Goal: Task Accomplishment & Management: Manage account settings

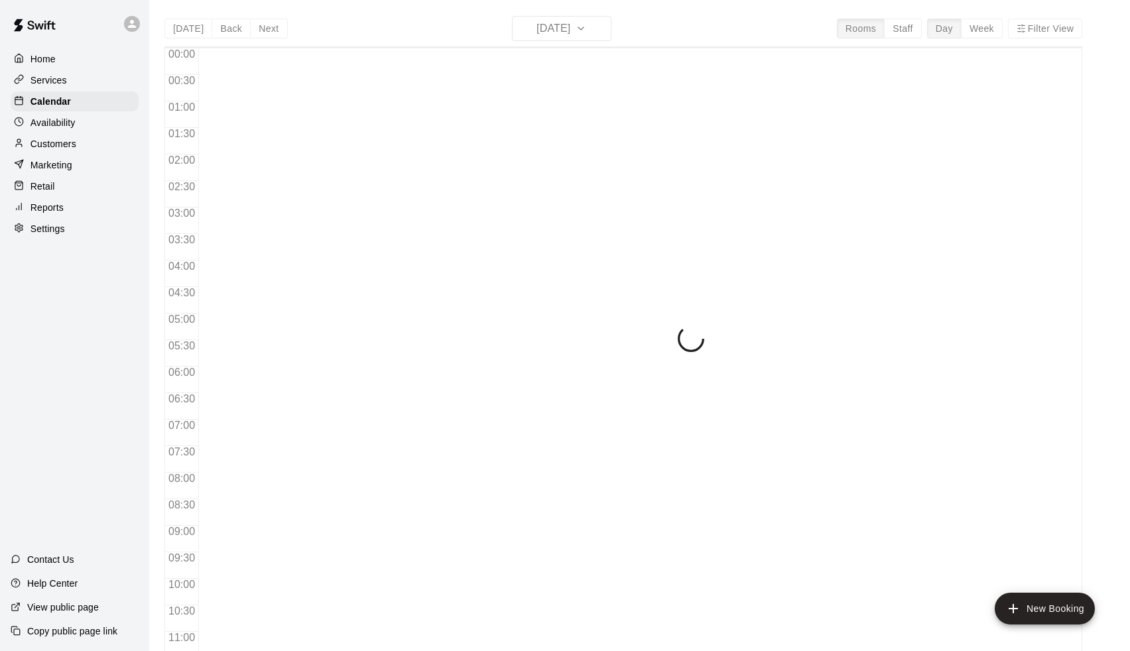
scroll to position [504, 0]
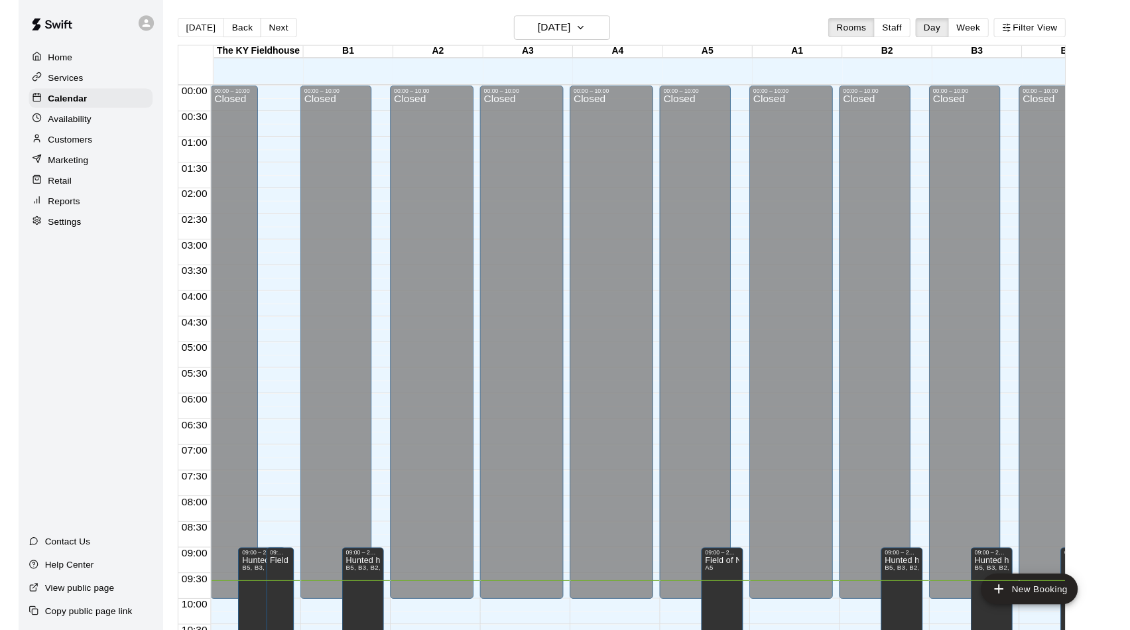
scroll to position [511, 0]
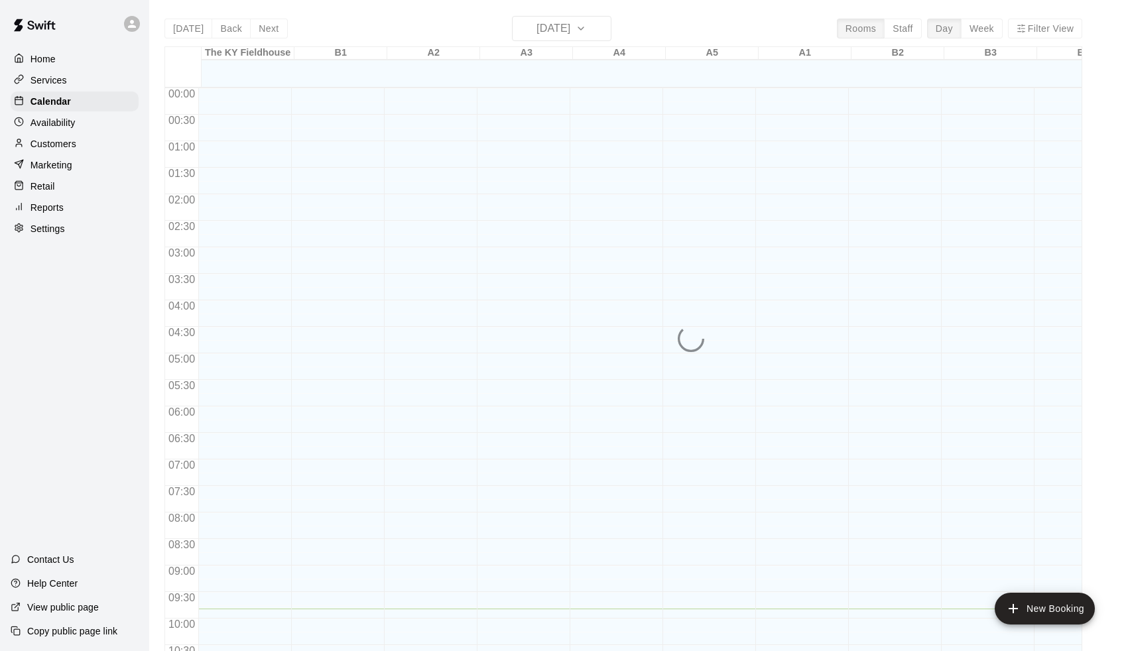
scroll to position [521, 0]
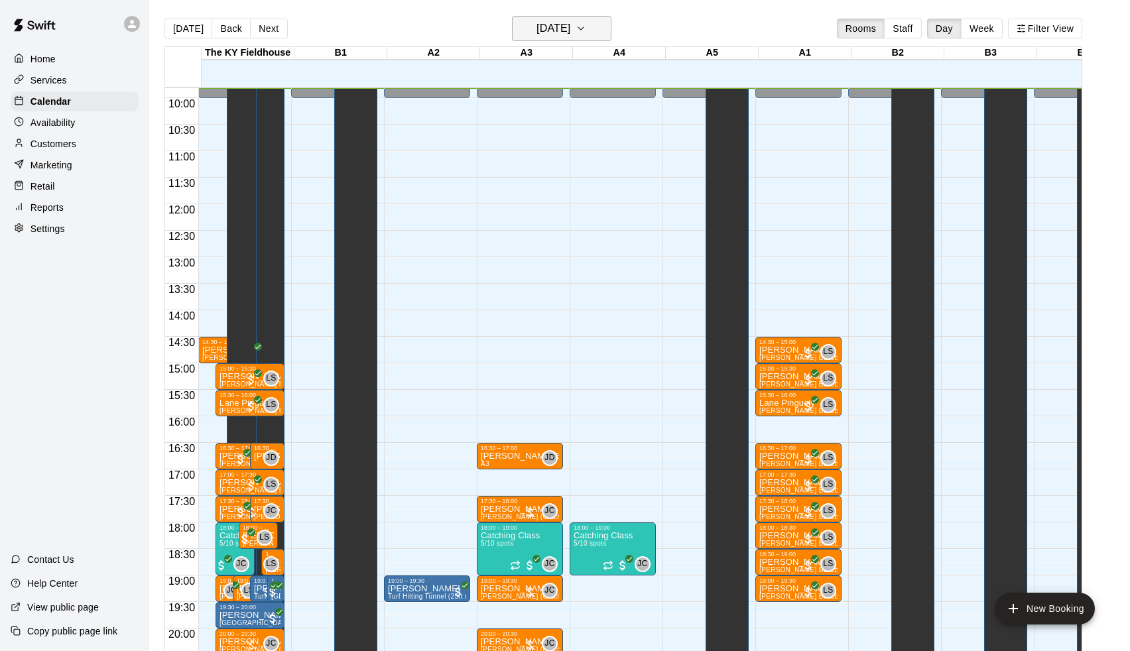
click at [560, 39] on button "[DATE]" at bounding box center [561, 28] width 99 height 25
click at [565, 31] on h6 "[DATE]" at bounding box center [554, 28] width 34 height 19
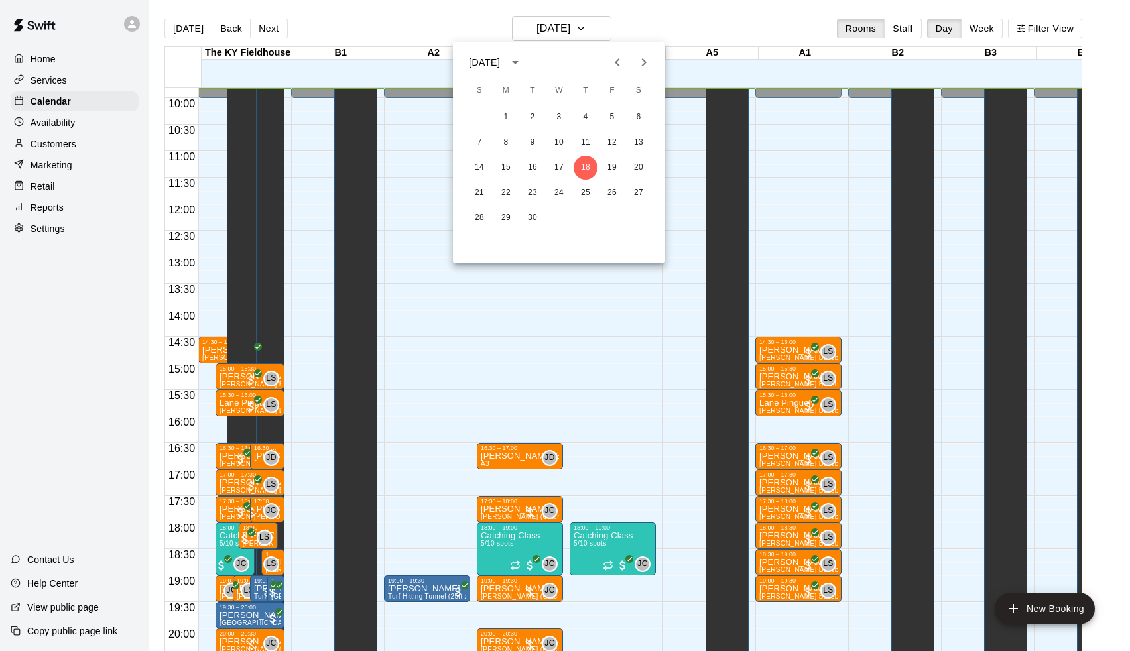
click at [638, 61] on icon "Next month" at bounding box center [644, 62] width 16 height 16
click at [641, 117] on button "1" at bounding box center [639, 117] width 24 height 24
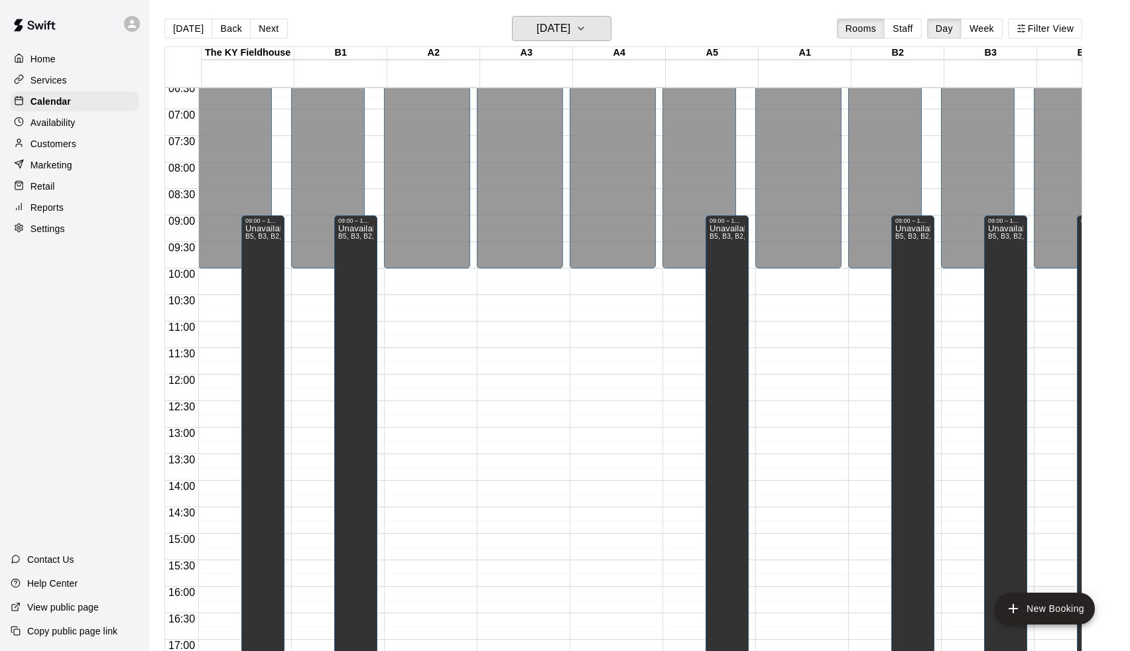
scroll to position [349, 0]
click at [555, 26] on h6 "[DATE]" at bounding box center [554, 28] width 34 height 19
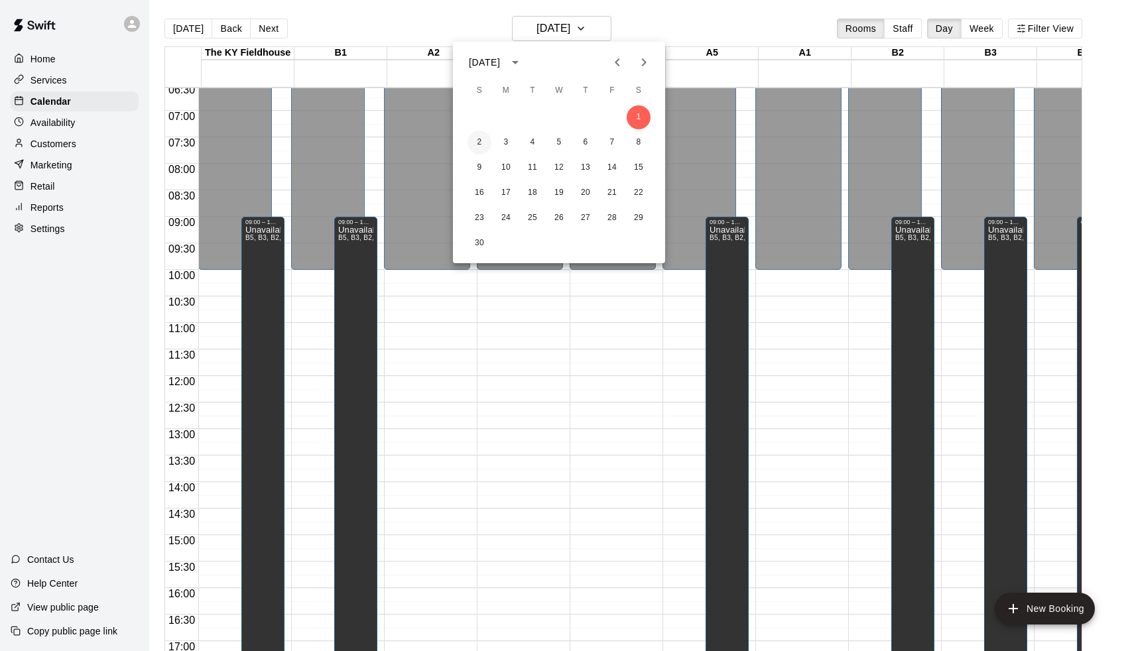
click at [479, 144] on button "2" at bounding box center [480, 143] width 24 height 24
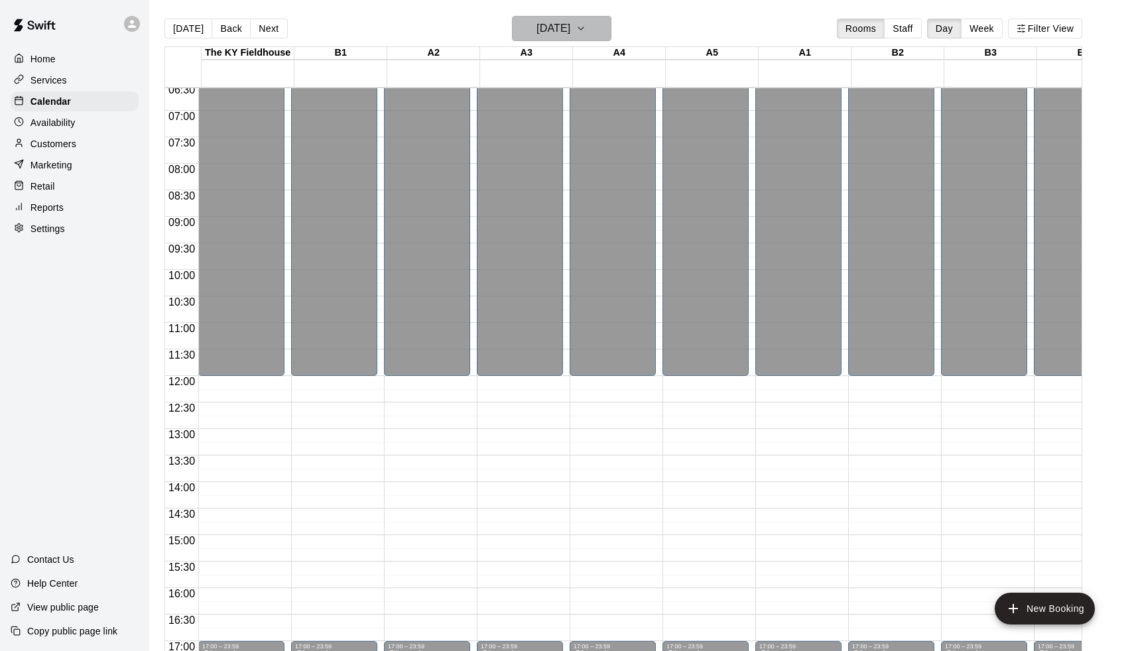
click at [570, 28] on h6 "[DATE]" at bounding box center [554, 28] width 34 height 19
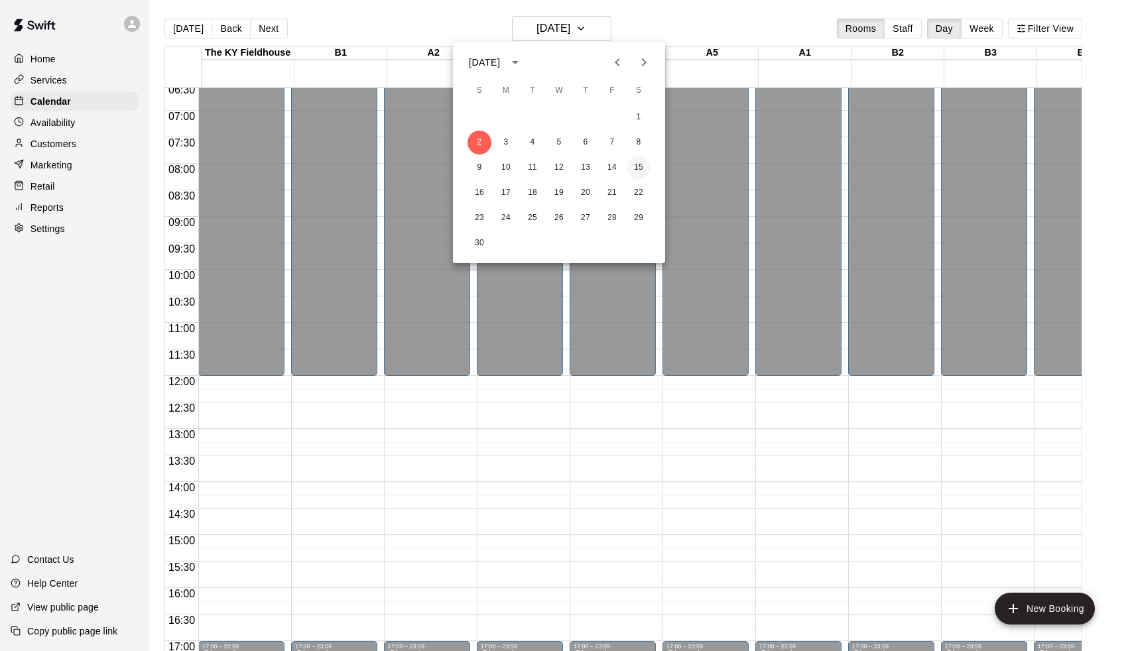
click at [641, 174] on button "15" at bounding box center [639, 168] width 24 height 24
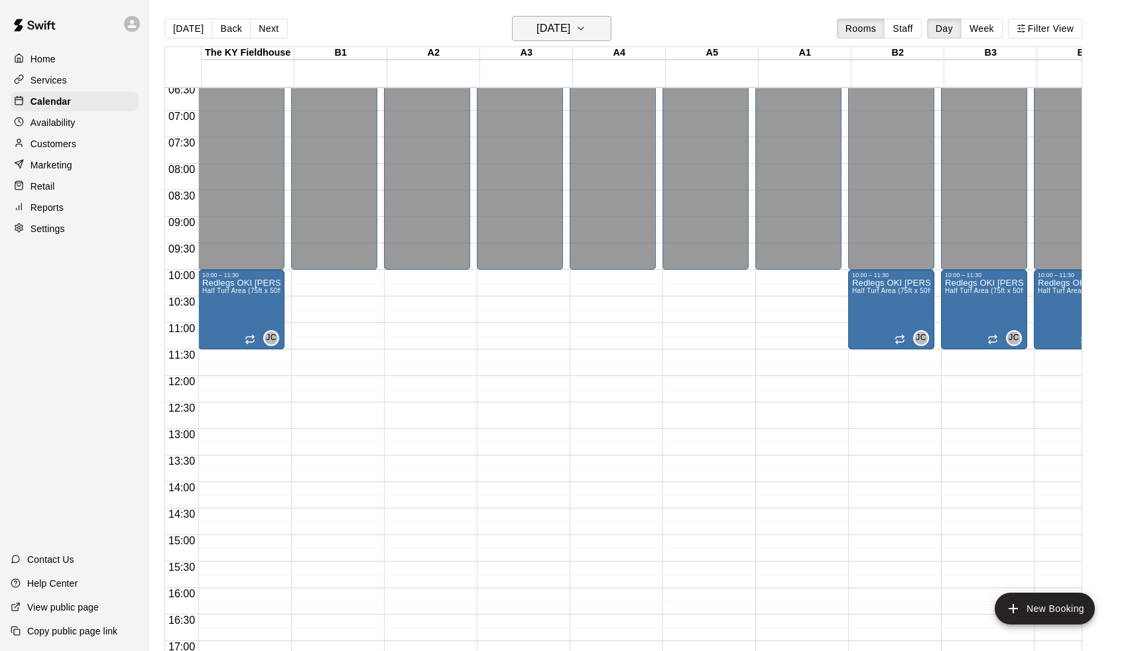
click at [570, 32] on h6 "[DATE]" at bounding box center [554, 28] width 34 height 19
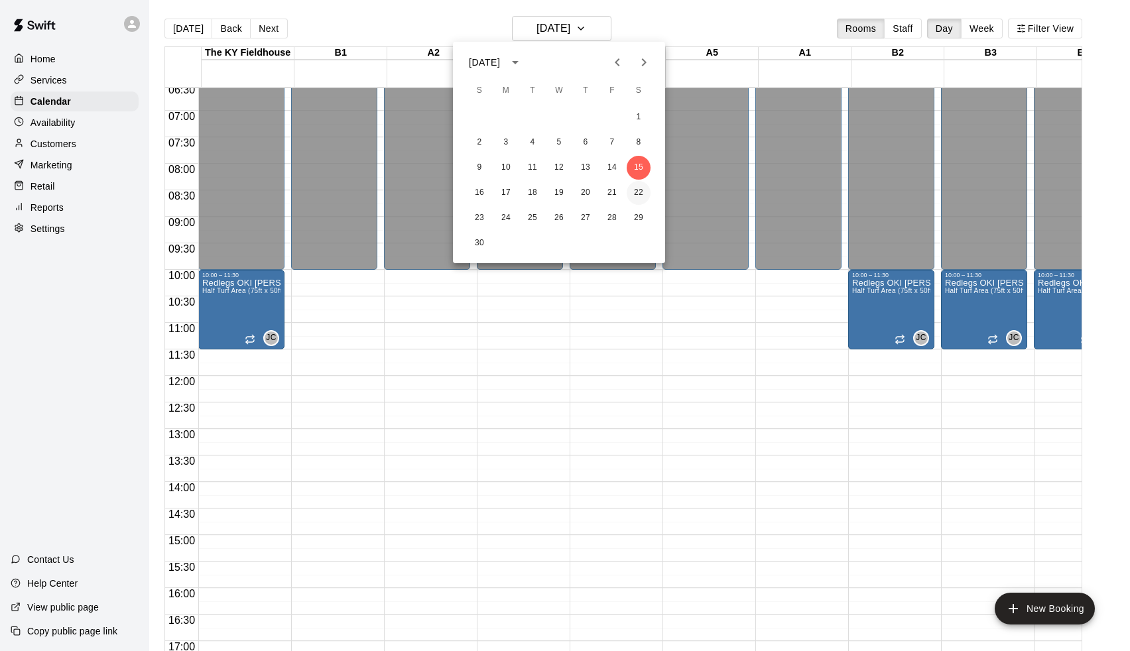
click at [639, 195] on button "22" at bounding box center [639, 193] width 24 height 24
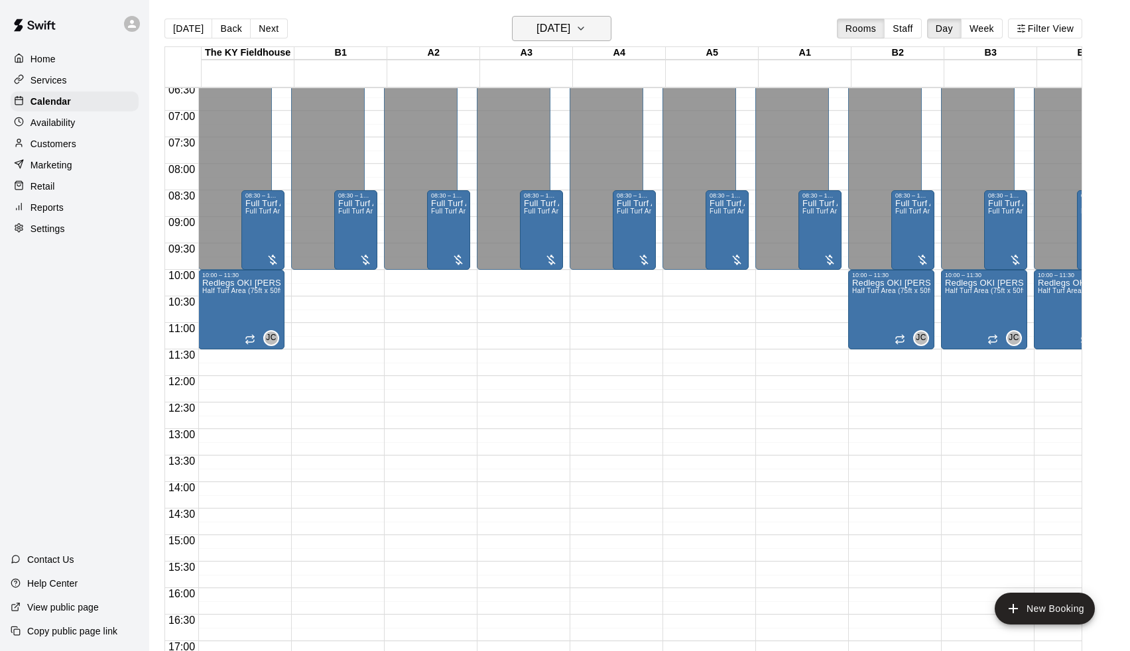
click at [570, 29] on h6 "[DATE]" at bounding box center [554, 28] width 34 height 19
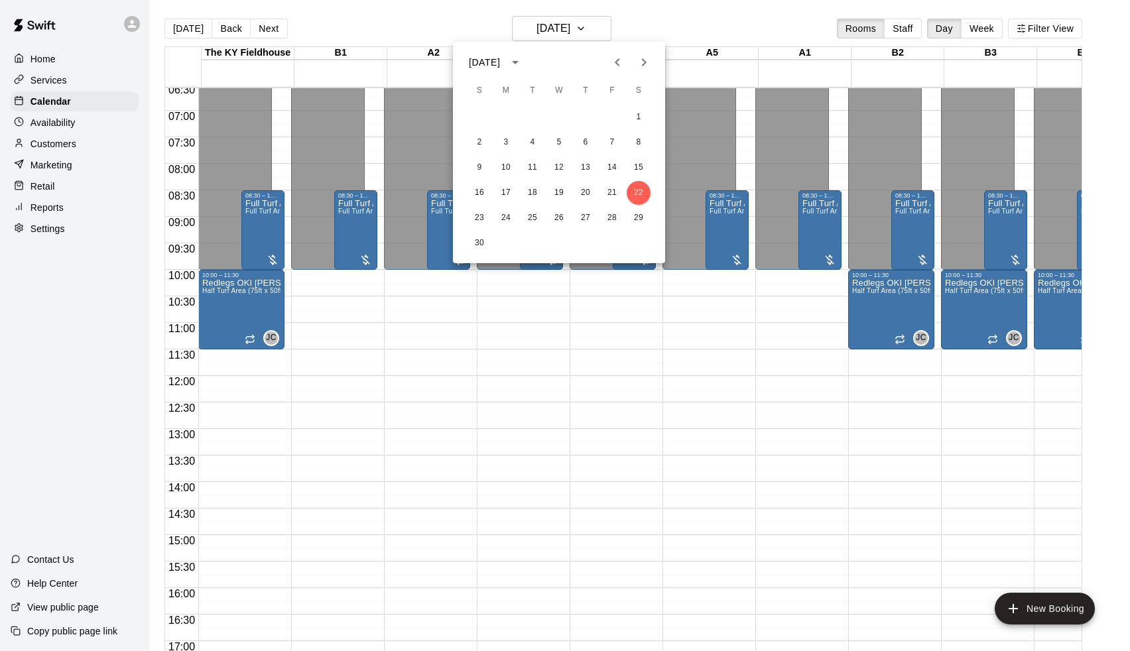
click at [727, 103] on div at bounding box center [565, 325] width 1130 height 651
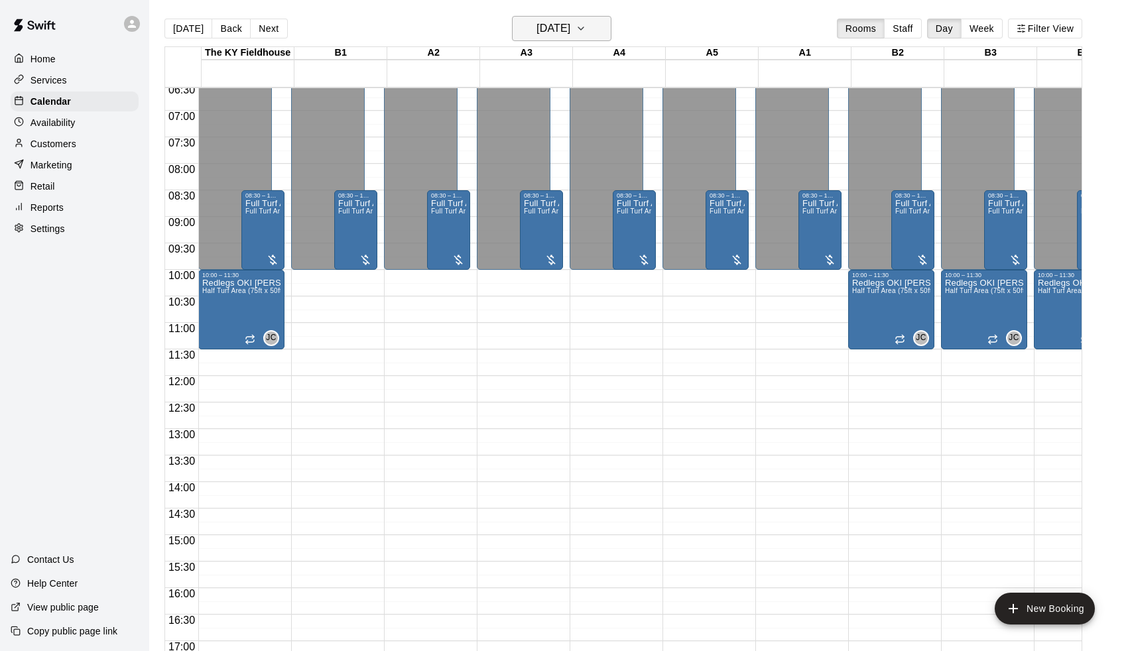
click at [570, 27] on h6 "[DATE]" at bounding box center [554, 28] width 34 height 19
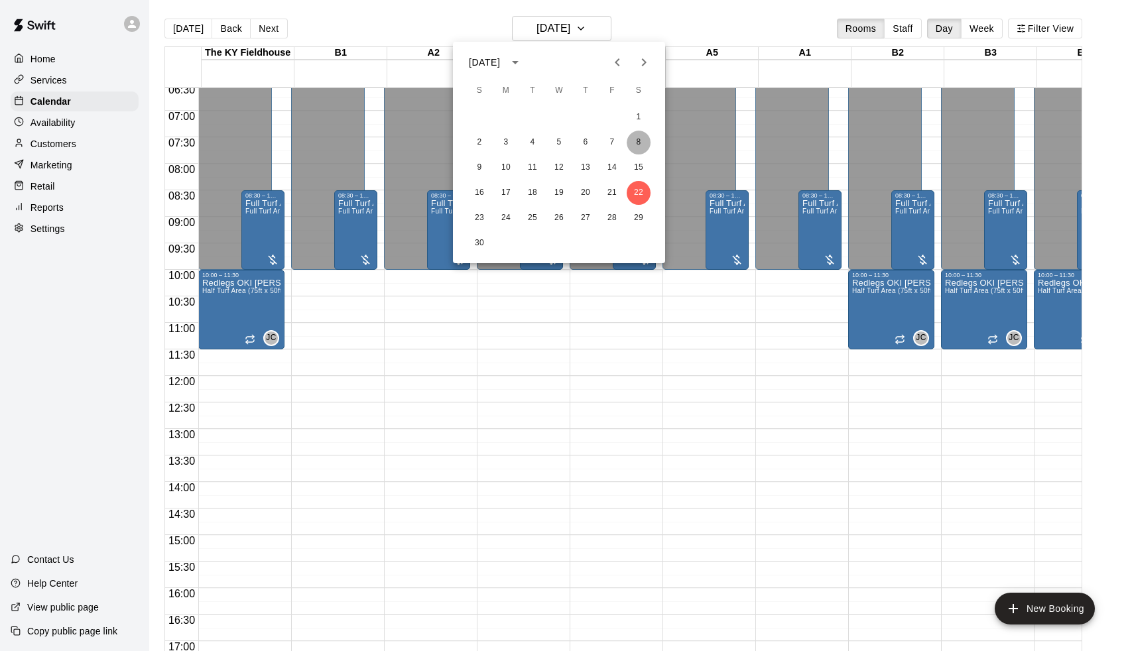
click at [640, 144] on button "8" at bounding box center [639, 143] width 24 height 24
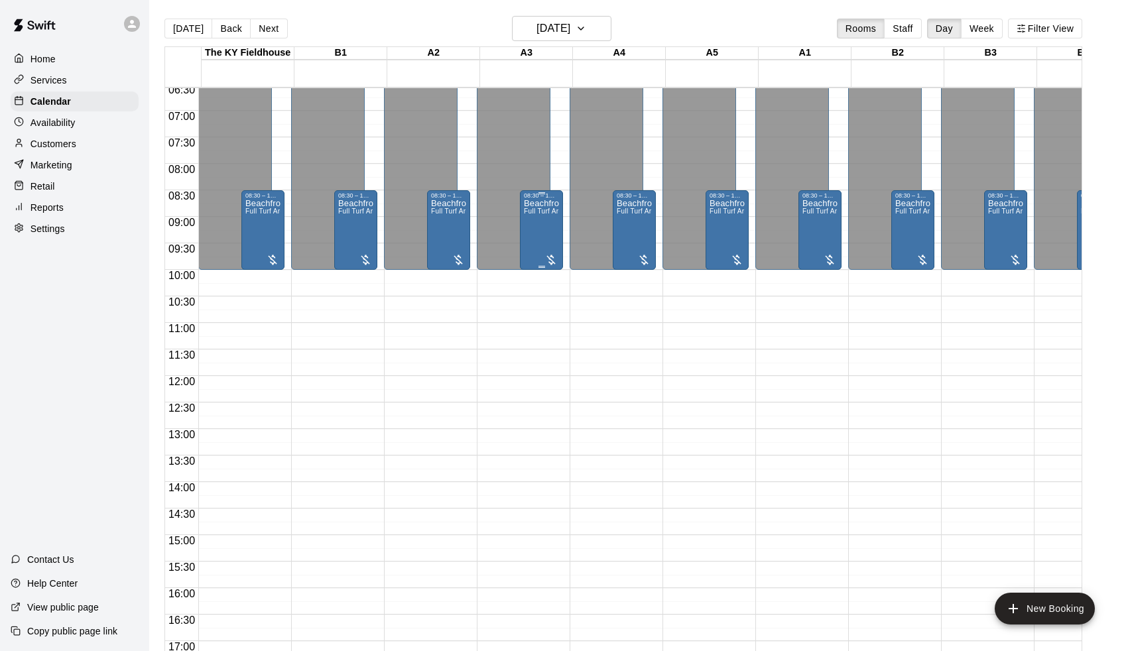
click at [541, 245] on div "Beachfront Missiles 8u 9u Full Turf Area (75ft x 100ft)" at bounding box center [541, 524] width 35 height 651
click at [538, 257] on button "edit" at bounding box center [540, 245] width 27 height 26
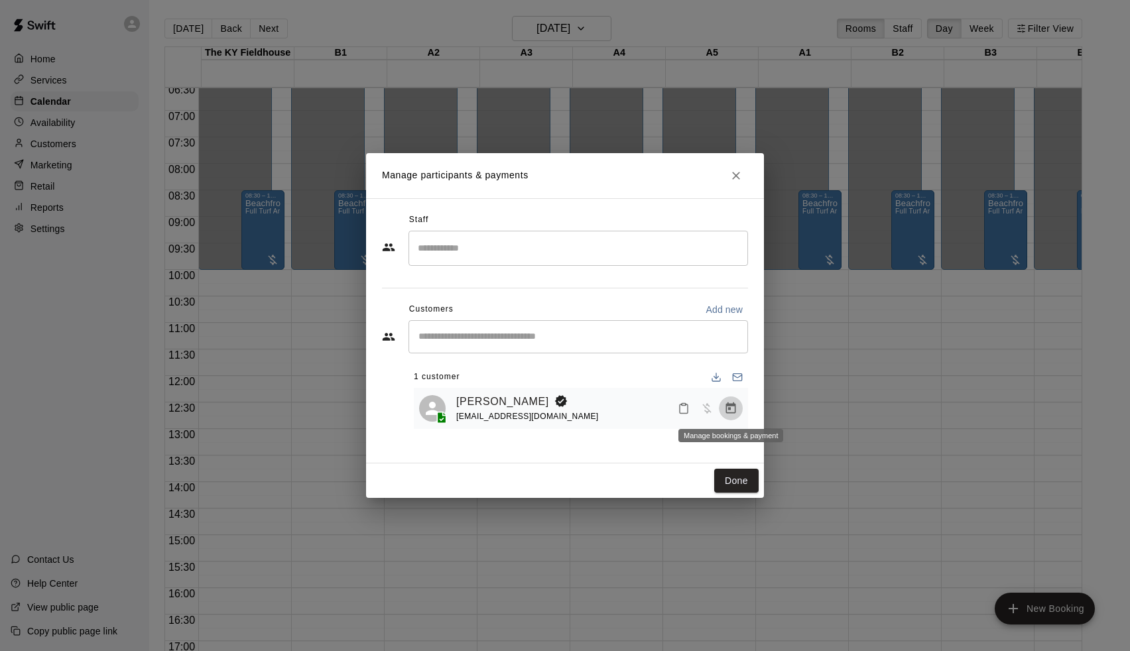
click at [728, 404] on icon "Manage bookings & payment" at bounding box center [731, 408] width 10 height 11
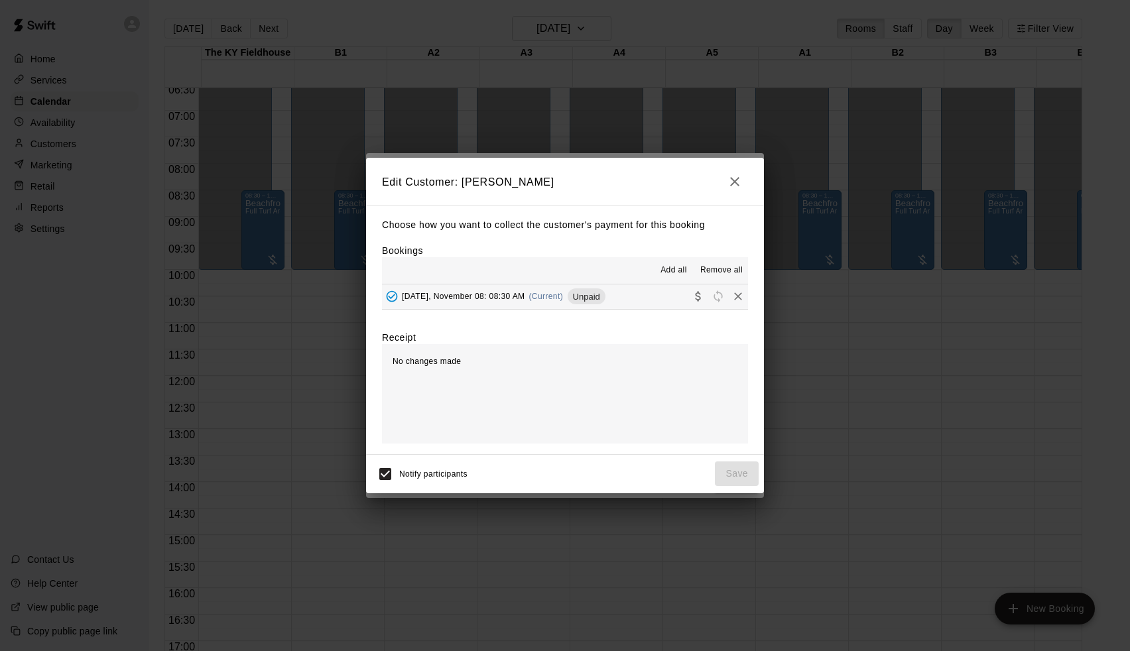
click at [665, 289] on button "[DATE], November 08: 08:30 AM (Current) Unpaid" at bounding box center [565, 297] width 366 height 25
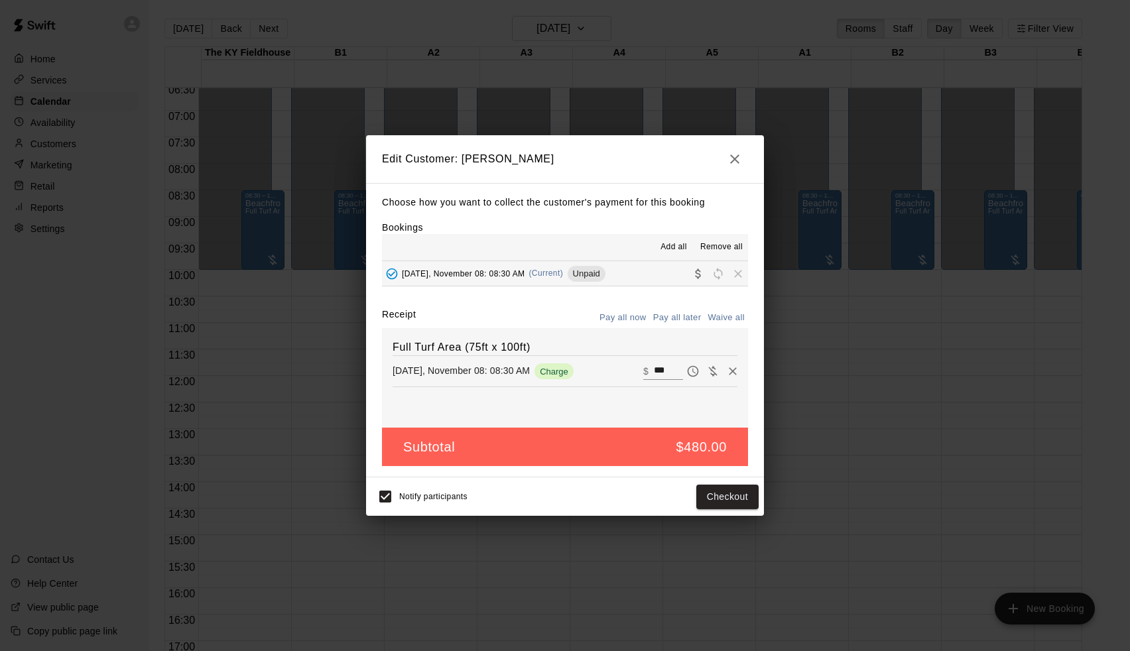
click at [730, 319] on button "Waive all" at bounding box center [726, 318] width 44 height 21
type input "*"
click at [746, 498] on button "Save" at bounding box center [737, 497] width 44 height 25
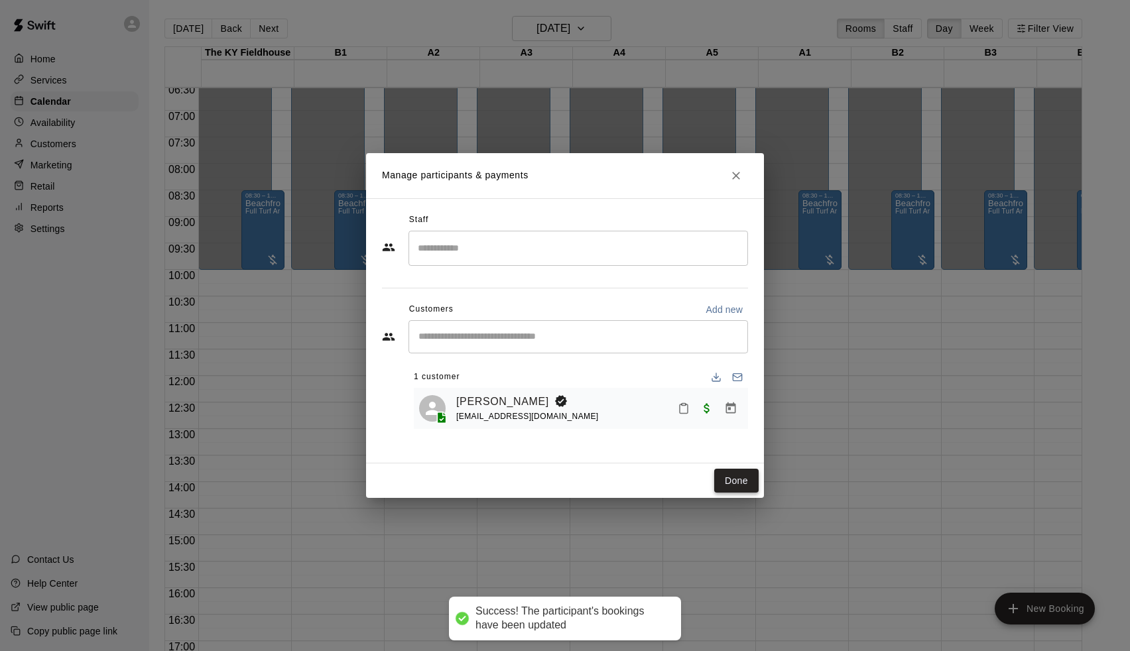
click at [741, 472] on button "Done" at bounding box center [736, 481] width 44 height 25
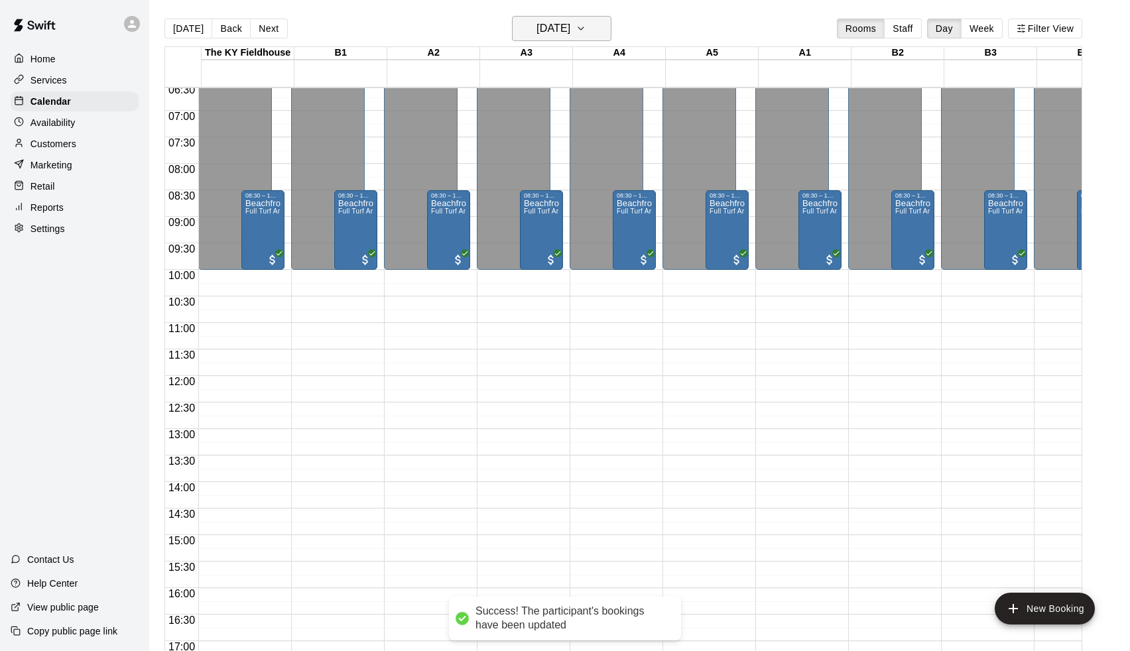
click at [568, 28] on h6 "[DATE]" at bounding box center [554, 28] width 34 height 19
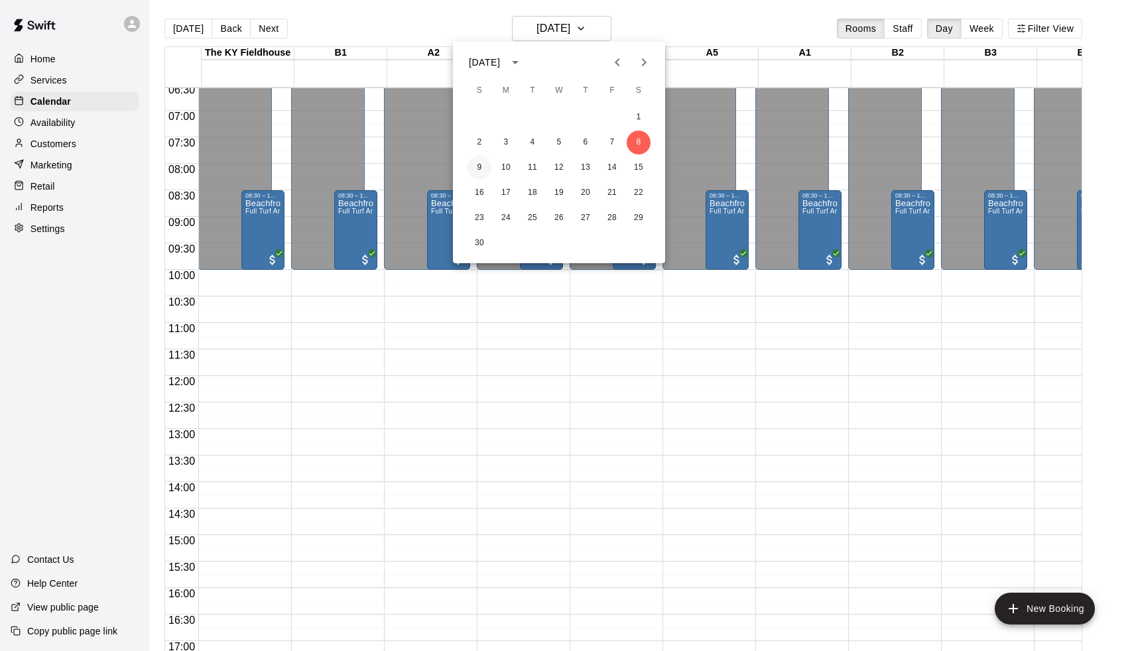
click at [476, 166] on button "9" at bounding box center [480, 168] width 24 height 24
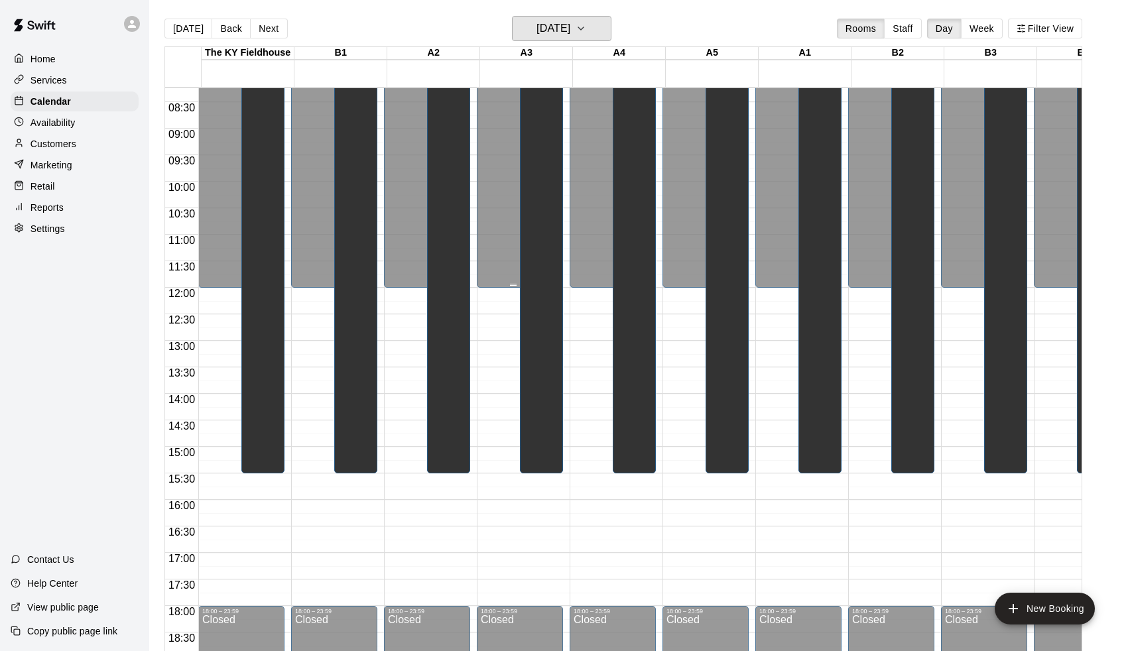
scroll to position [470, 0]
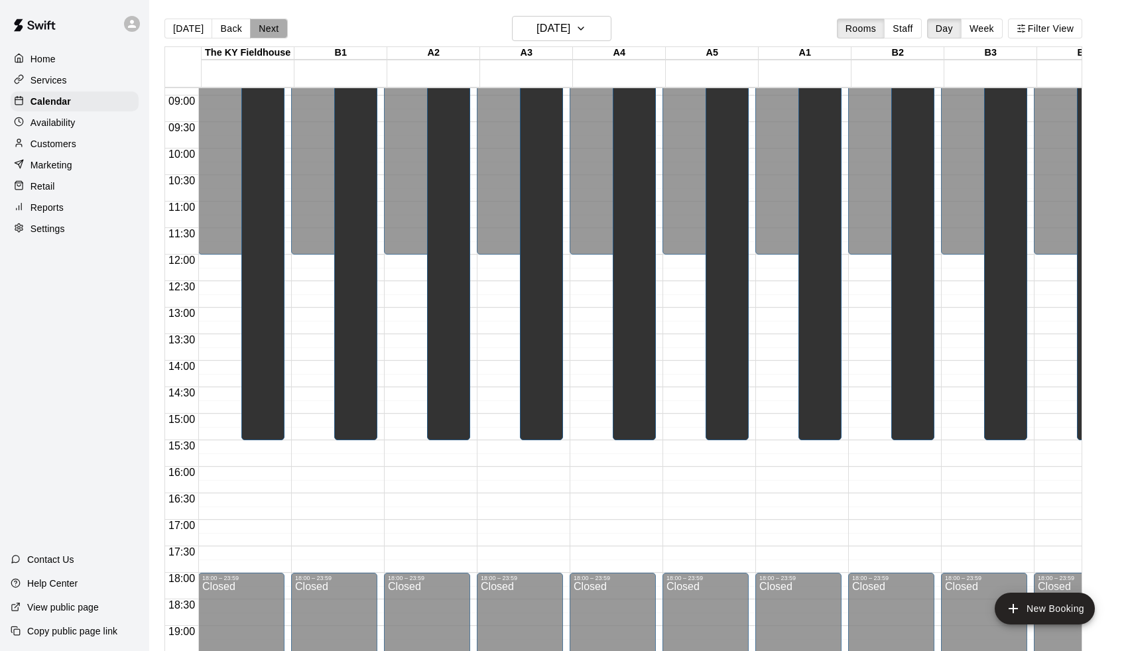
click at [263, 23] on button "Next" at bounding box center [268, 29] width 37 height 20
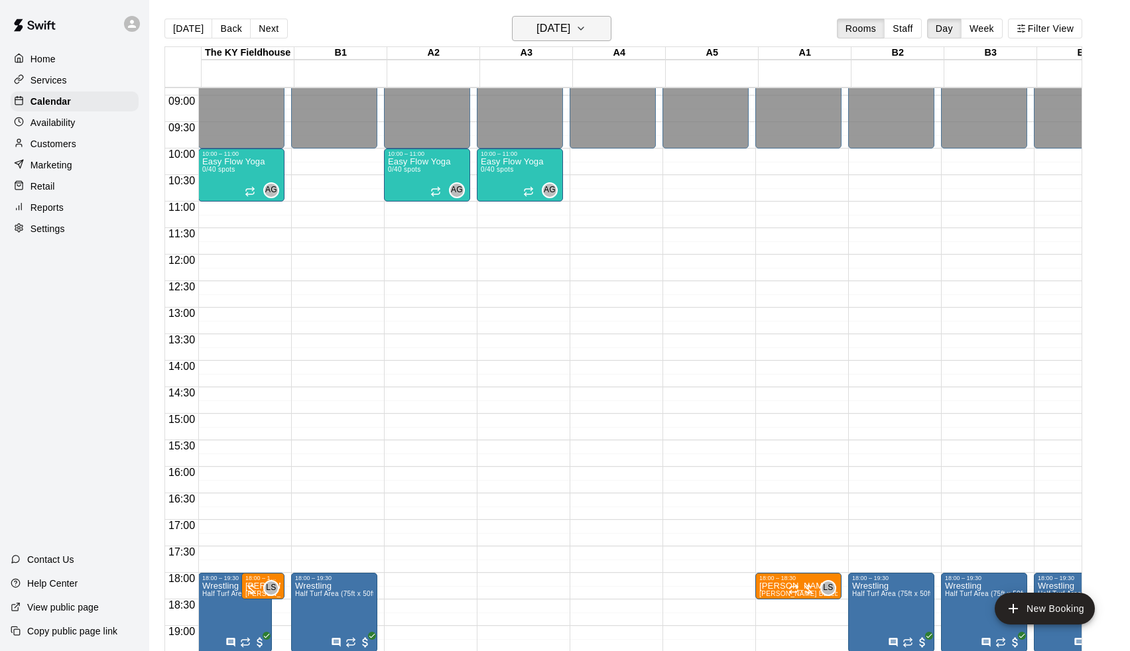
click at [554, 27] on h6 "[DATE]" at bounding box center [554, 28] width 34 height 19
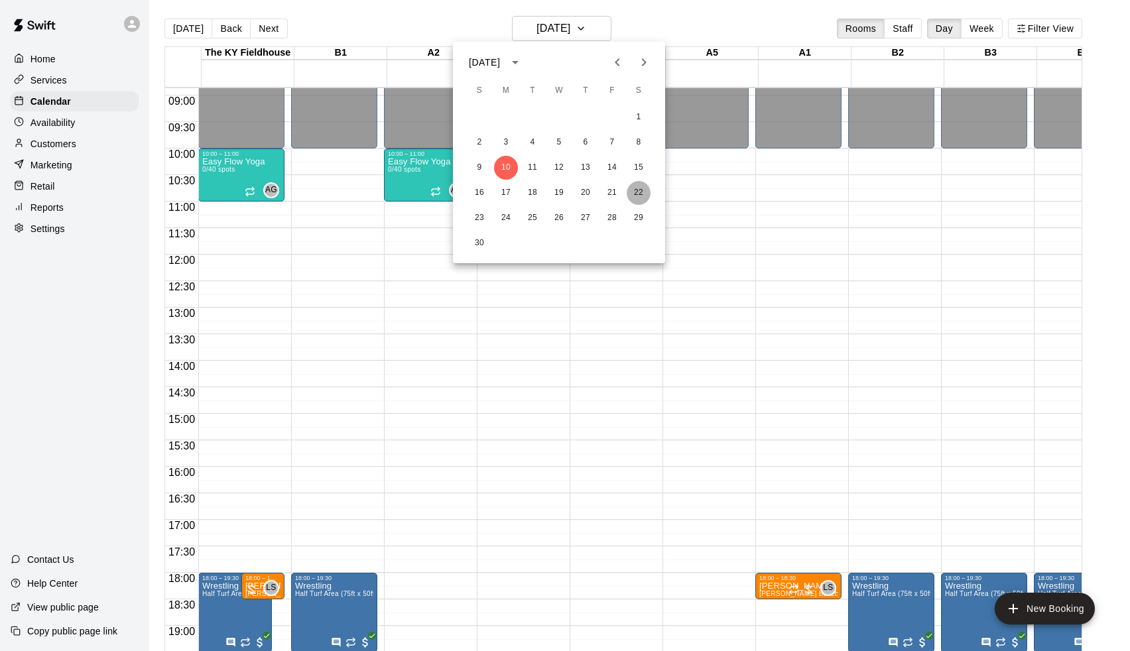
click at [647, 194] on button "22" at bounding box center [639, 193] width 24 height 24
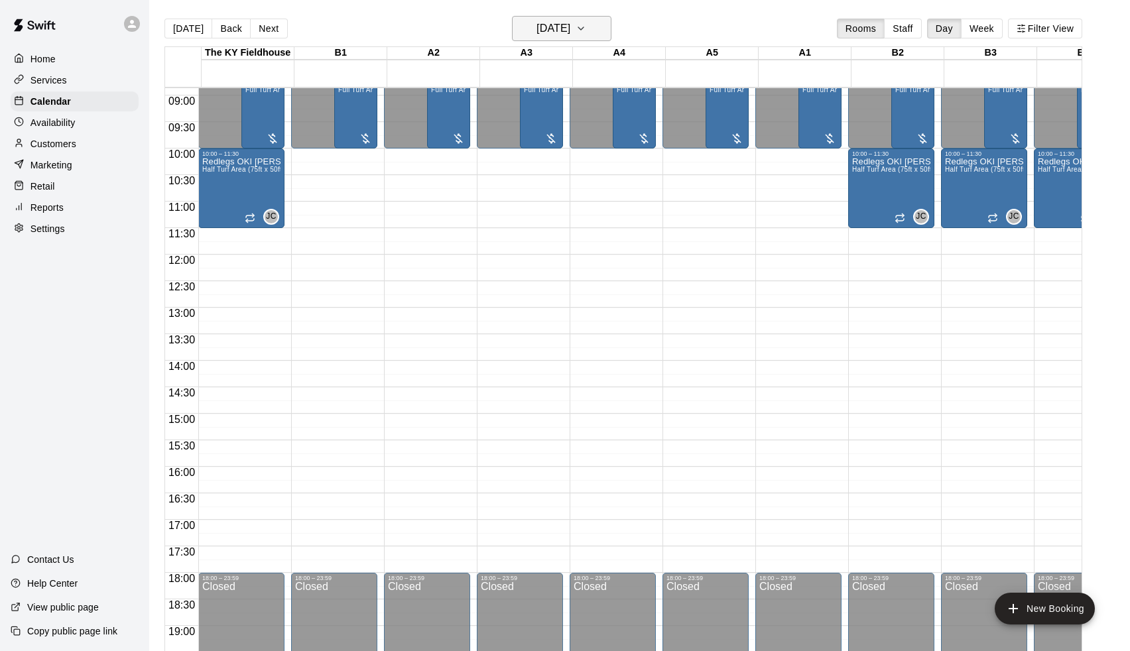
click at [560, 31] on h6 "[DATE]" at bounding box center [554, 28] width 34 height 19
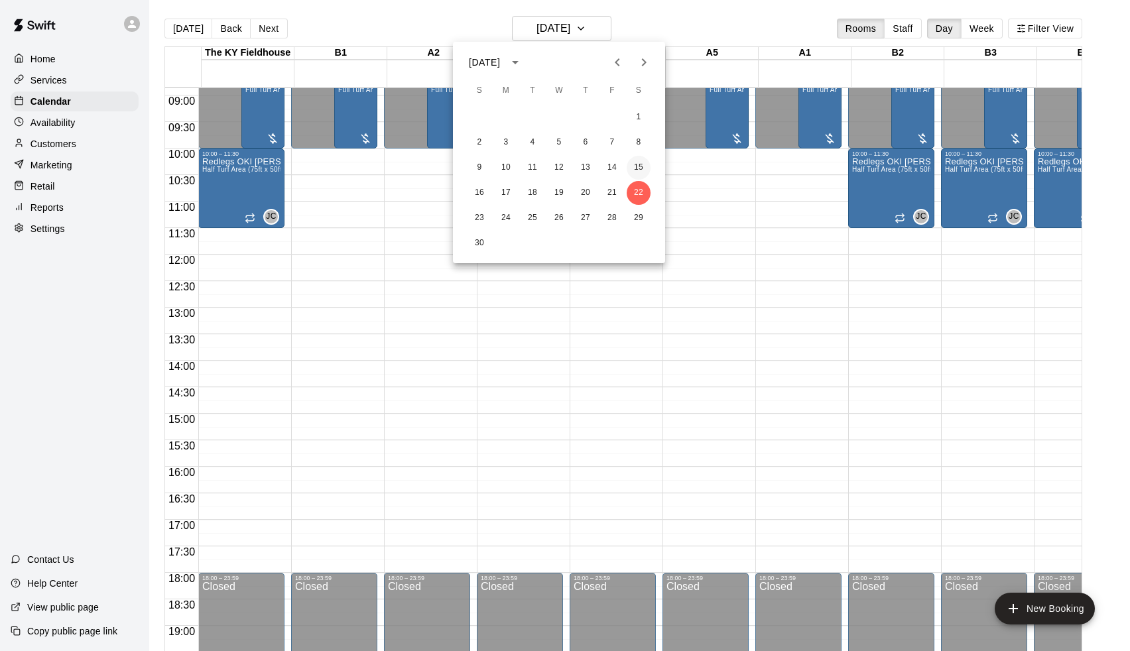
click at [642, 173] on button "15" at bounding box center [639, 168] width 24 height 24
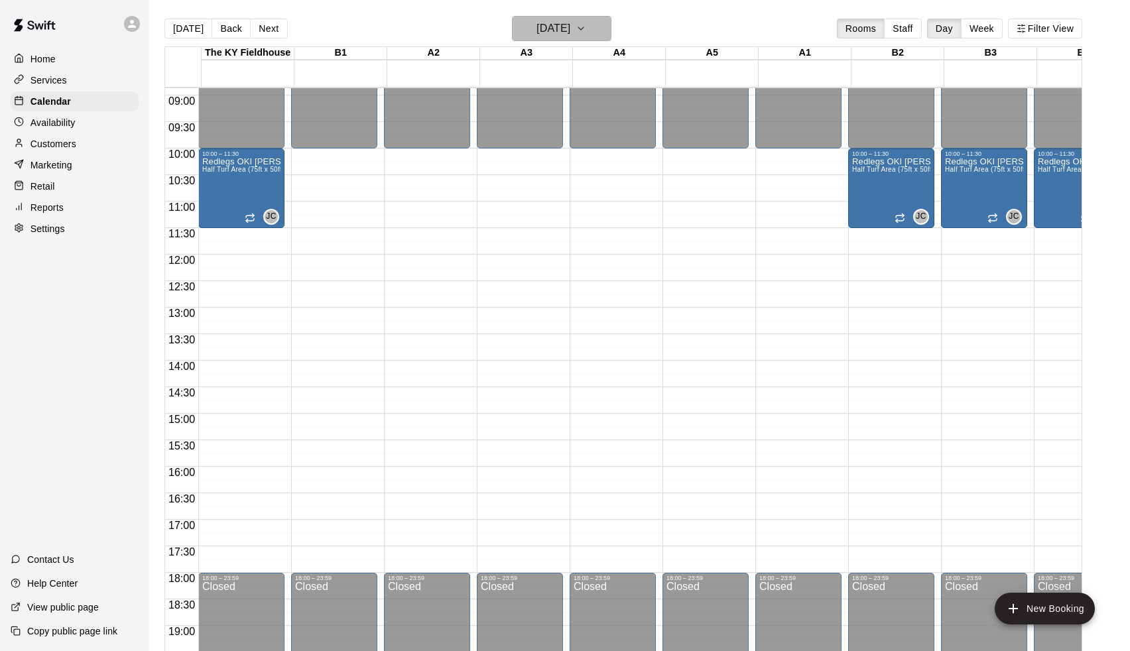
click at [570, 29] on h6 "[DATE]" at bounding box center [554, 28] width 34 height 19
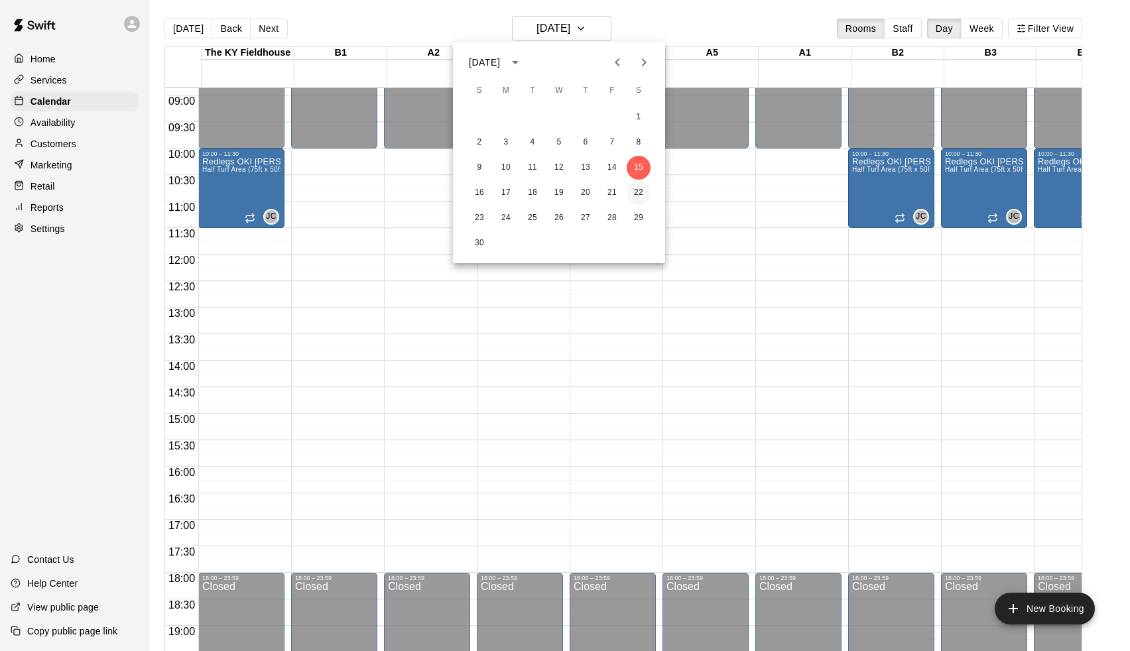
click at [641, 194] on button "22" at bounding box center [639, 193] width 24 height 24
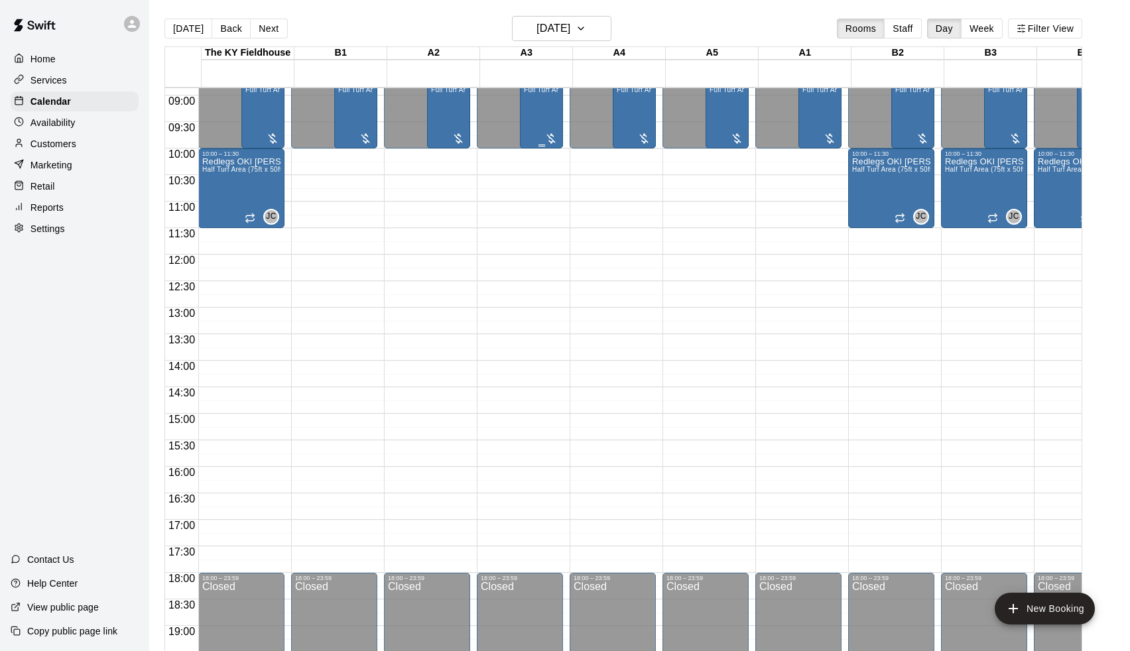
click at [554, 133] on div at bounding box center [550, 138] width 13 height 13
click at [561, 182] on img "edit" at bounding box center [560, 177] width 15 height 15
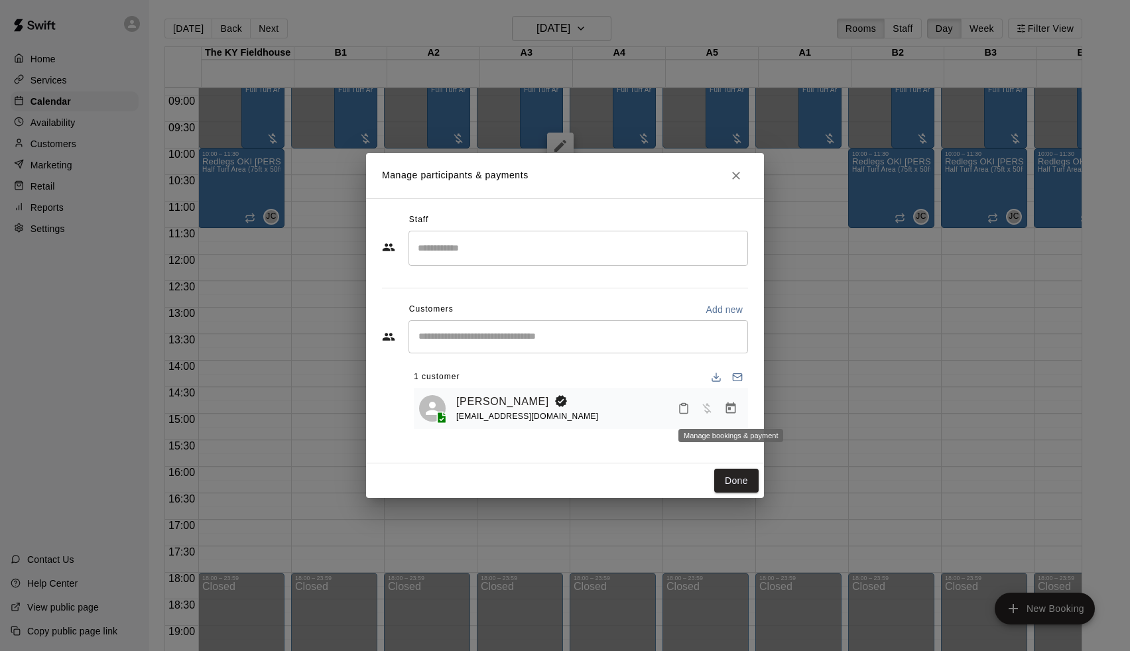
click at [731, 413] on icon "Manage bookings & payment" at bounding box center [730, 408] width 13 height 13
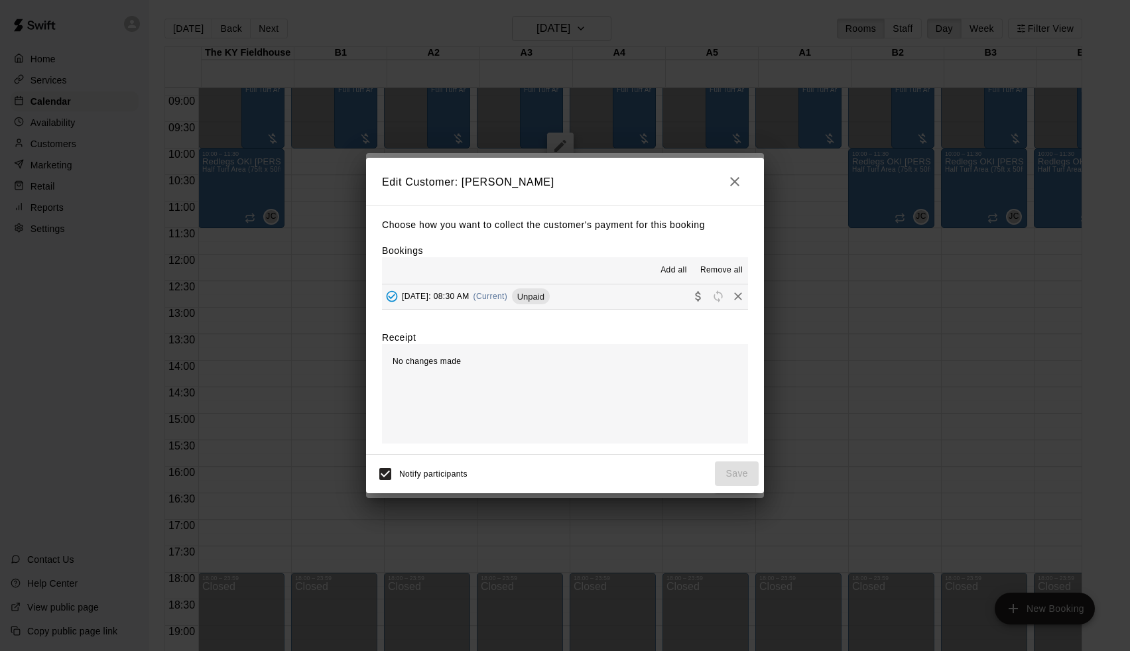
click at [648, 290] on button "[DATE]: 08:30 AM (Current) Unpaid" at bounding box center [565, 297] width 366 height 25
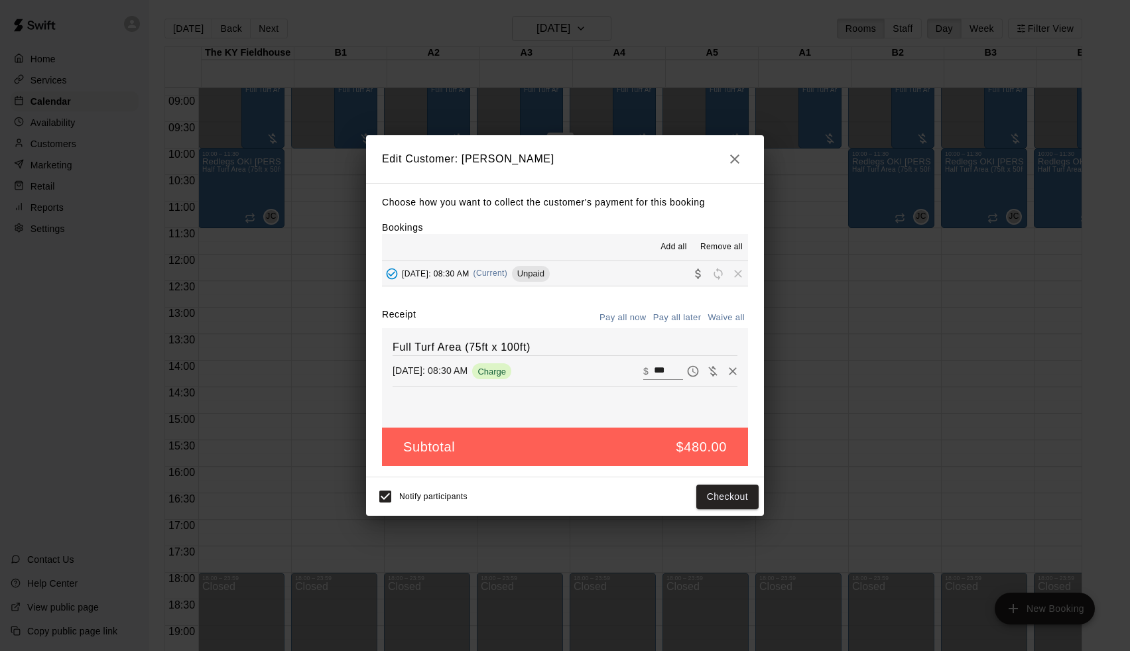
click at [726, 325] on button "Waive all" at bounding box center [726, 318] width 44 height 21
type input "*"
click at [746, 502] on button "Save" at bounding box center [737, 497] width 44 height 25
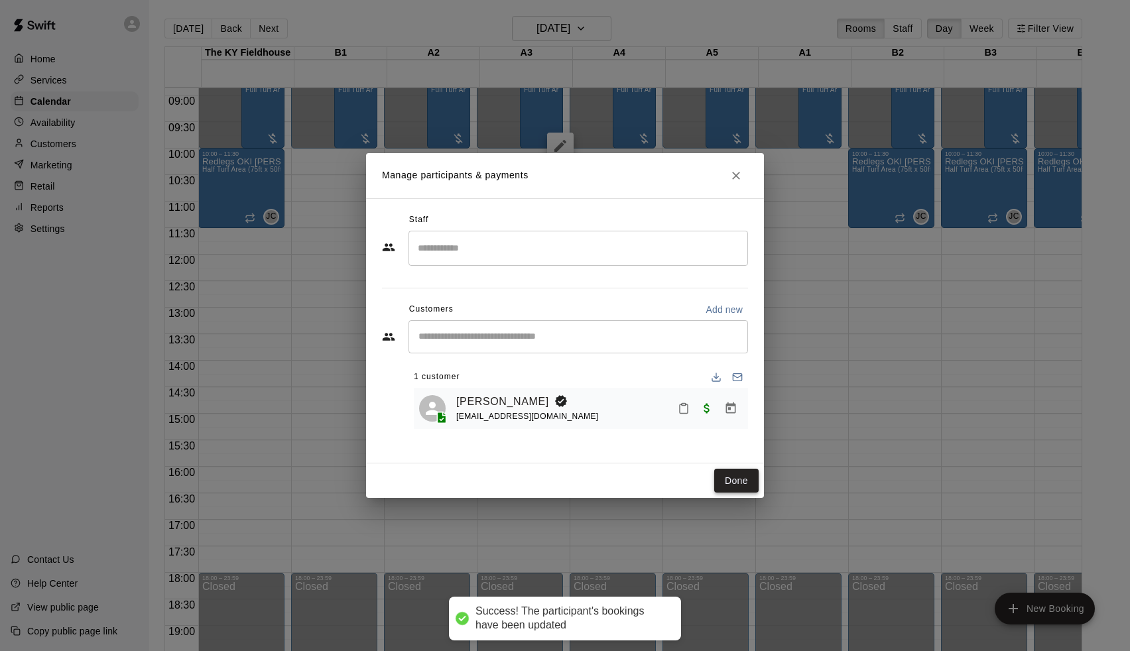
click at [750, 478] on button "Done" at bounding box center [736, 481] width 44 height 25
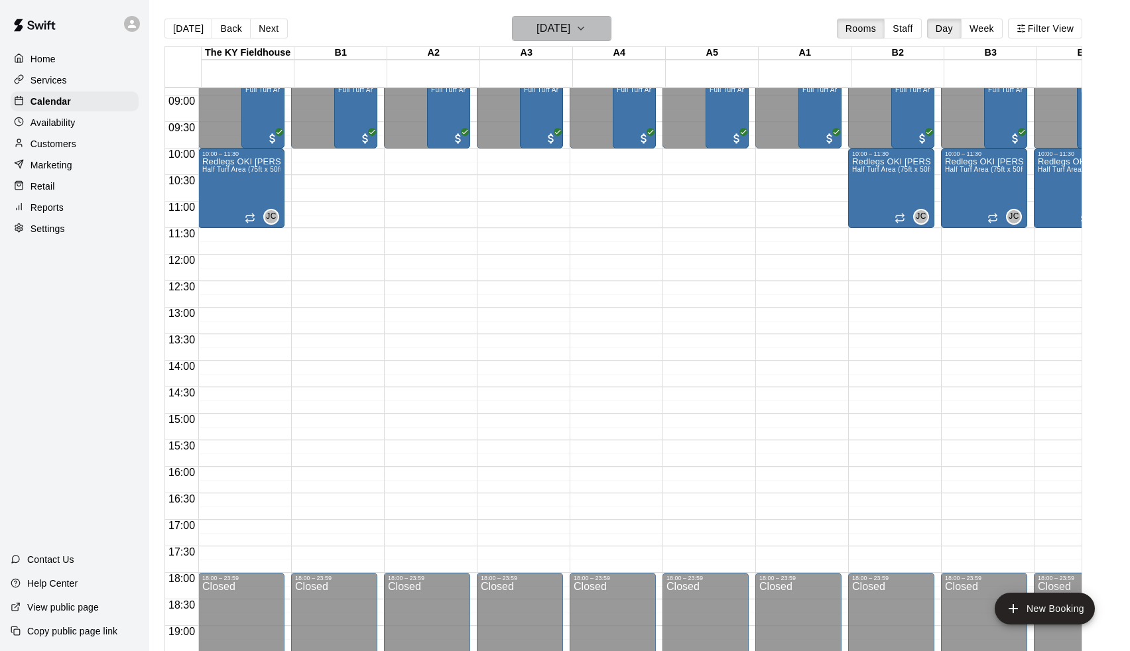
click at [570, 28] on h6 "[DATE]" at bounding box center [554, 28] width 34 height 19
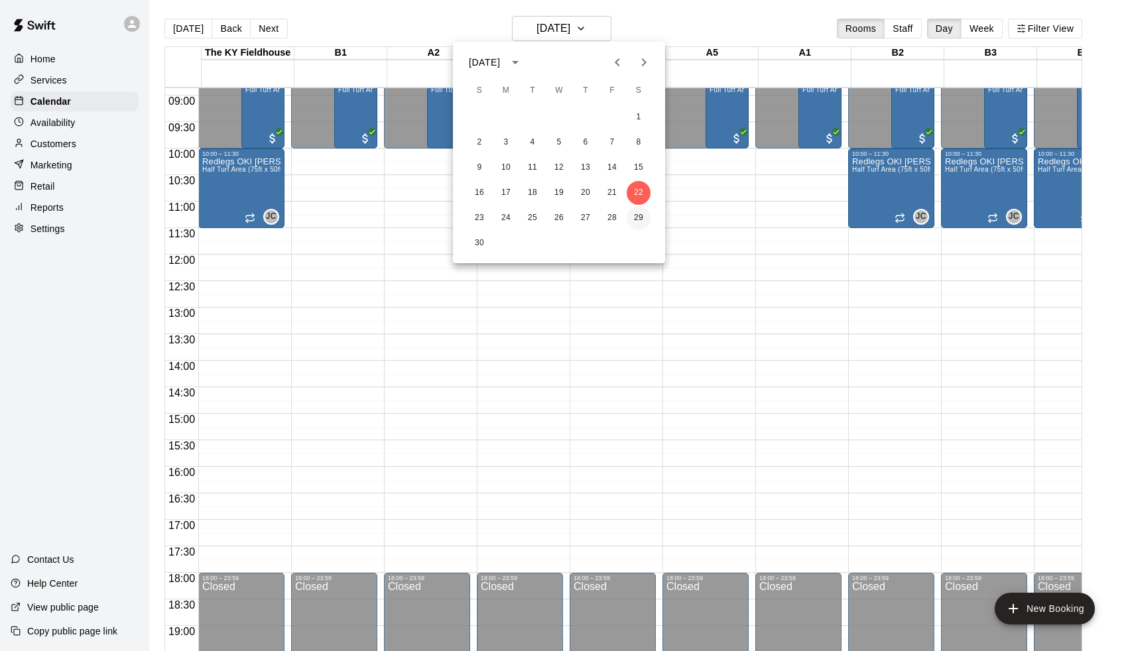
click at [636, 222] on button "29" at bounding box center [639, 218] width 24 height 24
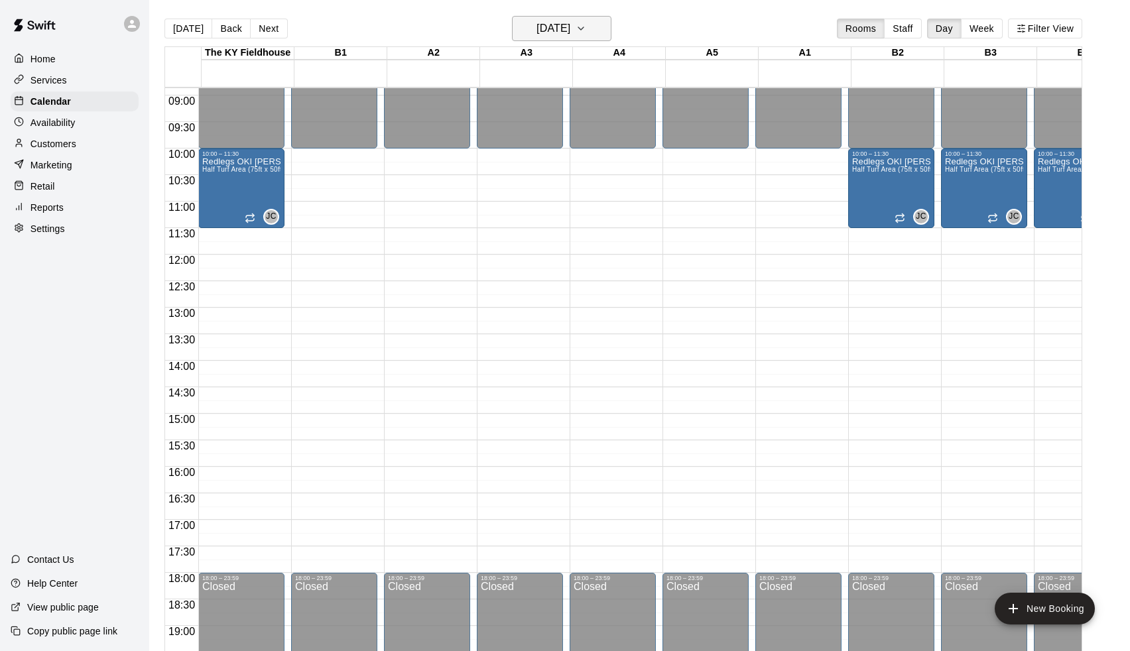
click at [562, 28] on h6 "[DATE]" at bounding box center [554, 28] width 34 height 19
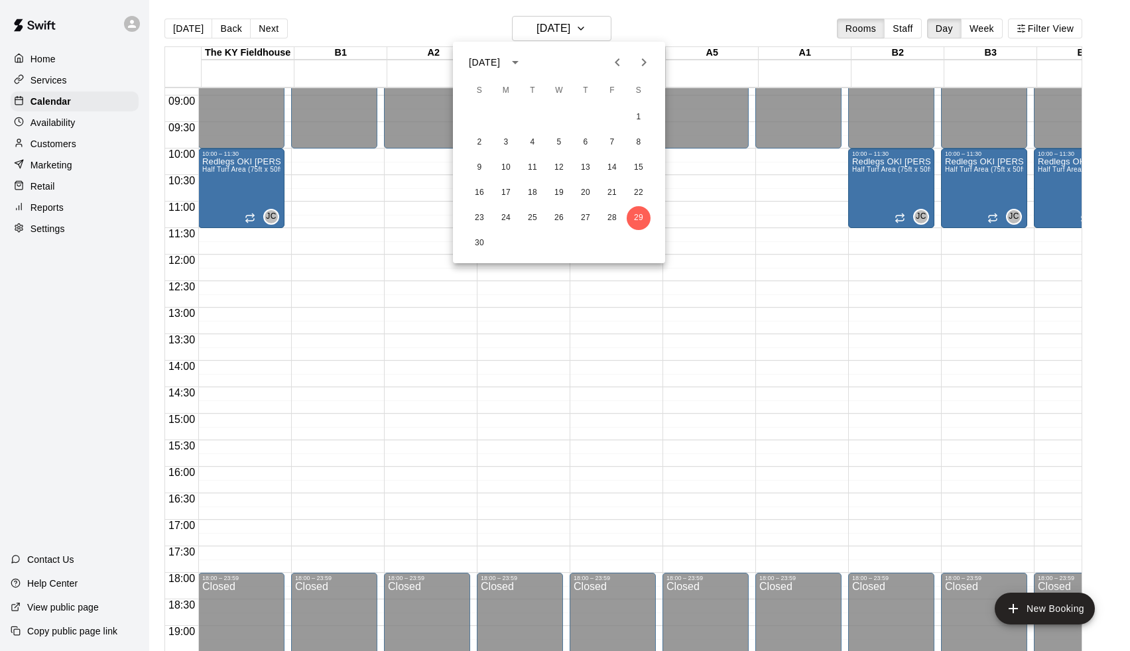
click at [649, 63] on icon "Next month" at bounding box center [644, 62] width 16 height 16
click at [639, 116] on button "6" at bounding box center [639, 117] width 24 height 24
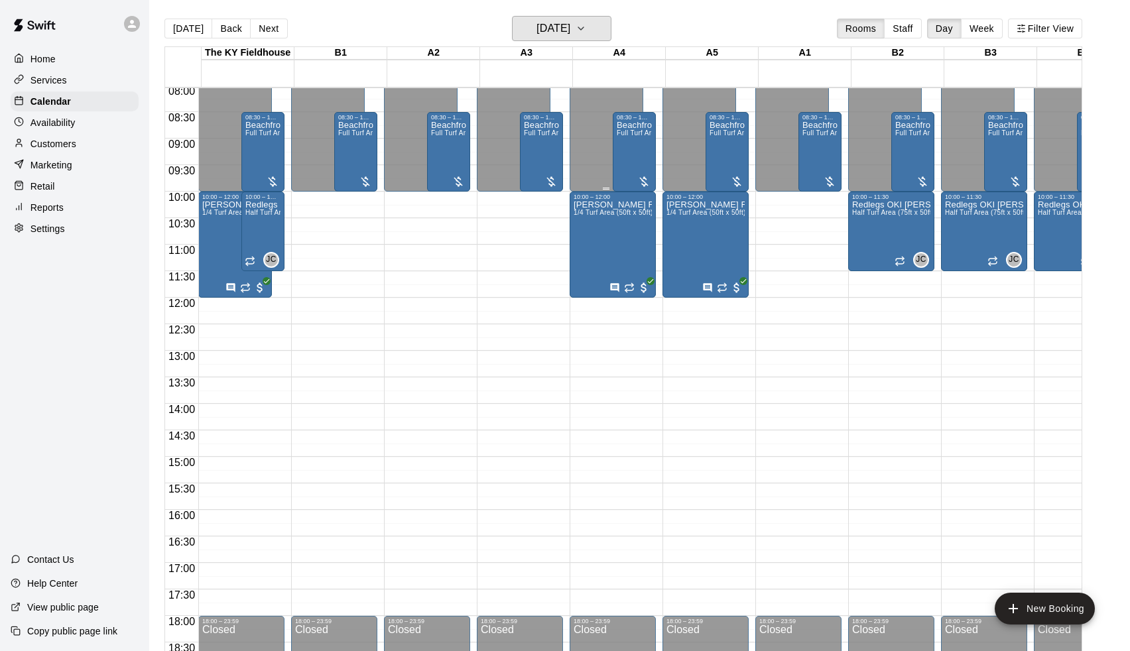
scroll to position [417, 0]
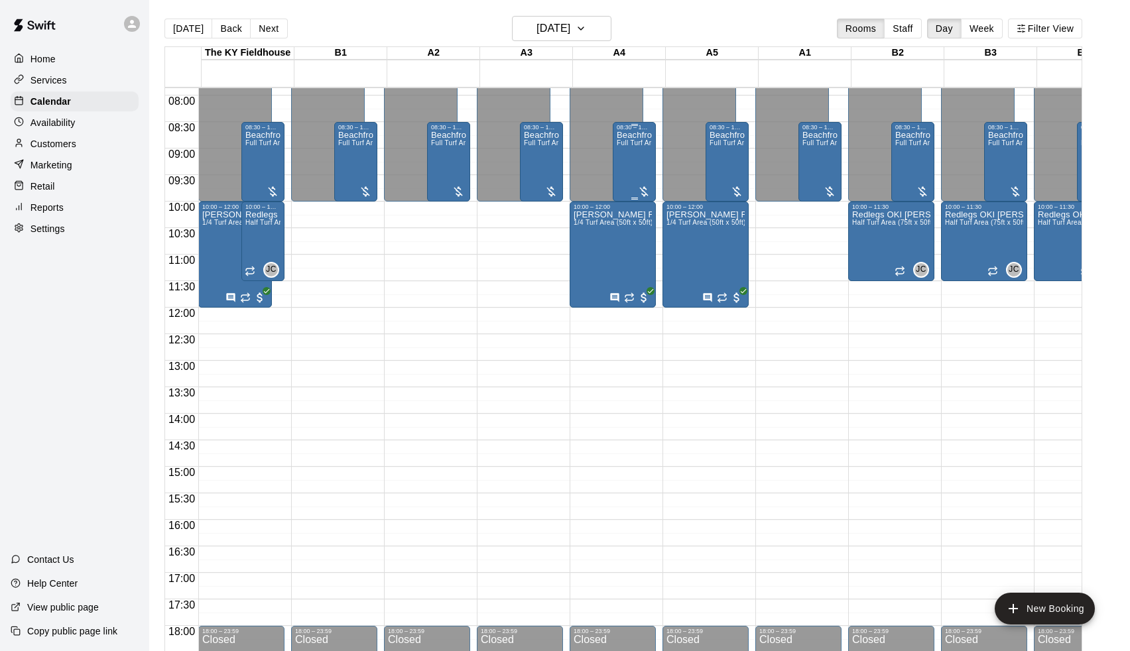
click at [643, 161] on div "Beachfront Missiles 8u 9u Full Turf Area (75ft x 100ft)" at bounding box center [634, 456] width 35 height 651
click at [635, 169] on img "edit" at bounding box center [632, 176] width 15 height 15
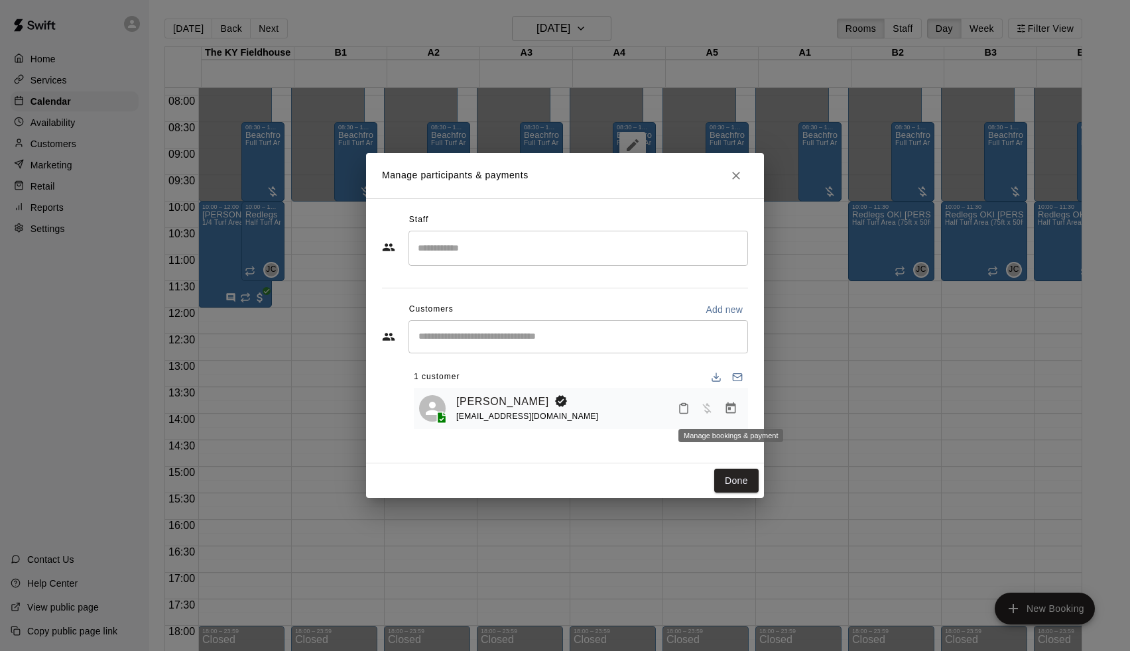
click at [737, 408] on icon "Manage bookings & payment" at bounding box center [730, 408] width 13 height 13
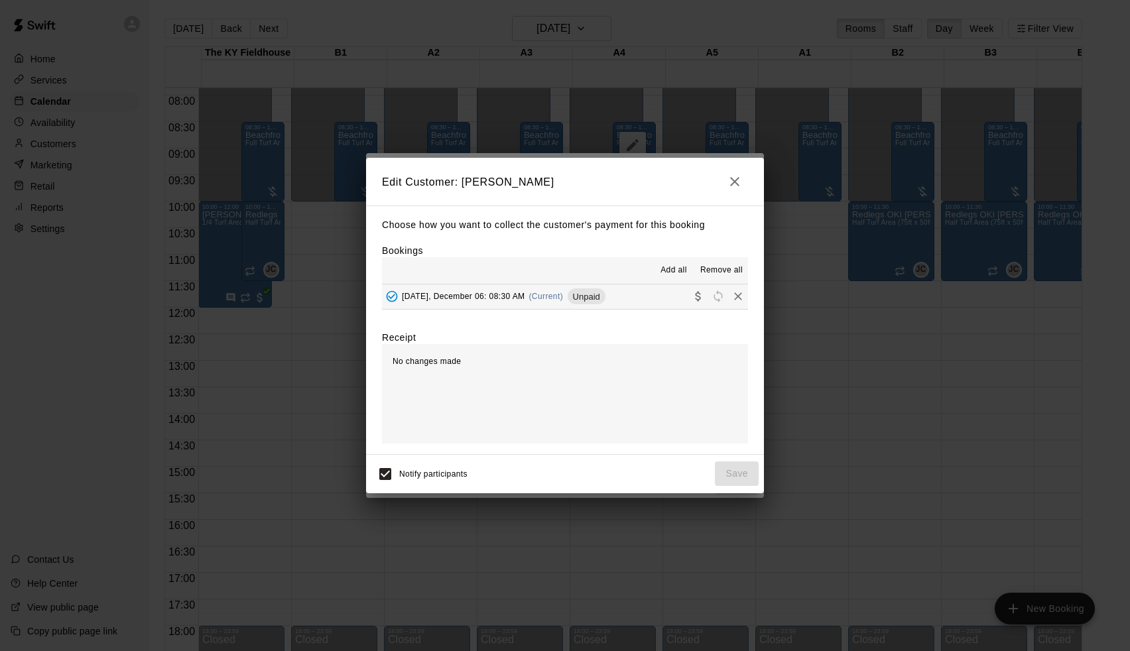
click at [670, 291] on button "[DATE], December 06: 08:30 AM (Current) Unpaid" at bounding box center [565, 297] width 366 height 25
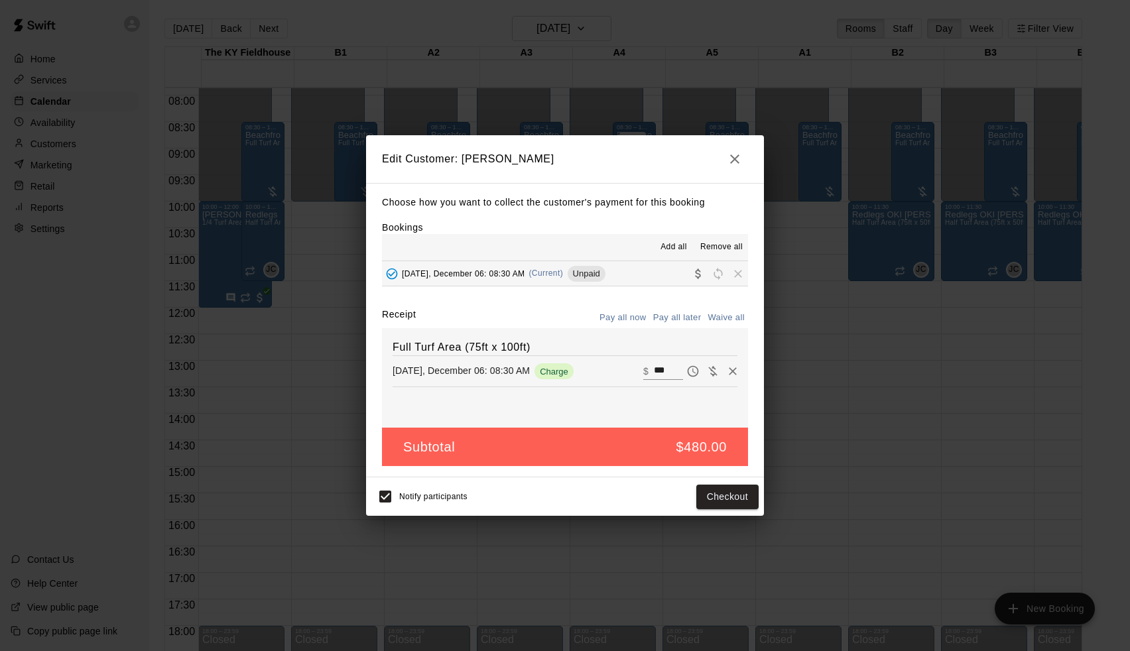
click at [724, 313] on button "Waive all" at bounding box center [726, 318] width 44 height 21
type input "*"
click at [735, 496] on button "Save" at bounding box center [737, 497] width 44 height 25
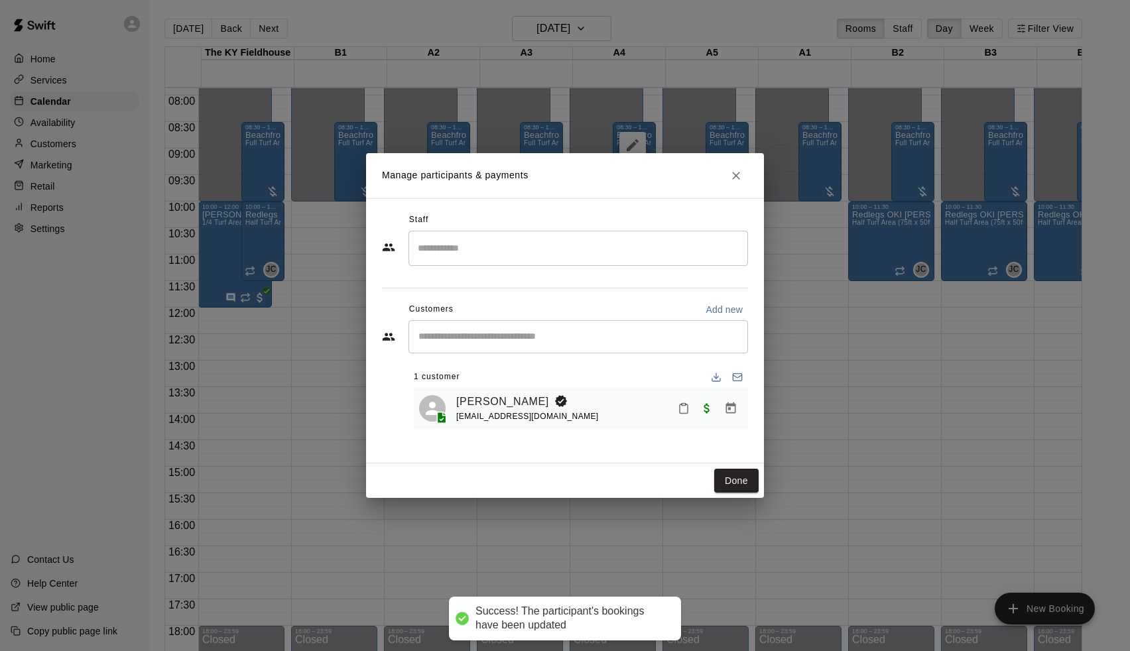
click at [731, 493] on div "Done" at bounding box center [565, 481] width 398 height 35
click at [742, 489] on button "Done" at bounding box center [736, 481] width 44 height 25
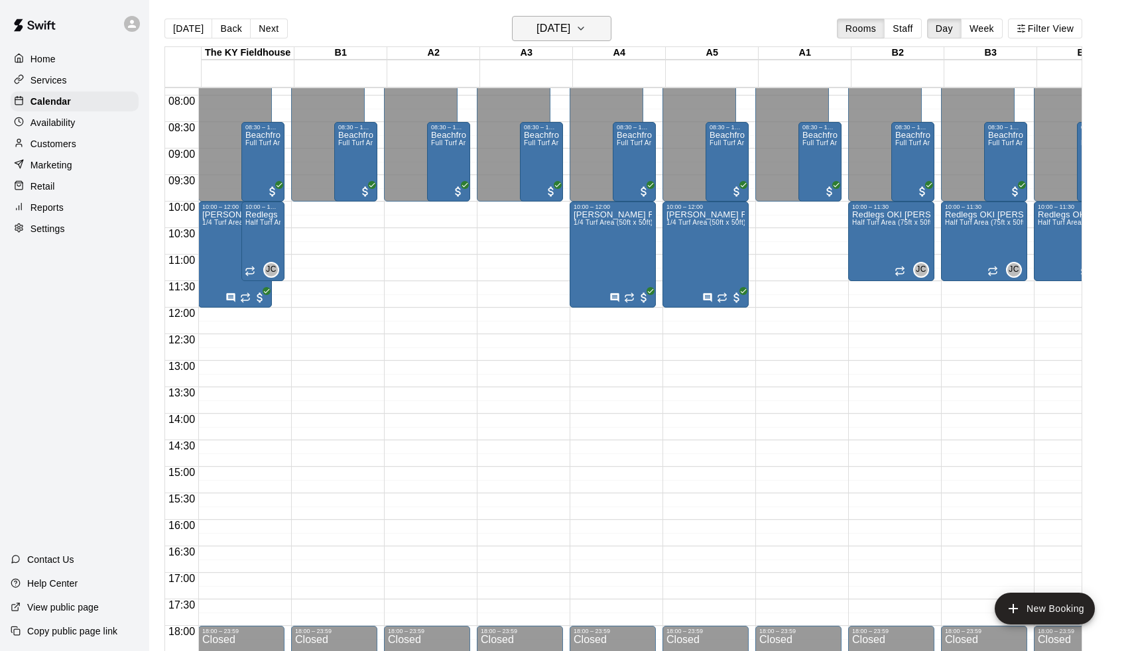
click at [593, 33] on button "[DATE]" at bounding box center [561, 28] width 99 height 25
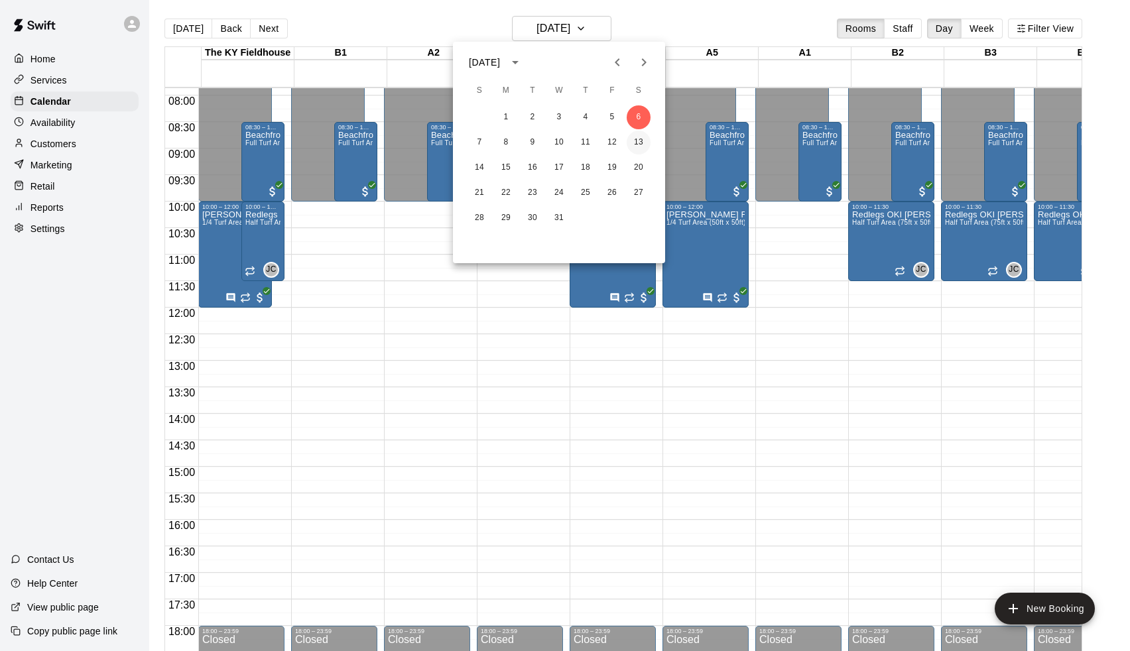
click at [641, 138] on button "13" at bounding box center [639, 143] width 24 height 24
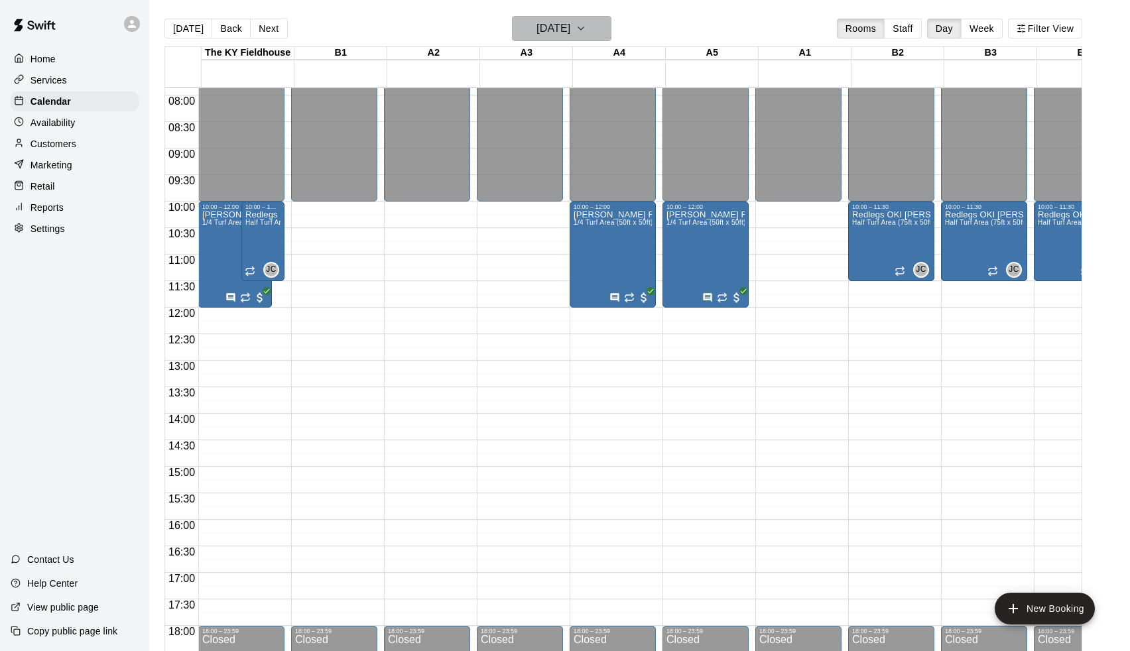
click at [564, 34] on h6 "[DATE]" at bounding box center [554, 28] width 34 height 19
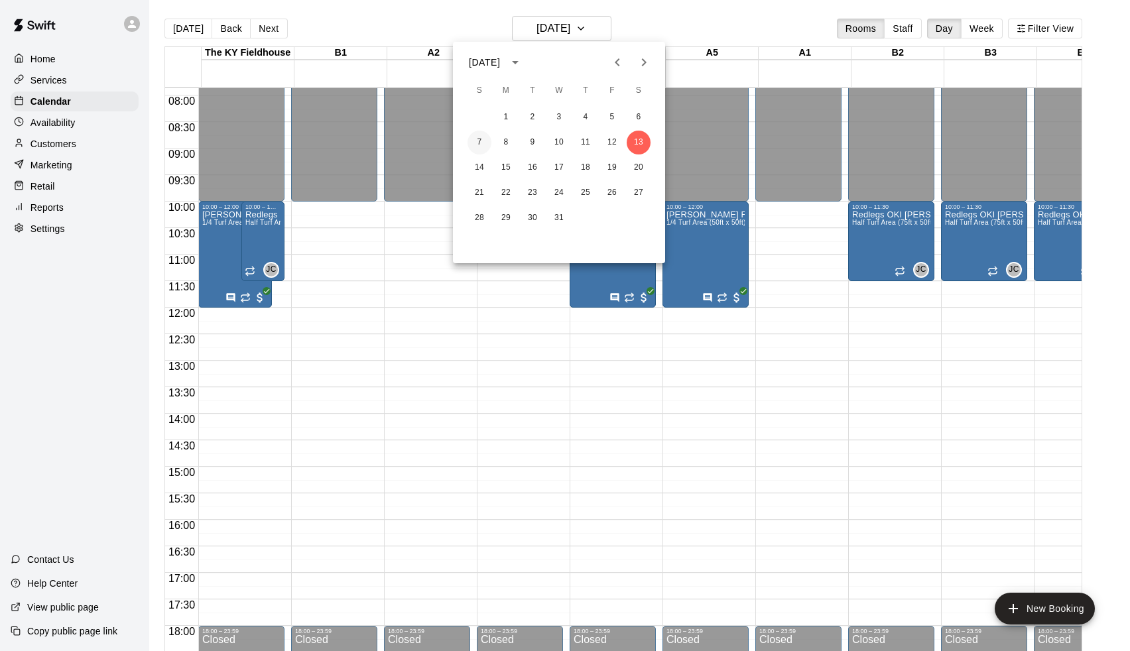
click at [481, 149] on button "7" at bounding box center [480, 143] width 24 height 24
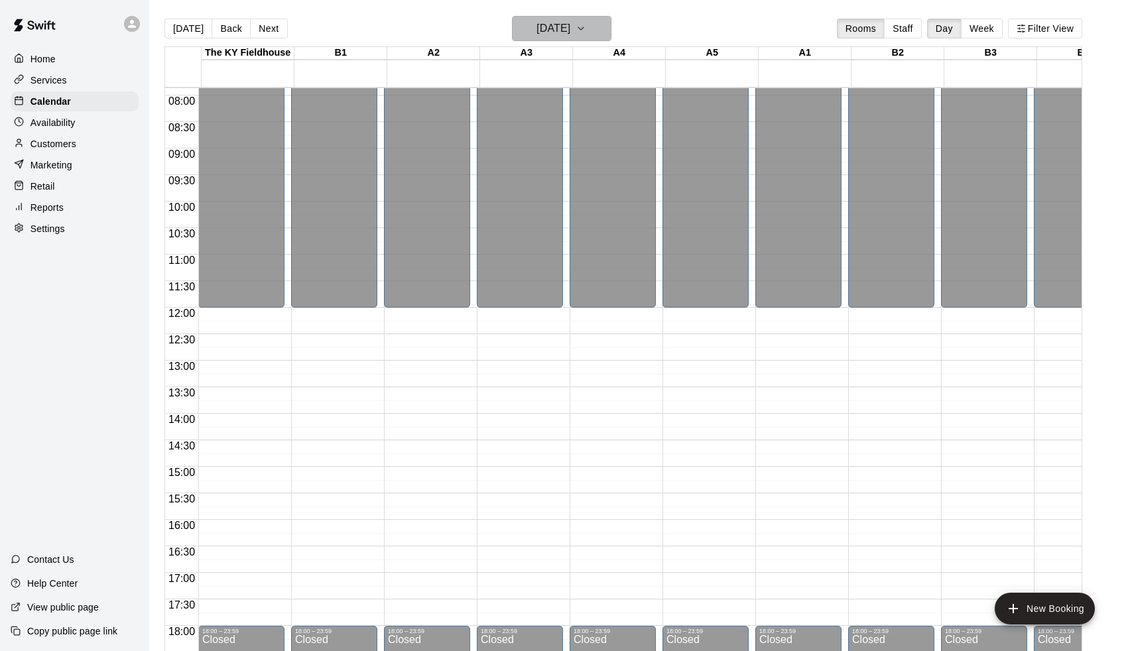
click at [539, 32] on h6 "[DATE]" at bounding box center [554, 28] width 34 height 19
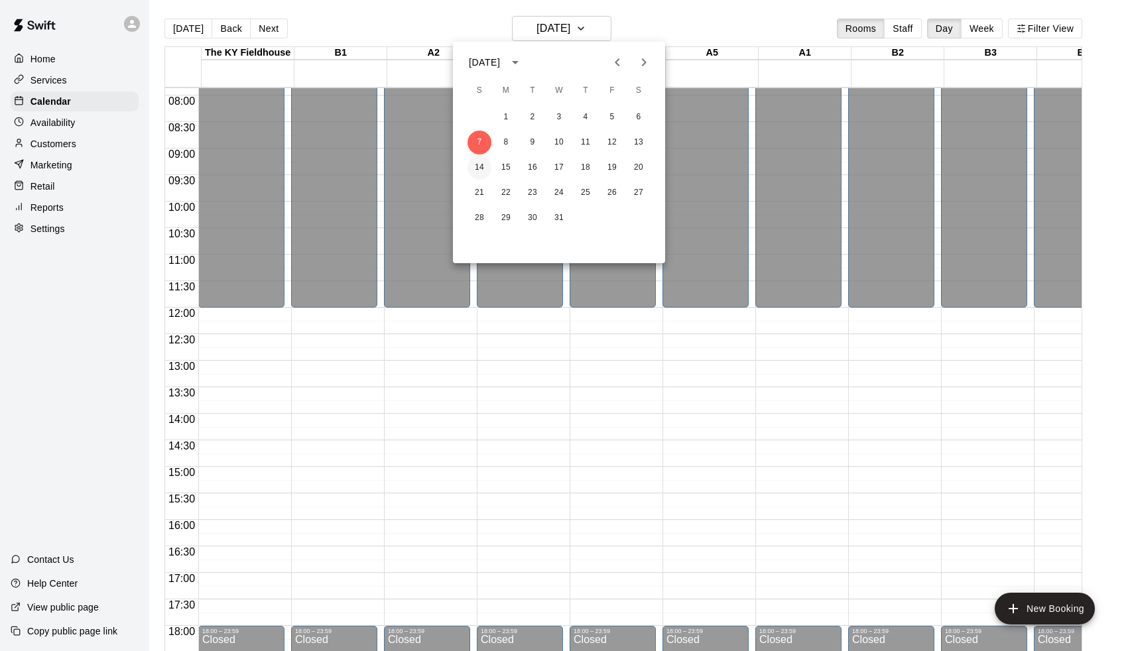
click at [484, 166] on button "14" at bounding box center [480, 168] width 24 height 24
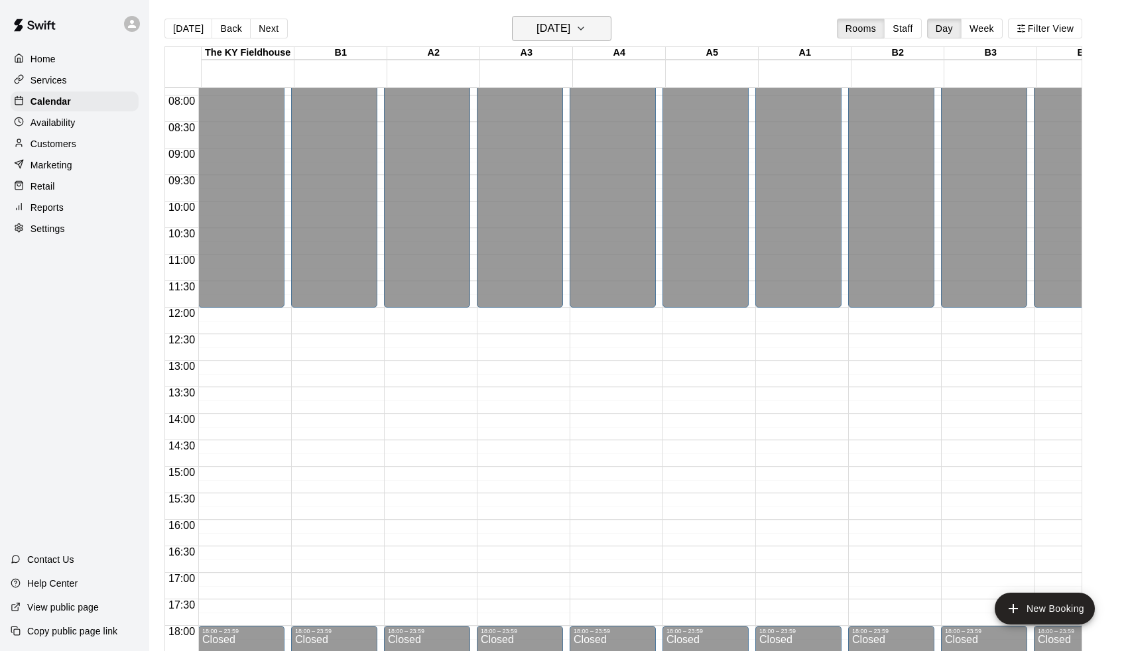
click at [556, 33] on h6 "[DATE]" at bounding box center [554, 28] width 34 height 19
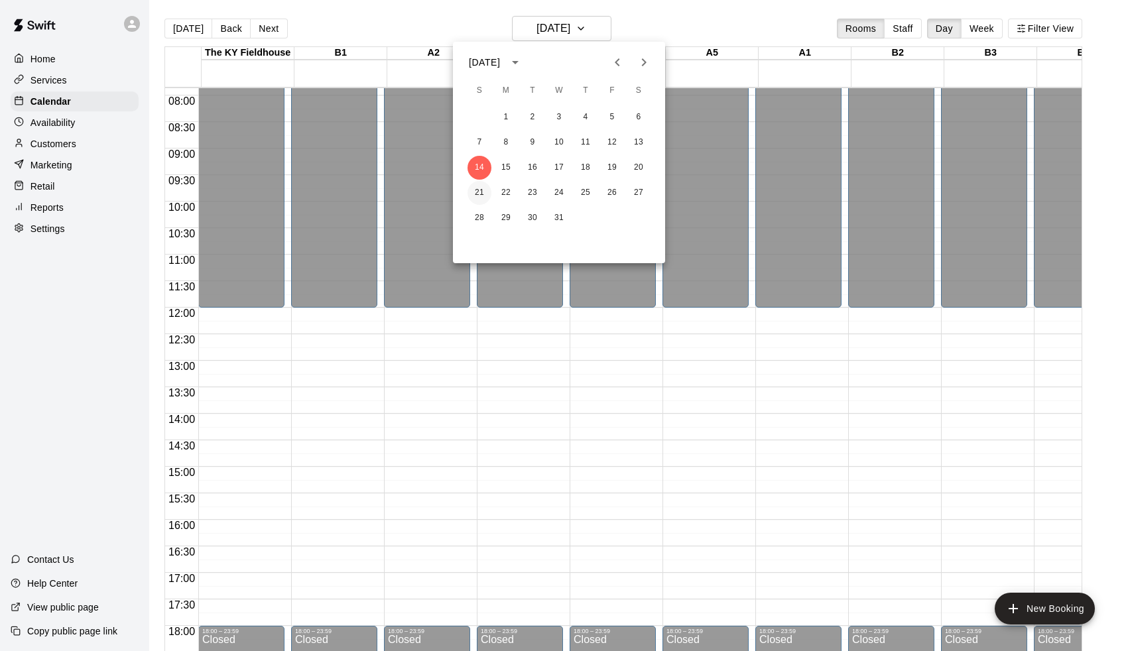
click at [481, 188] on button "21" at bounding box center [480, 193] width 24 height 24
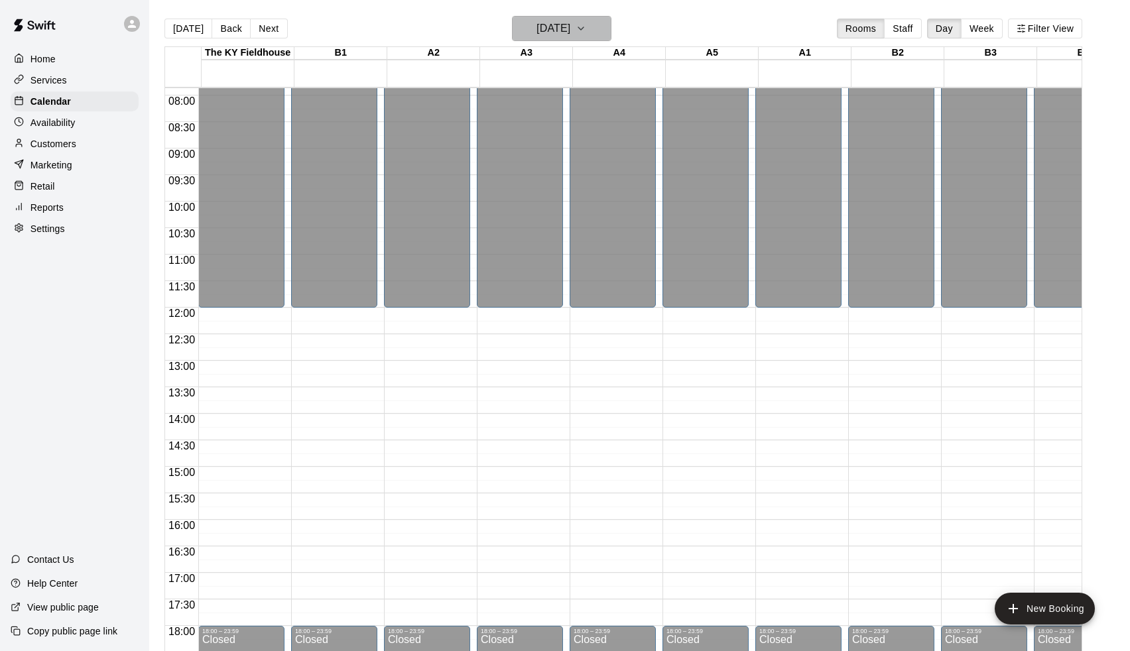
click at [552, 33] on h6 "[DATE]" at bounding box center [554, 28] width 34 height 19
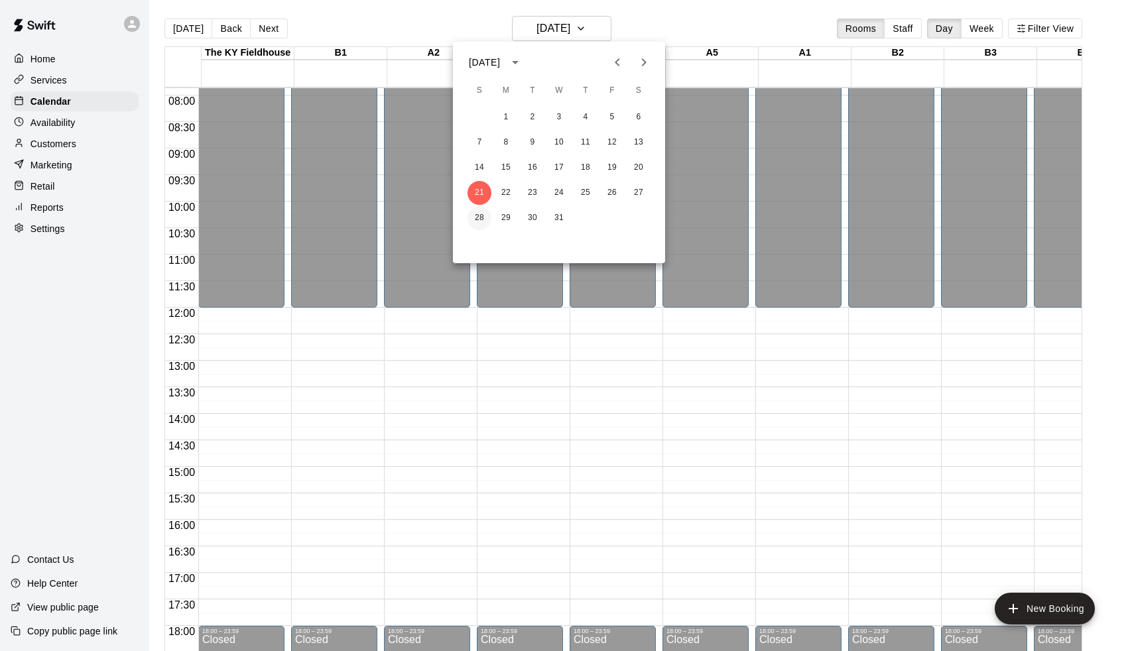
click at [476, 218] on button "28" at bounding box center [480, 218] width 24 height 24
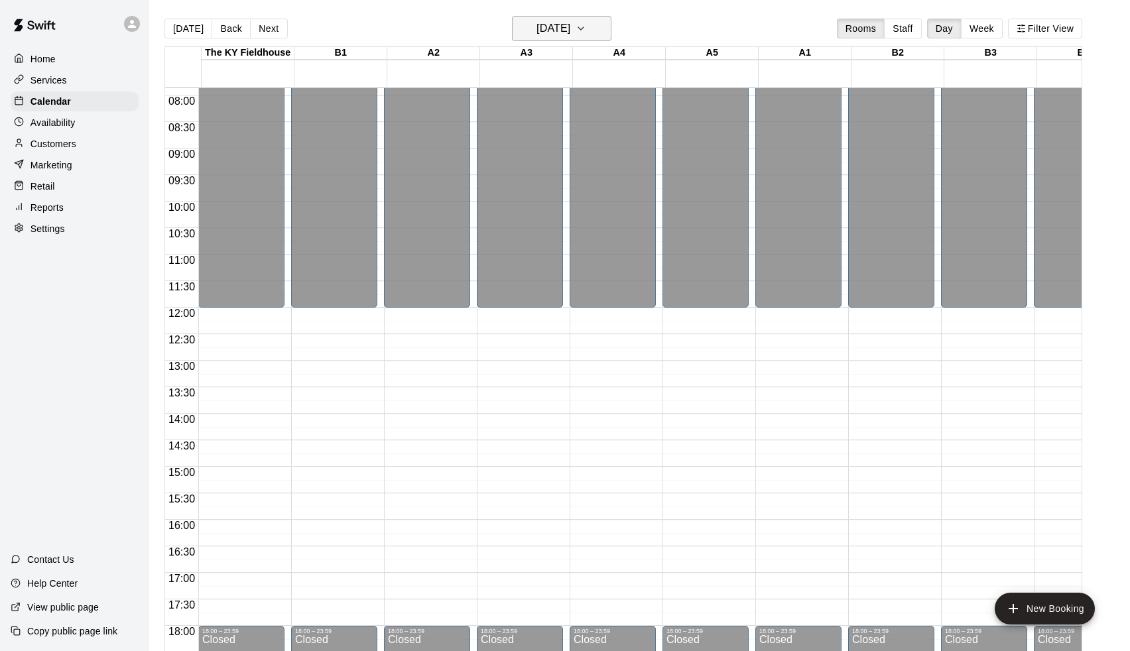
click at [570, 27] on h6 "[DATE]" at bounding box center [554, 28] width 34 height 19
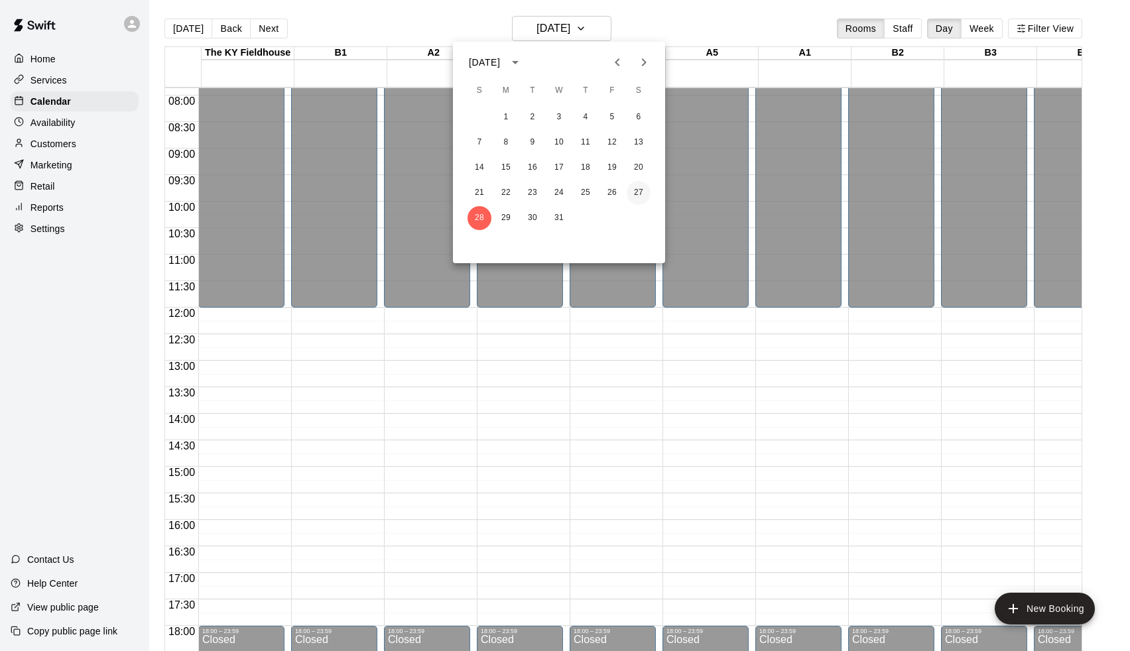
click at [639, 192] on button "27" at bounding box center [639, 193] width 24 height 24
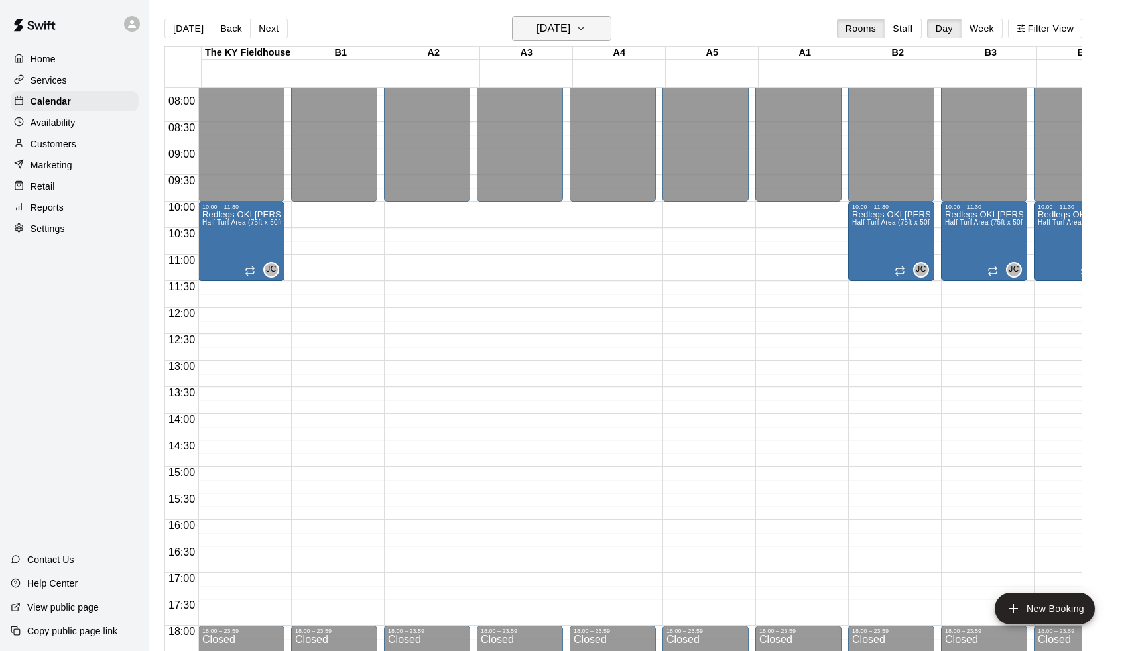
click at [576, 38] on button "[DATE]" at bounding box center [561, 28] width 99 height 25
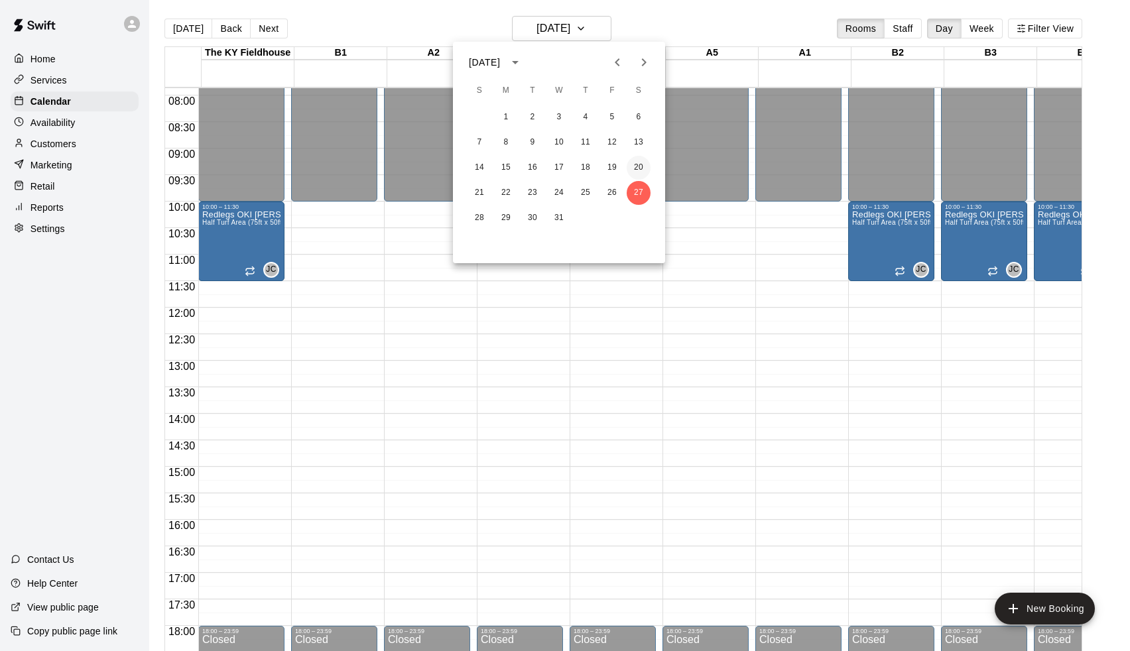
click at [643, 162] on button "20" at bounding box center [639, 168] width 24 height 24
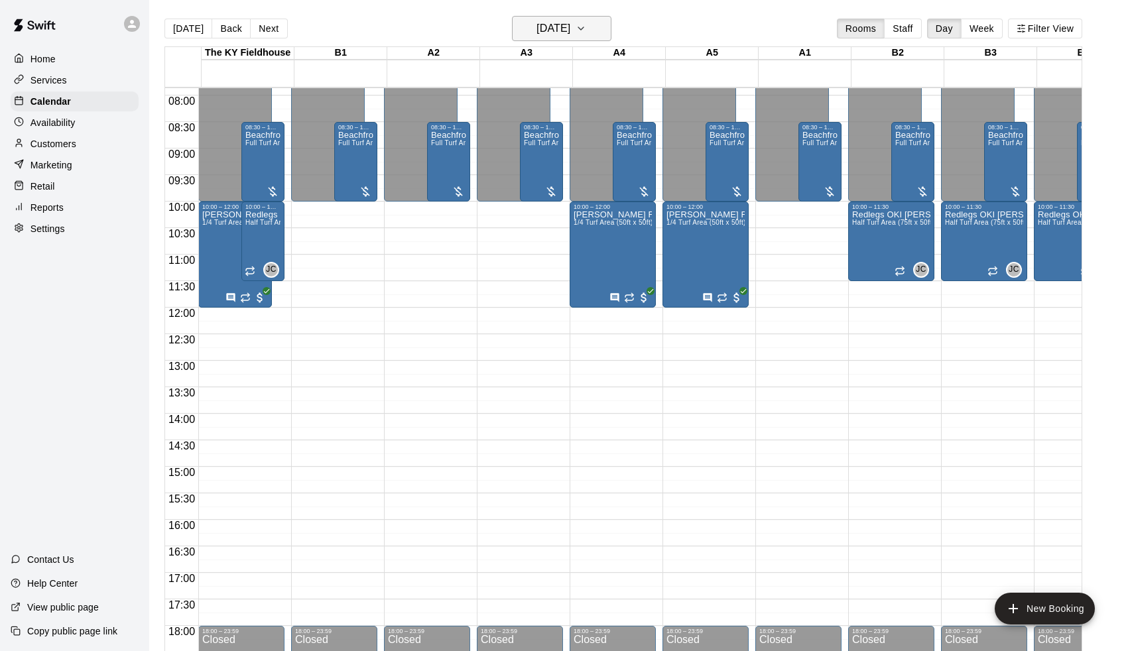
click at [593, 40] on button "[DATE]" at bounding box center [561, 28] width 99 height 25
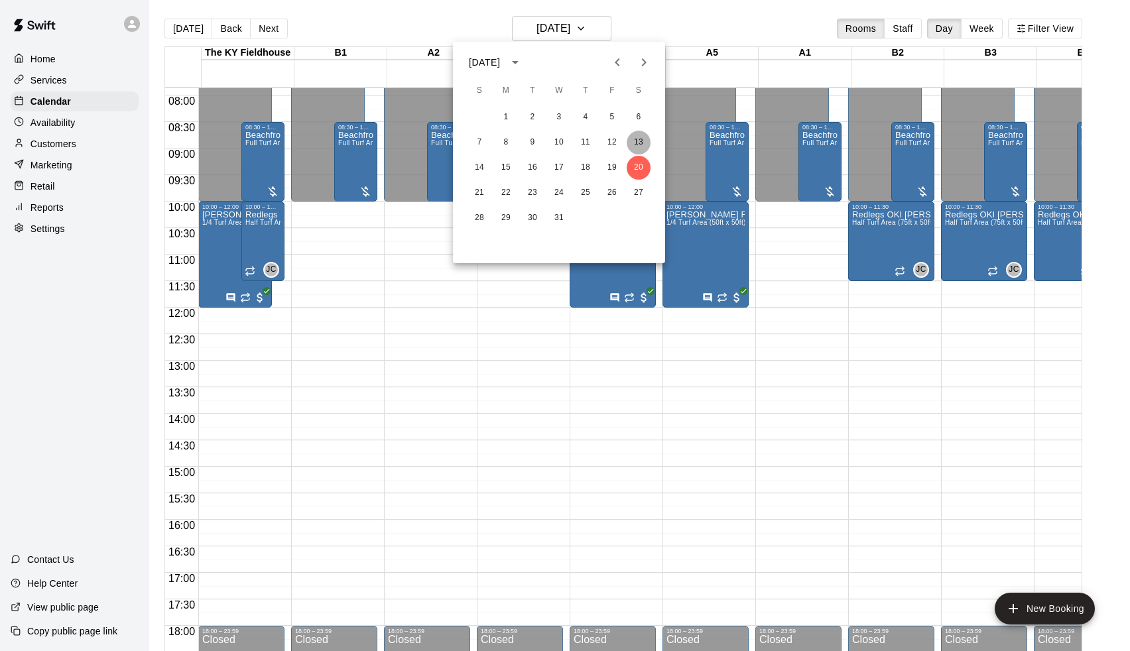
click at [629, 136] on button "13" at bounding box center [639, 143] width 24 height 24
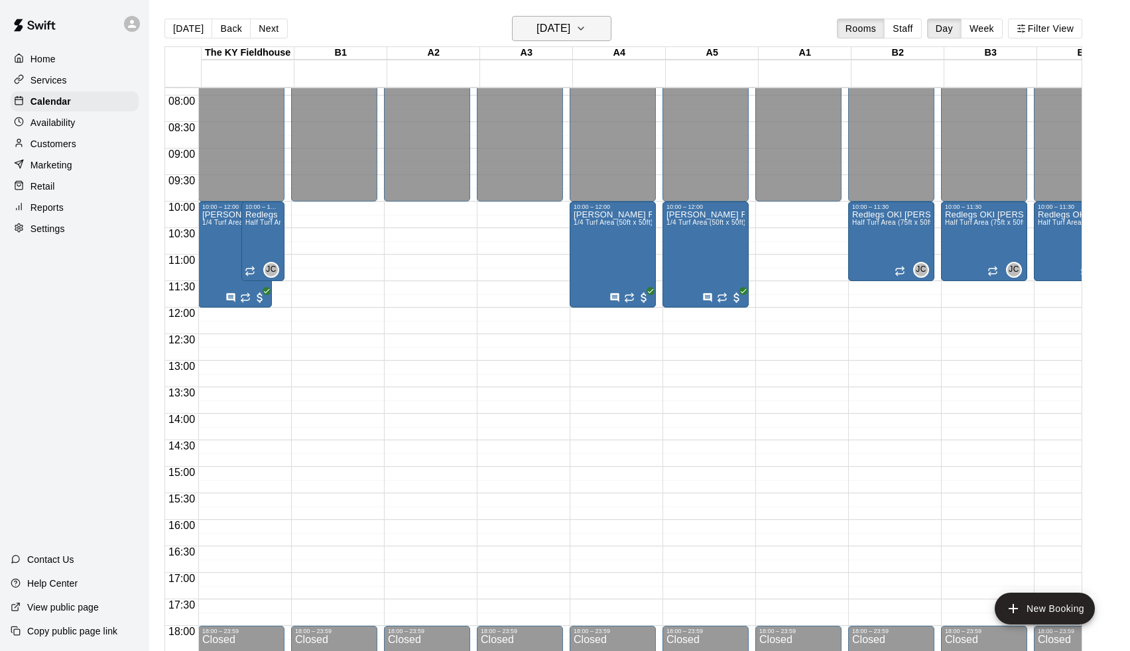
click at [582, 39] on button "[DATE]" at bounding box center [561, 28] width 99 height 25
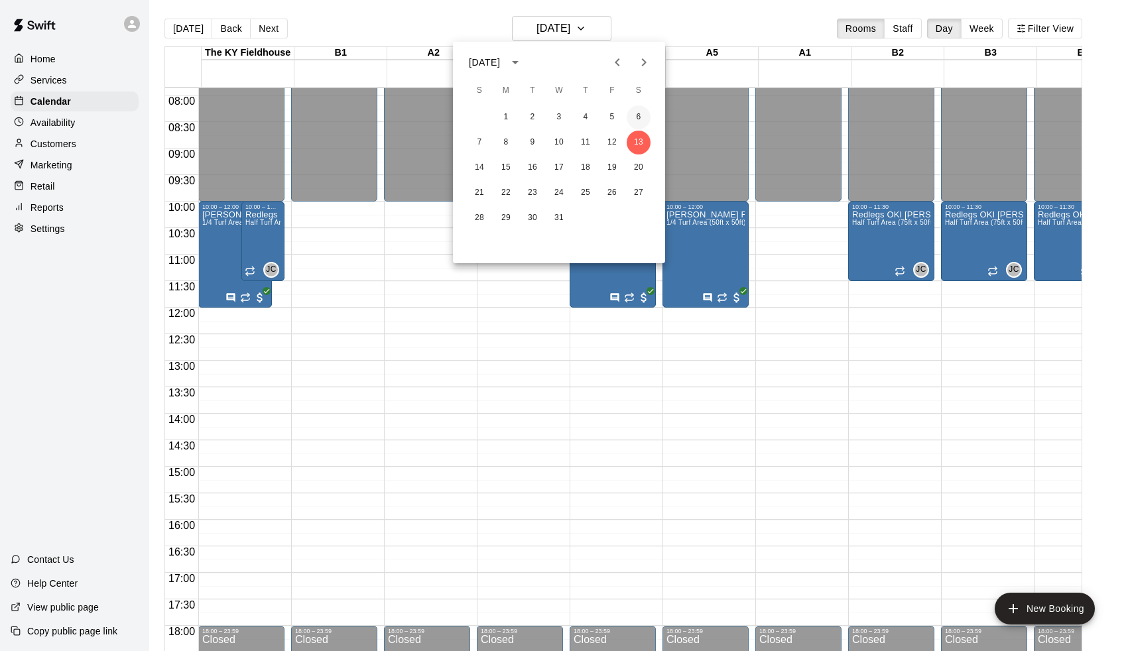
click at [646, 119] on button "6" at bounding box center [639, 117] width 24 height 24
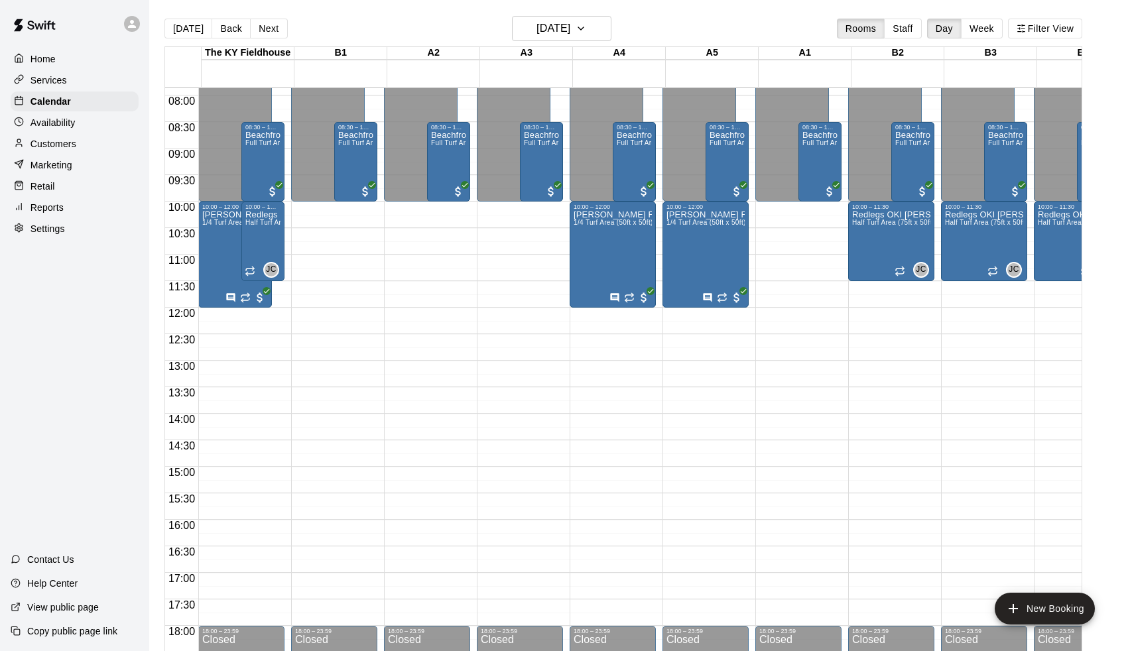
click at [585, 44] on div "[DATE] Back [DATE][DATE] Rooms Staff Day Week Filter View" at bounding box center [623, 31] width 918 height 31
click at [590, 41] on button "[DATE]" at bounding box center [561, 28] width 99 height 25
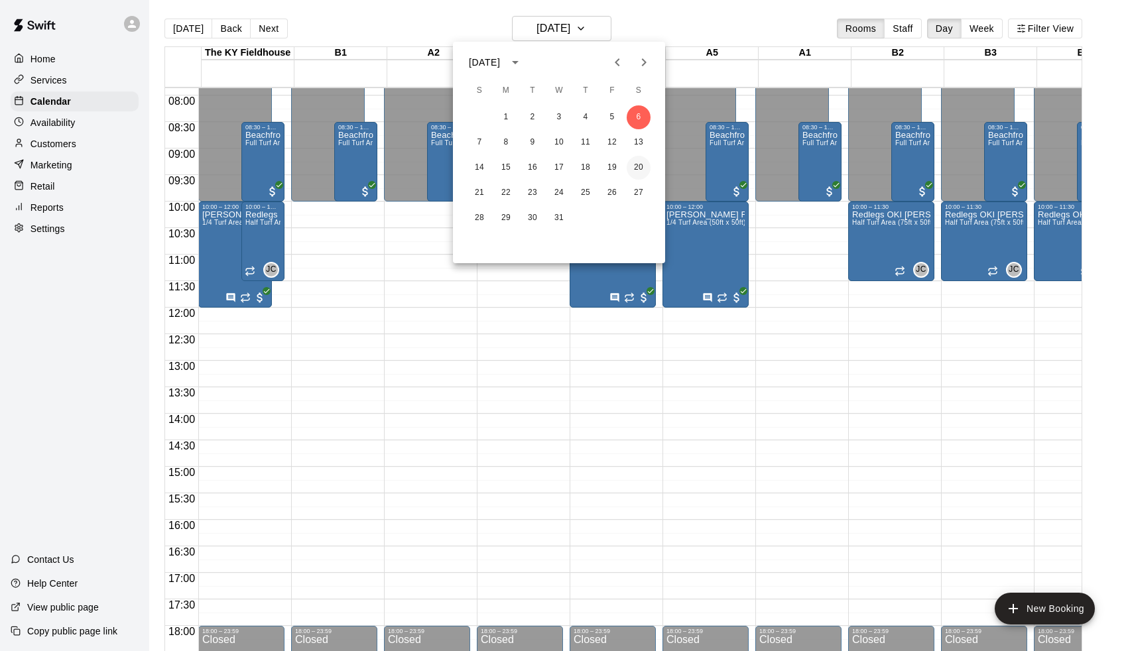
click at [634, 161] on button "20" at bounding box center [639, 168] width 24 height 24
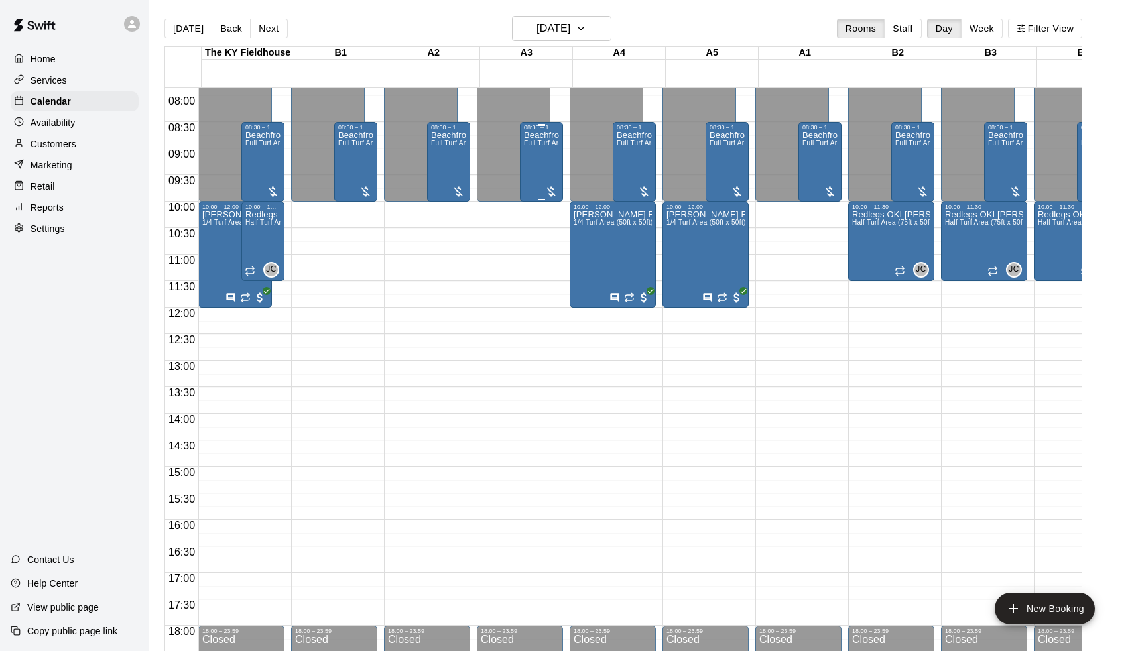
click at [525, 162] on div "08:30 – 10:00 Beachfront Missiles 8u 9u Full Turf Area (75ft x 100ft)" at bounding box center [541, 162] width 43 height 80
click at [536, 162] on img "edit" at bounding box center [536, 167] width 15 height 15
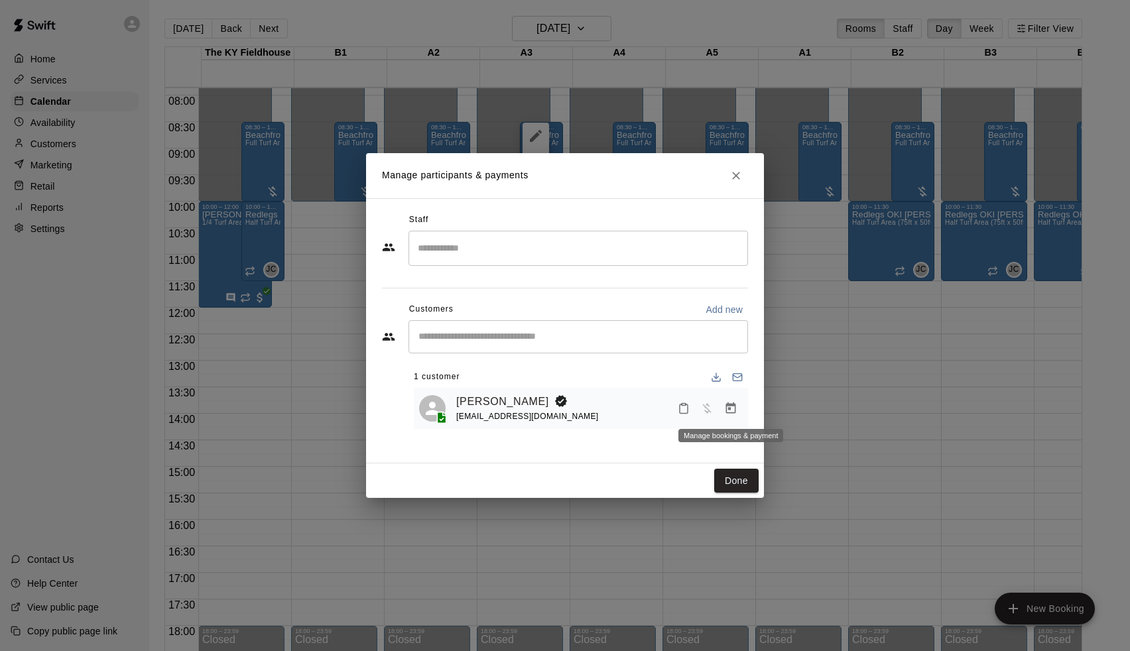
click at [734, 405] on icon "Manage bookings & payment" at bounding box center [731, 408] width 10 height 11
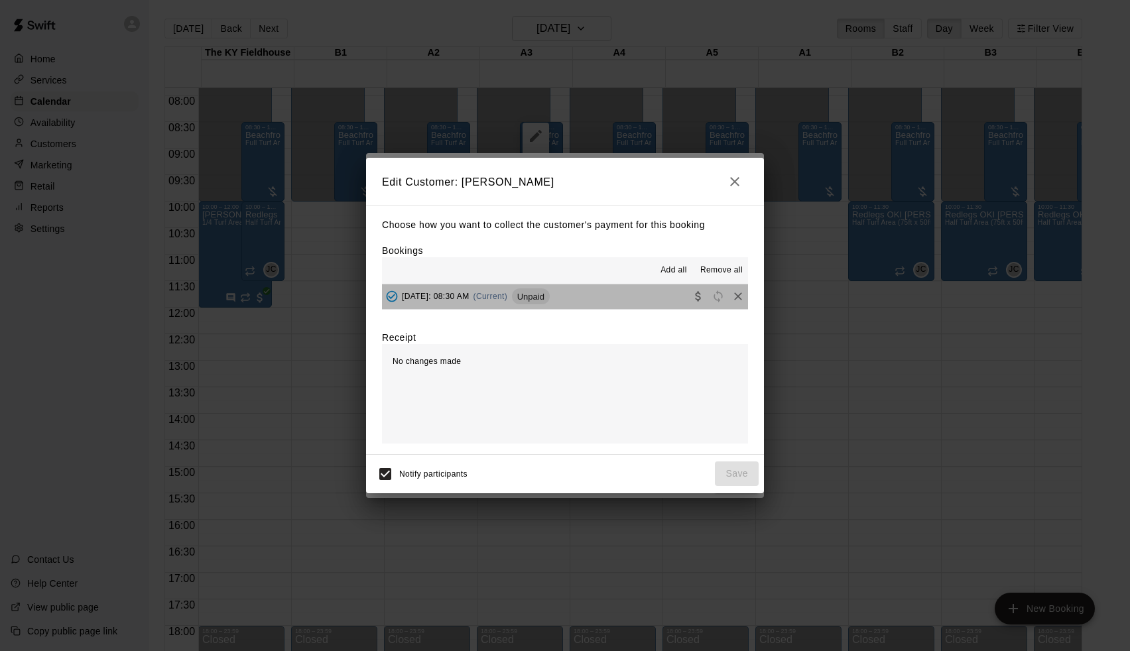
click at [550, 292] on span "Unpaid" at bounding box center [531, 297] width 38 height 10
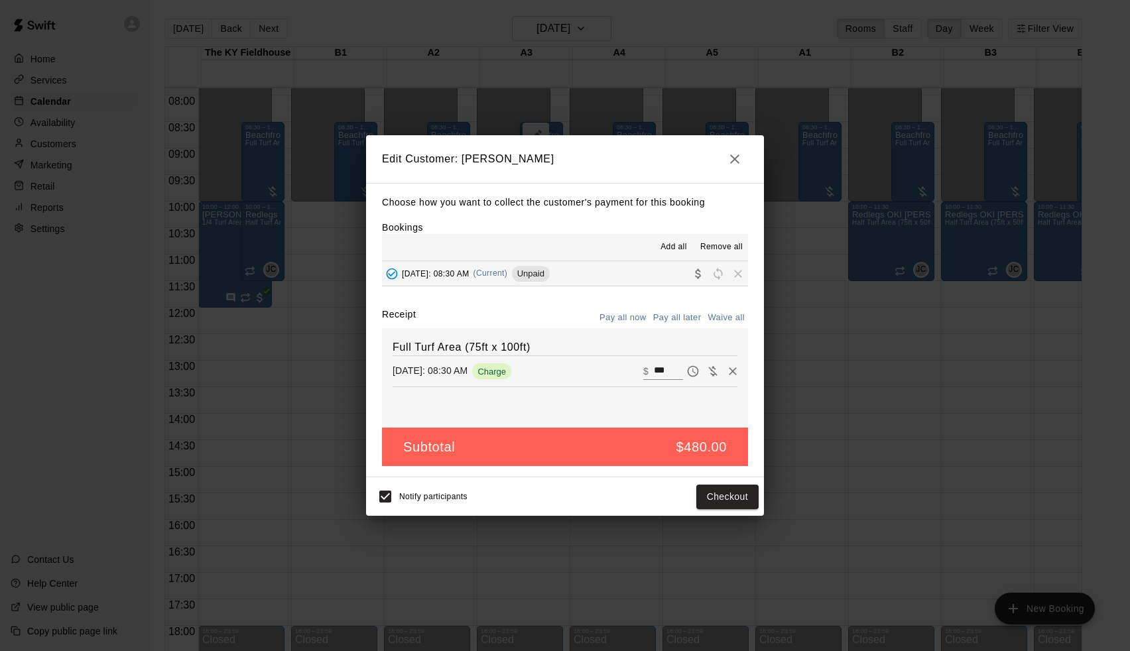
click at [721, 324] on button "Waive all" at bounding box center [726, 318] width 44 height 21
type input "*"
click at [736, 502] on button "Save" at bounding box center [737, 497] width 44 height 25
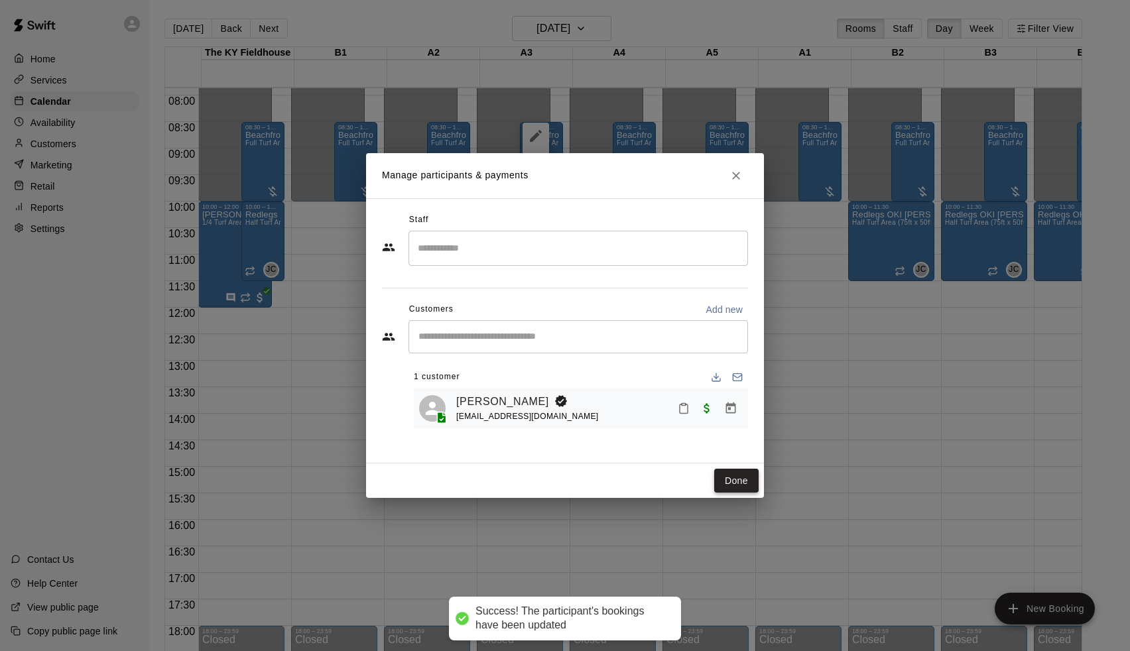
click at [750, 480] on button "Done" at bounding box center [736, 481] width 44 height 25
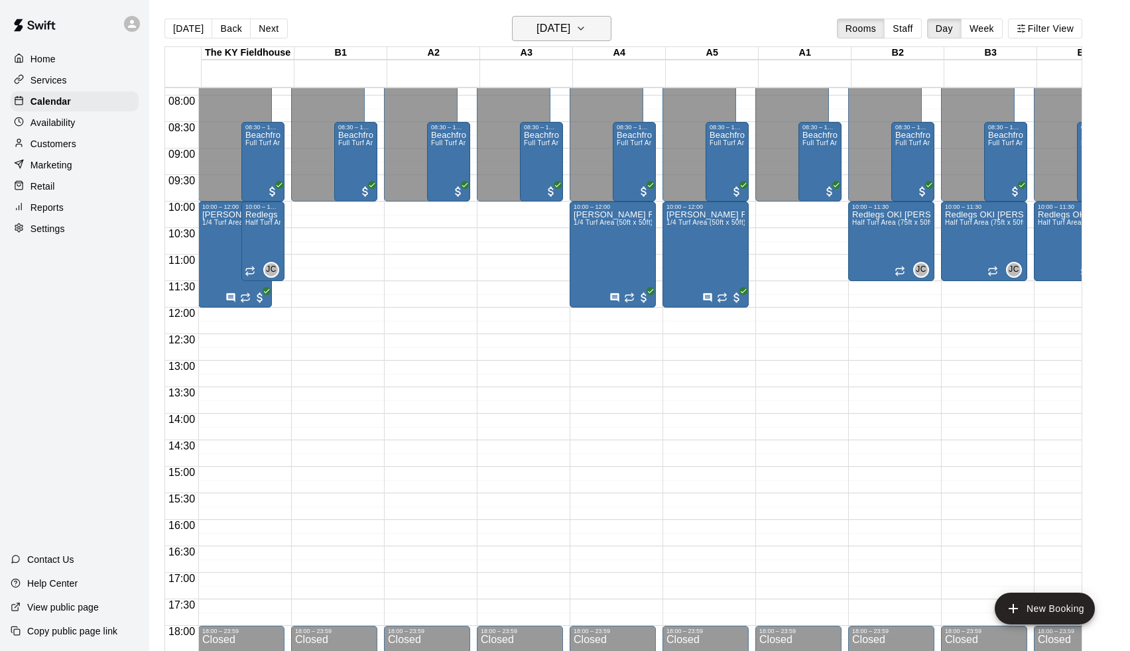
click at [563, 39] on button "[DATE]" at bounding box center [561, 28] width 99 height 25
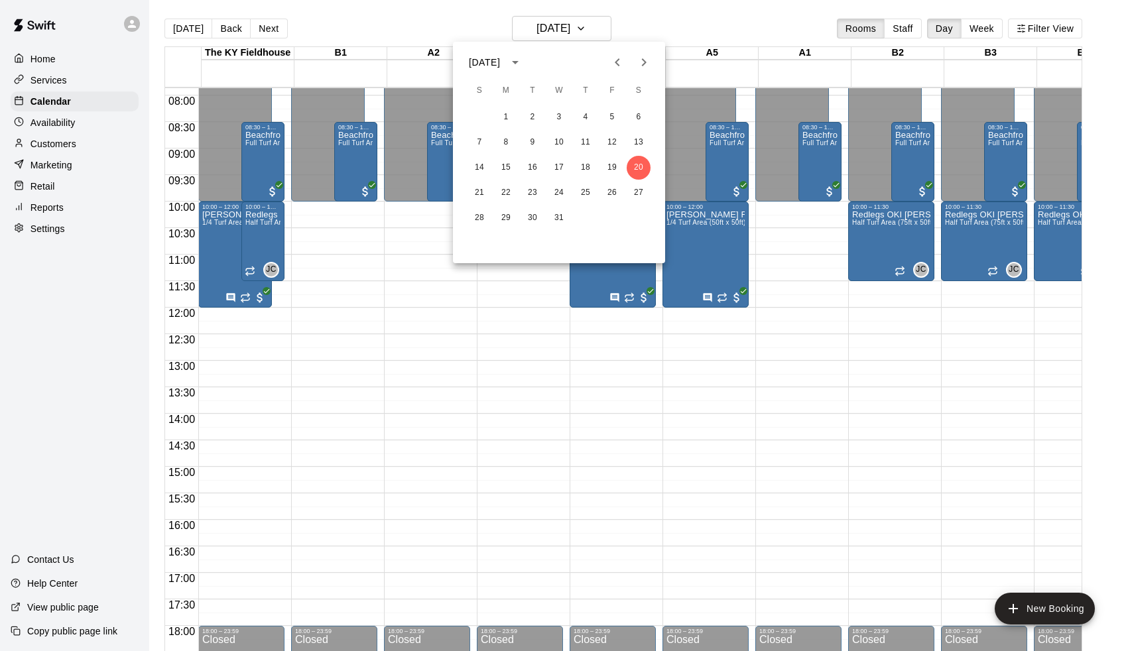
click at [650, 66] on icon "Next month" at bounding box center [644, 62] width 16 height 16
click at [638, 111] on button "3" at bounding box center [639, 117] width 24 height 24
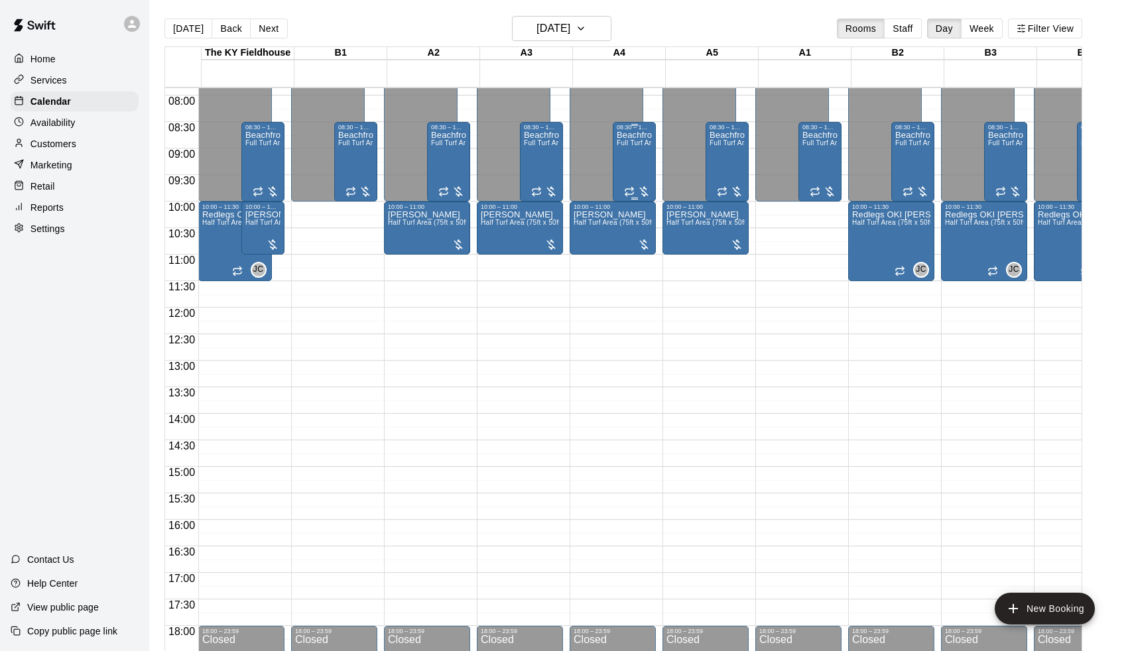
click at [649, 144] on span "Full Turf Area (75ft x 100ft)" at bounding box center [659, 142] width 85 height 7
click at [632, 180] on img "edit" at bounding box center [632, 185] width 15 height 15
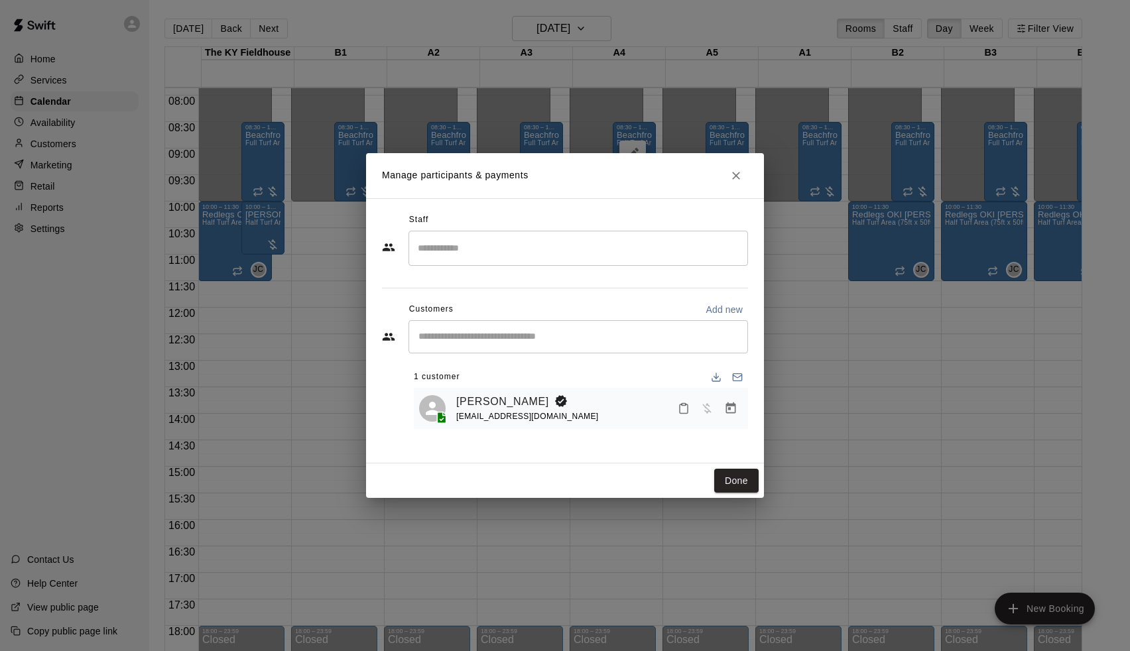
click at [732, 401] on button "Manage bookings & payment" at bounding box center [731, 409] width 24 height 24
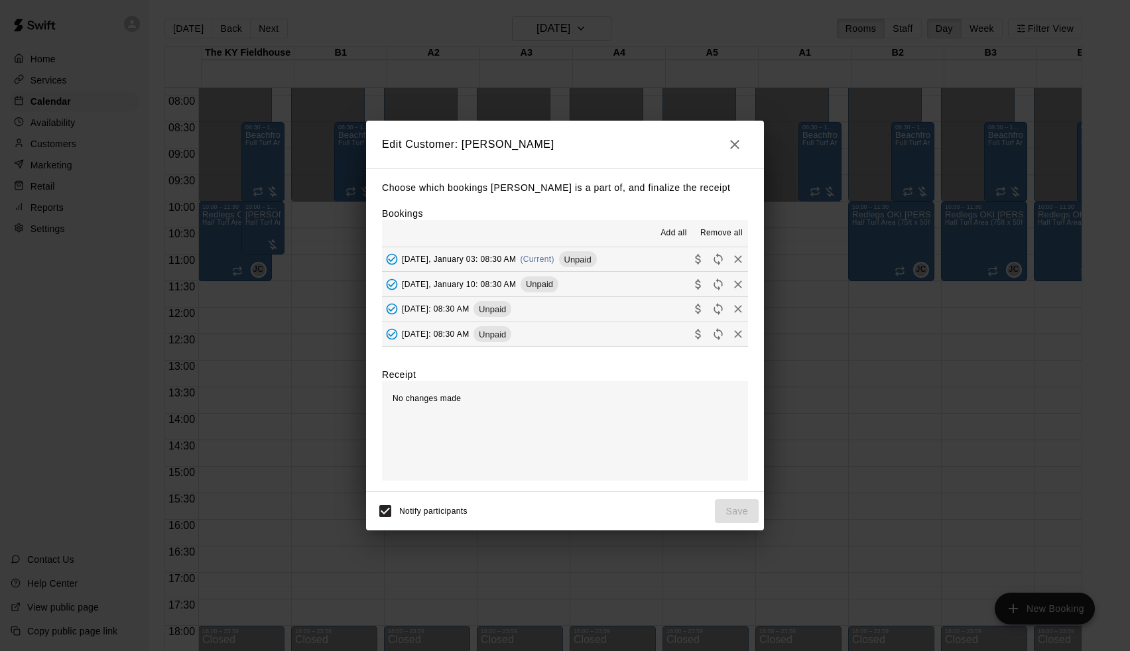
click at [676, 223] on button "Add all" at bounding box center [674, 233] width 42 height 21
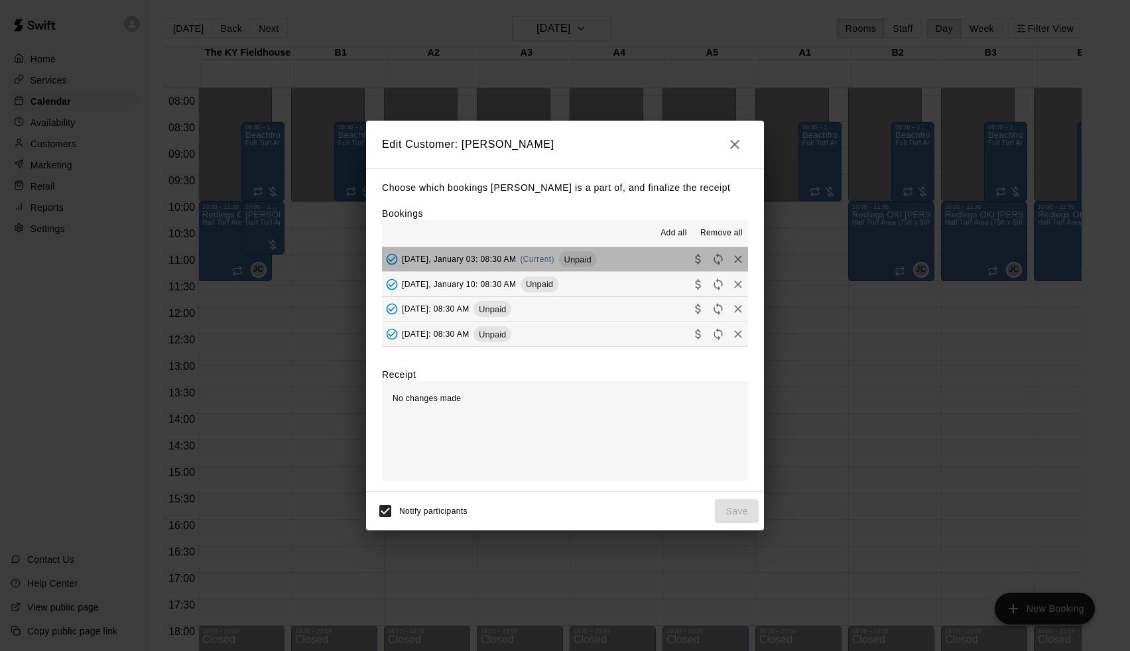
click at [655, 251] on button "[DATE], January 03: 08:30 AM (Current) Unpaid" at bounding box center [565, 259] width 366 height 25
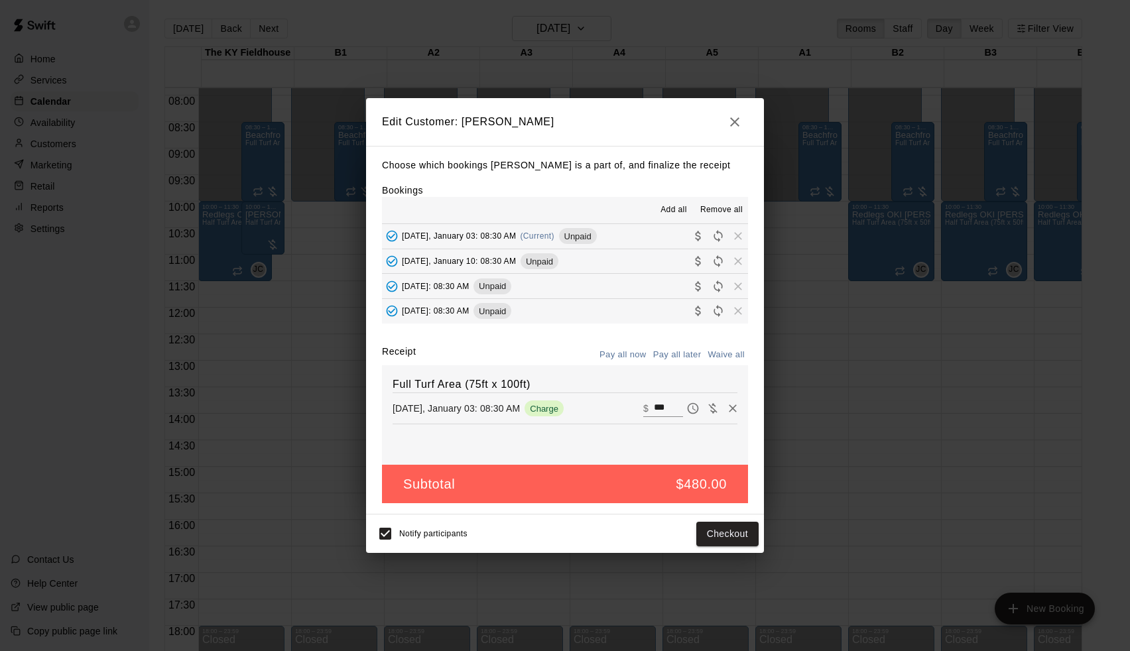
click at [628, 259] on button "[DATE], January 10: 08:30 AM Unpaid" at bounding box center [565, 261] width 366 height 25
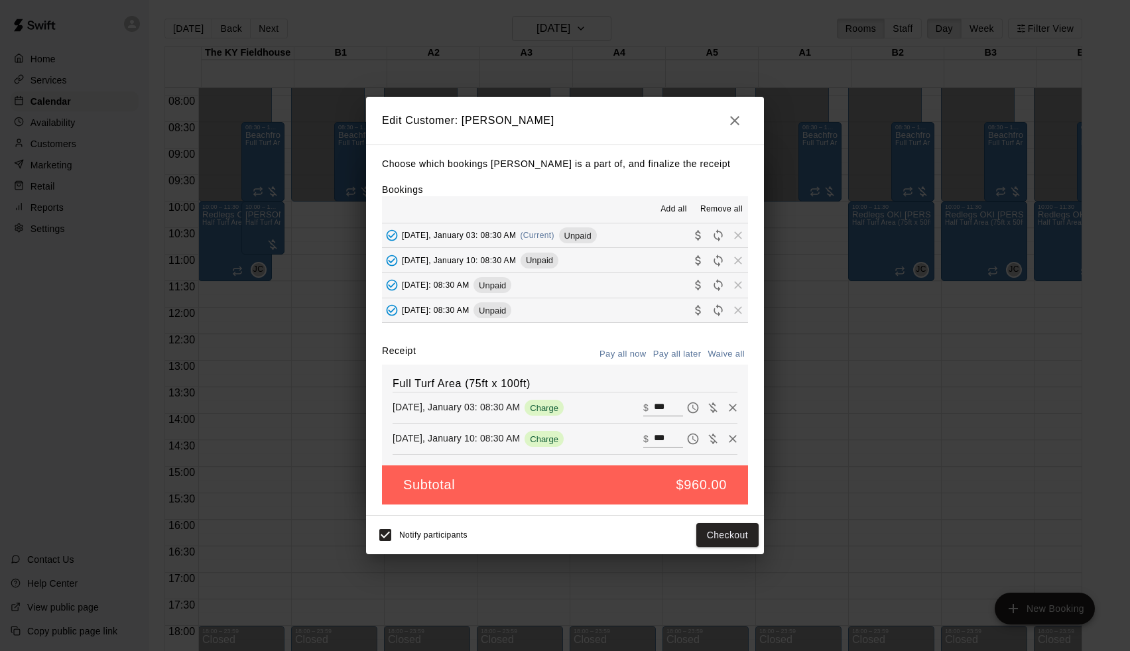
click at [628, 277] on button "[DATE]: 08:30 AM Unpaid" at bounding box center [565, 285] width 366 height 25
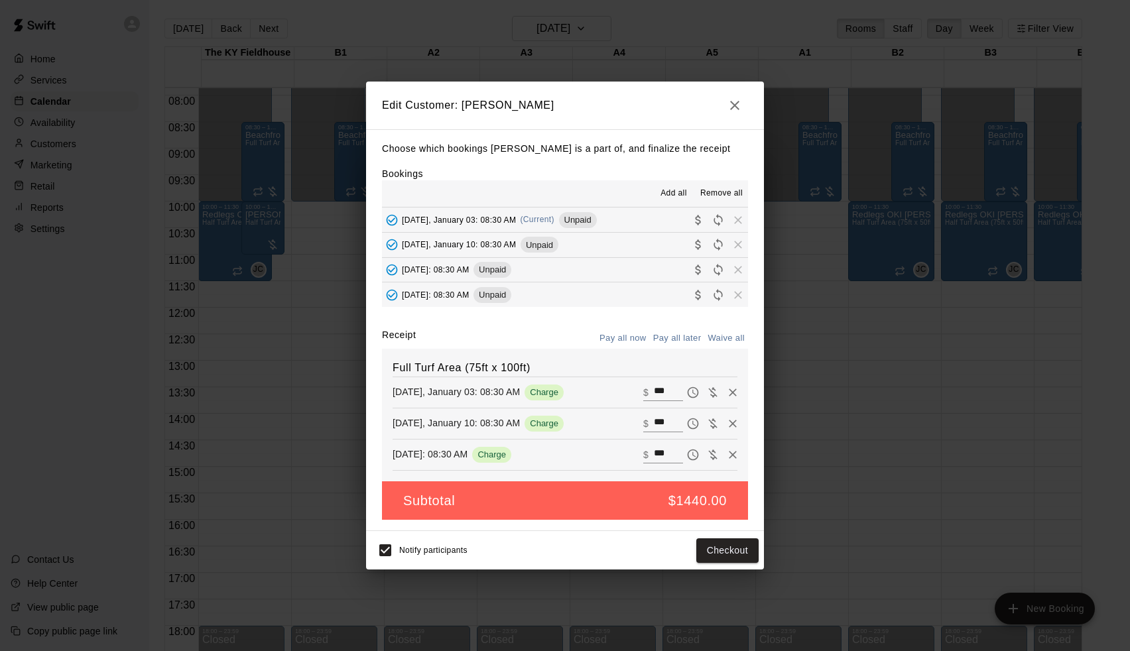
click at [627, 298] on button "[DATE]: 08:30 AM Unpaid" at bounding box center [565, 295] width 366 height 25
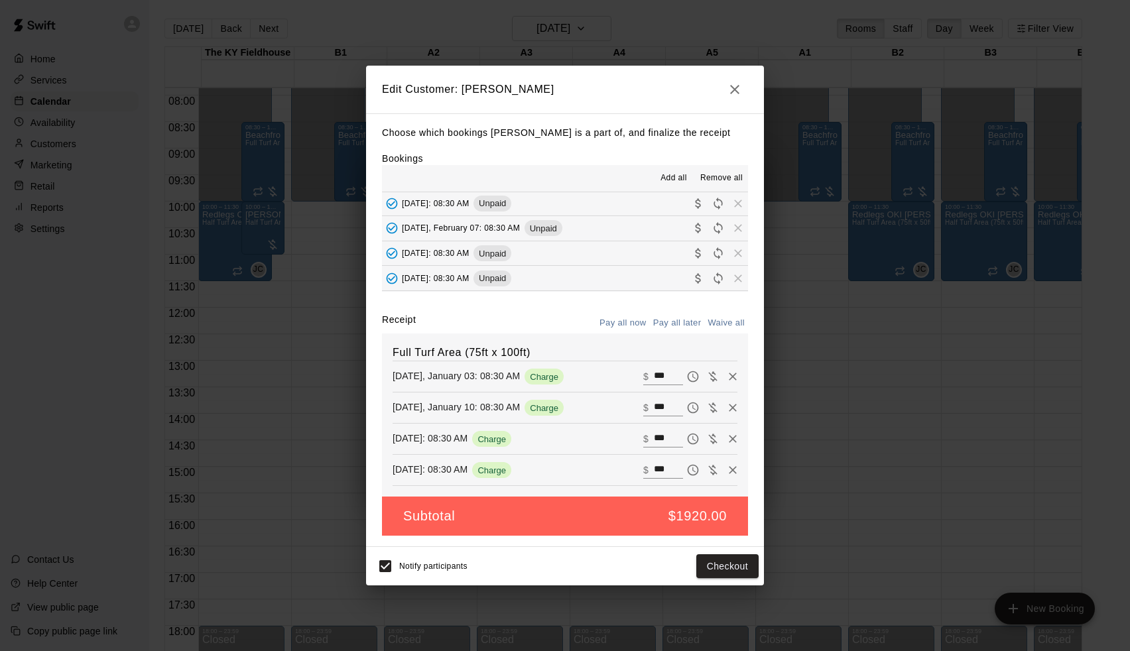
scroll to position [97, 0]
click at [632, 199] on button "[DATE]: 08:30 AM Unpaid" at bounding box center [565, 206] width 366 height 25
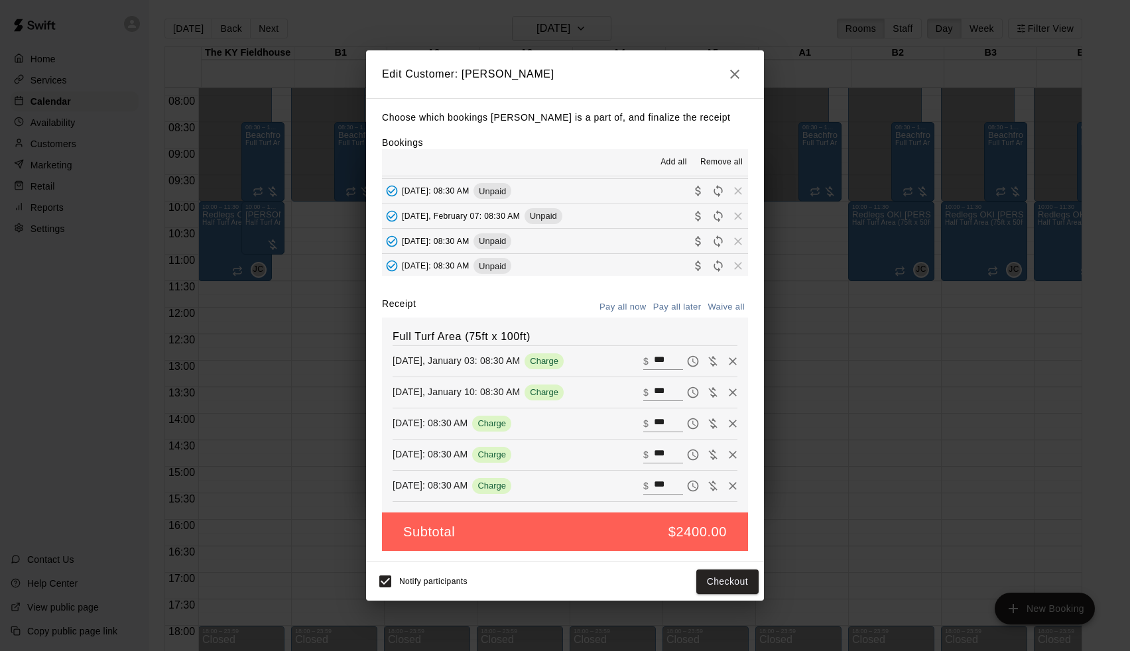
click at [632, 216] on button "[DATE], February 07: 08:30 AM Unpaid" at bounding box center [565, 216] width 366 height 25
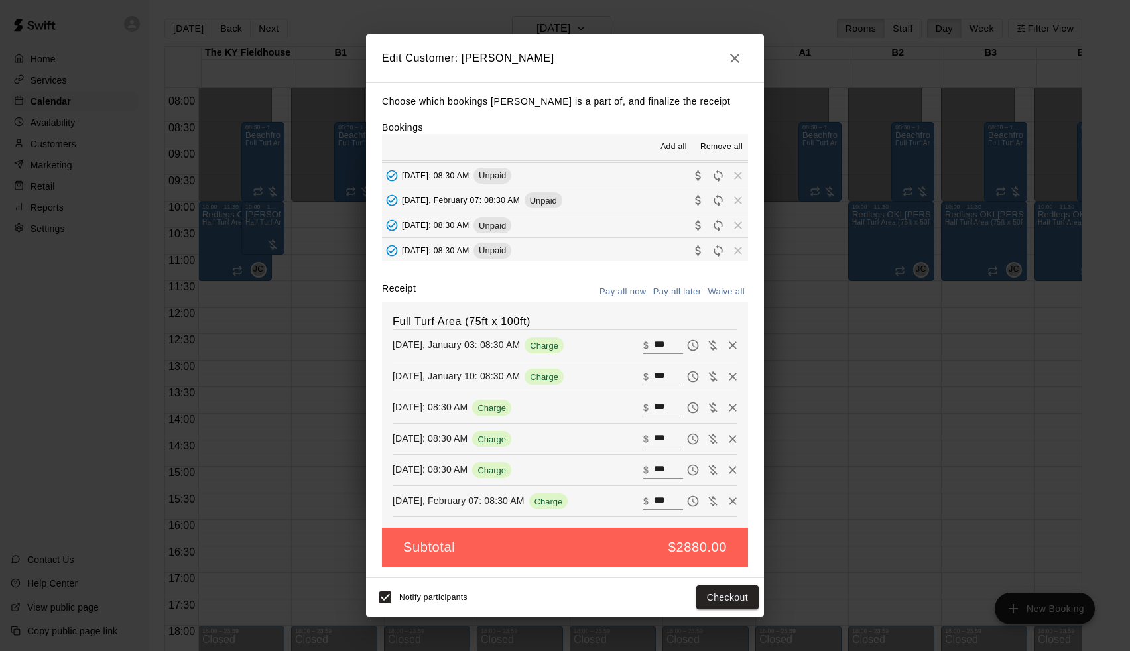
click at [633, 225] on button "[DATE]: 08:30 AM Unpaid" at bounding box center [565, 226] width 366 height 25
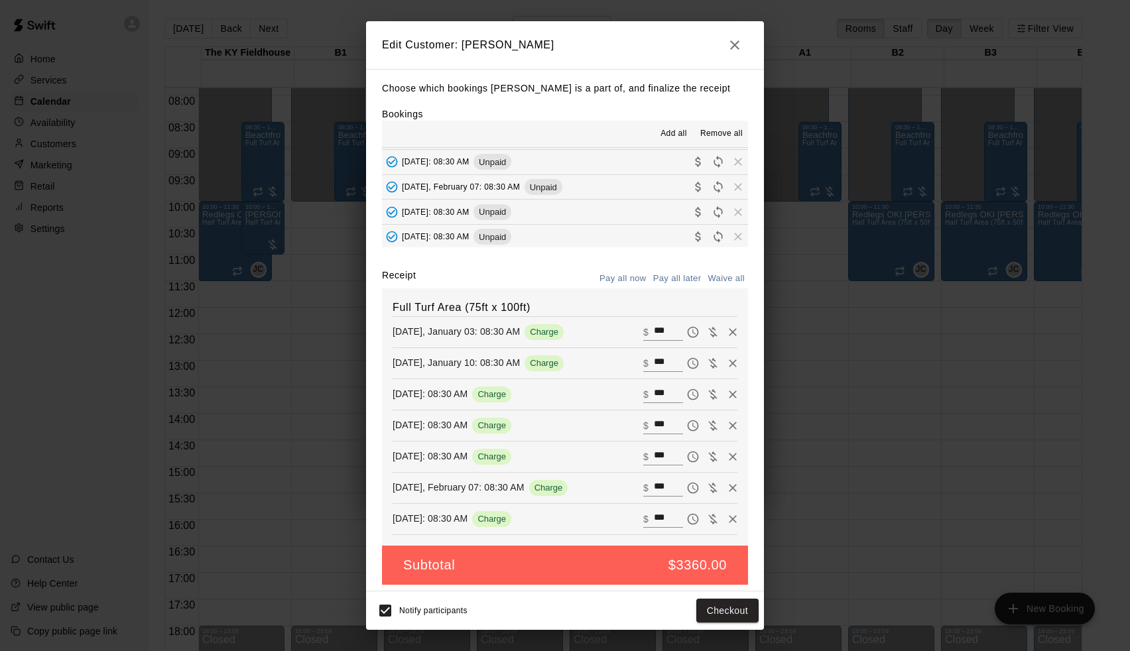
click at [633, 228] on button "[DATE]: 08:30 AM Unpaid" at bounding box center [565, 237] width 366 height 25
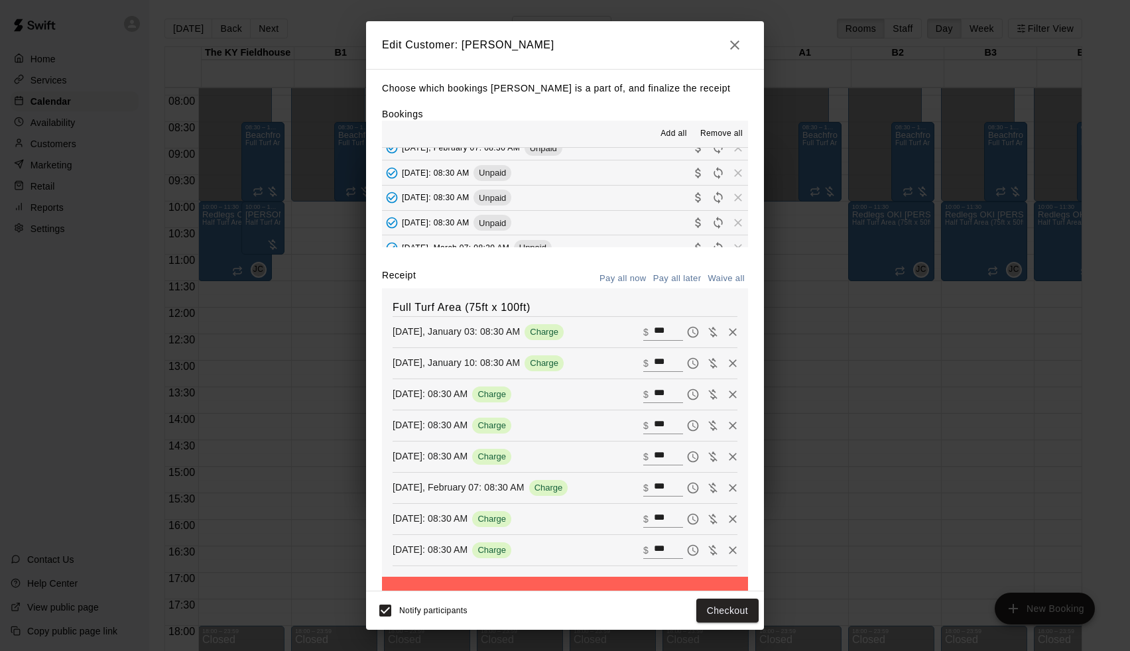
scroll to position [162, 0]
click at [637, 190] on button "[DATE]: 08:30 AM Unpaid" at bounding box center [565, 197] width 366 height 25
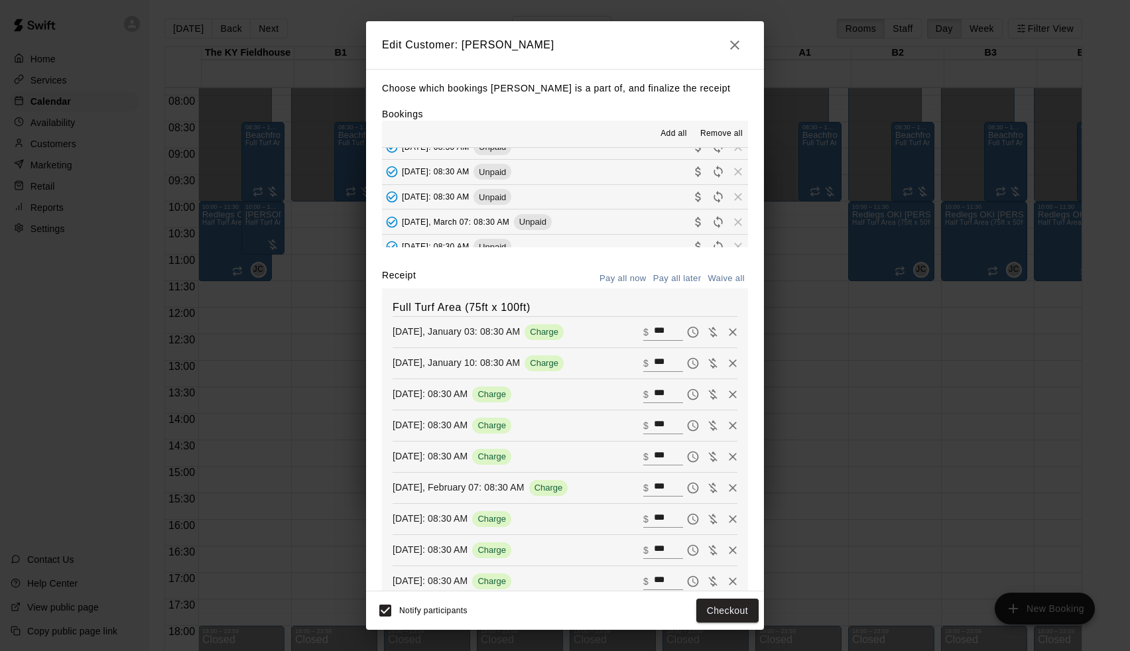
click at [635, 210] on button "[DATE], March 07: 08:30 AM Unpaid" at bounding box center [565, 222] width 366 height 25
click at [633, 235] on button "[DATE]: 08:30 AM Unpaid" at bounding box center [565, 247] width 366 height 25
click at [635, 212] on button "[DATE]: 08:30 AM Unpaid" at bounding box center [565, 219] width 366 height 25
click at [635, 231] on button "[DATE]: 08:30 AM Unpaid" at bounding box center [565, 243] width 366 height 25
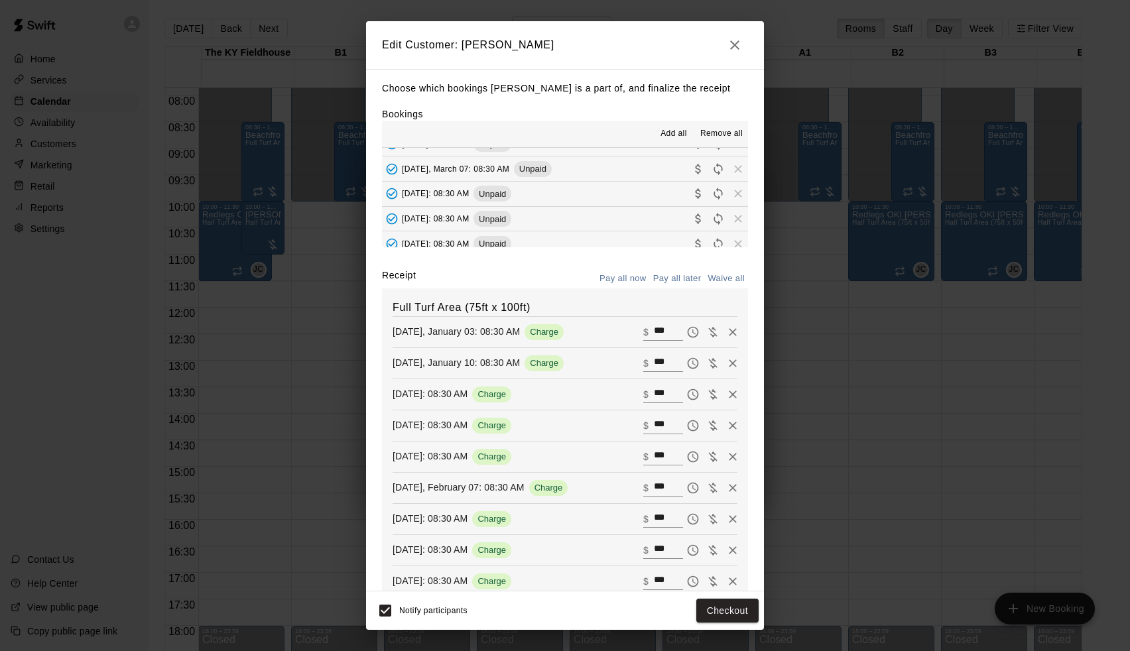
scroll to position [0, 0]
click at [712, 273] on button "Waive all" at bounding box center [726, 279] width 44 height 21
type input "*"
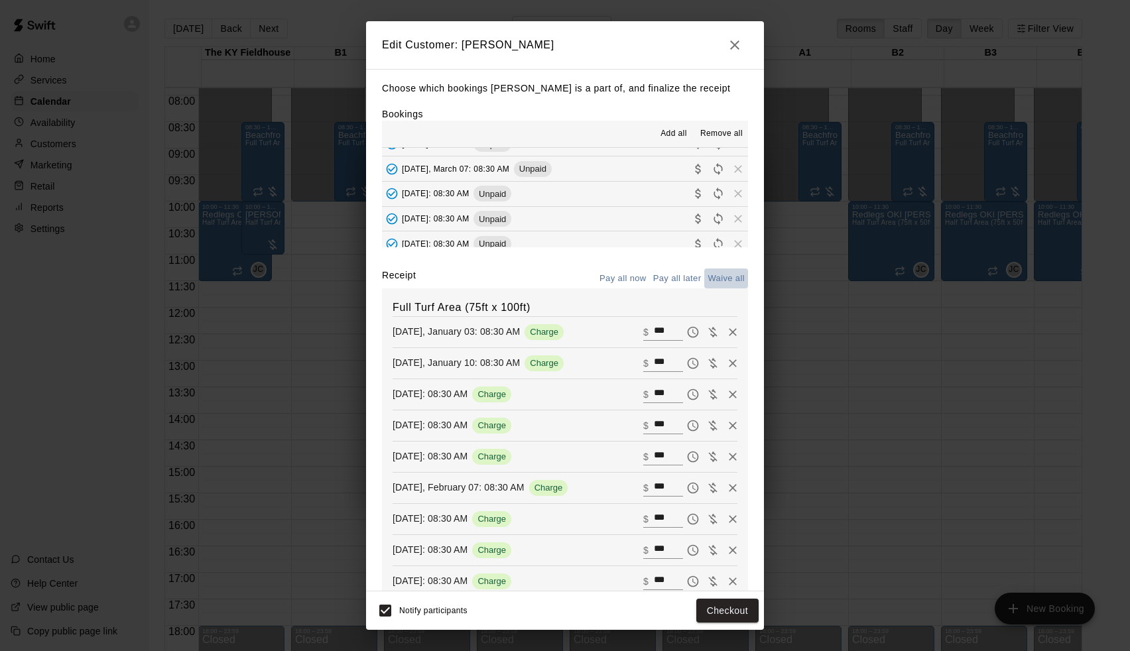
type input "*"
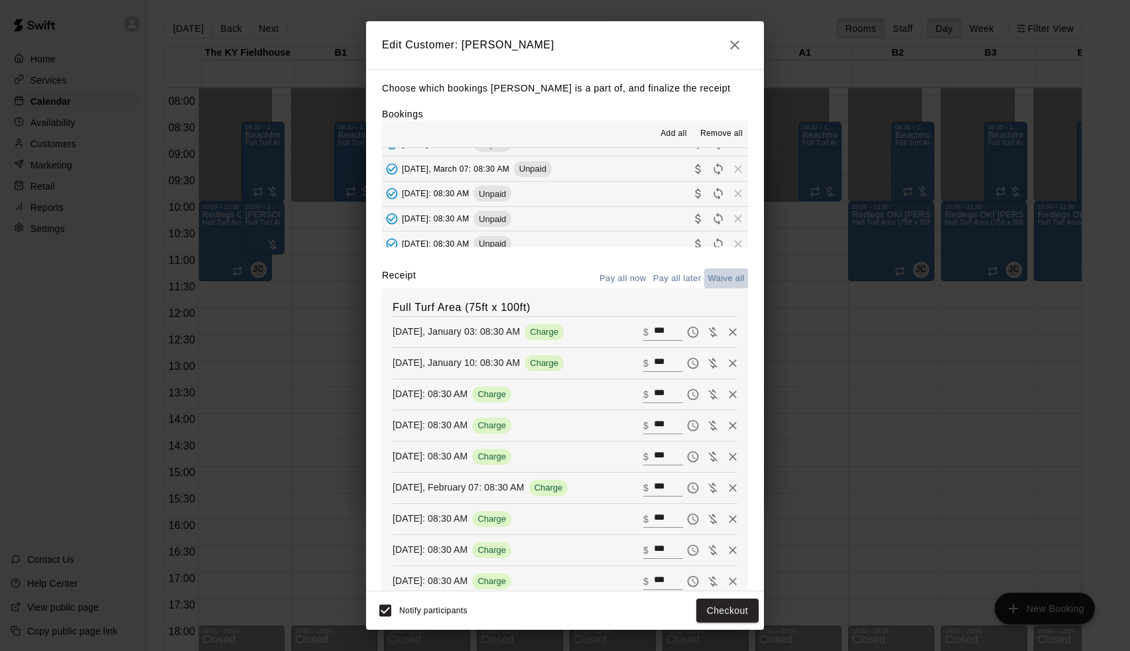
type input "*"
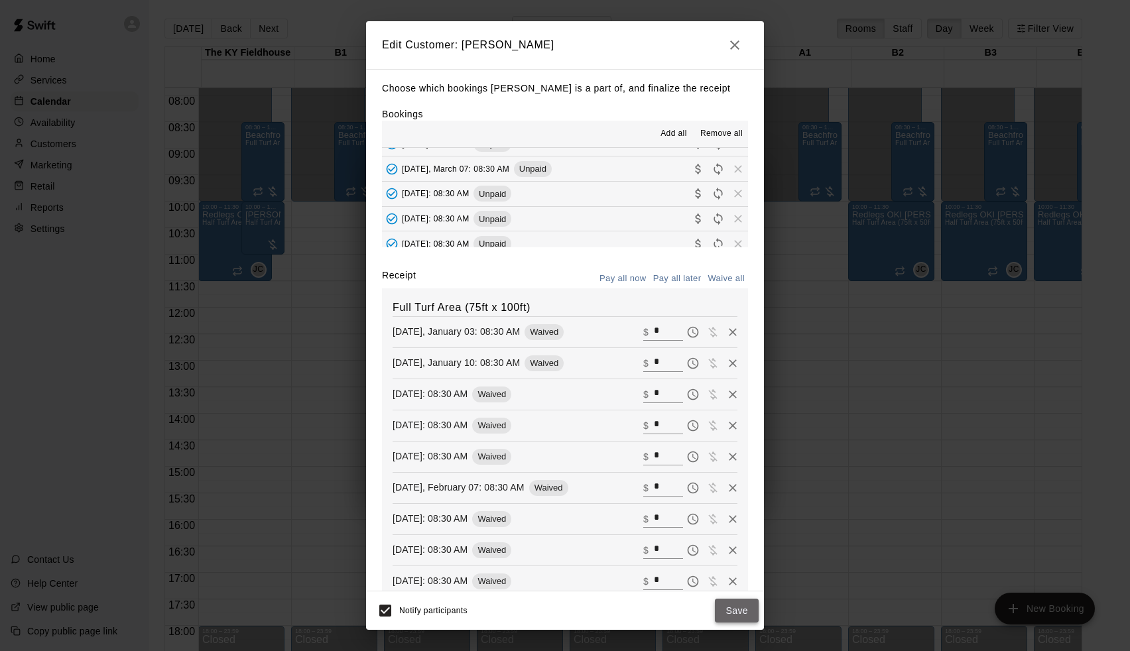
click at [739, 616] on button "Save" at bounding box center [737, 611] width 44 height 25
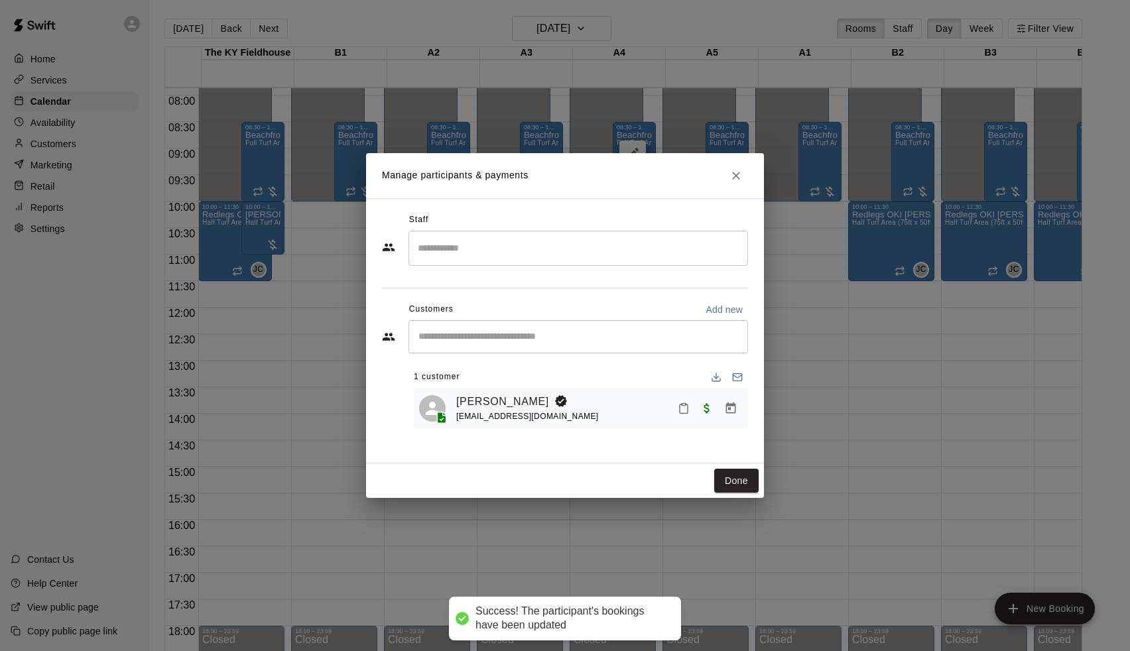
click at [733, 468] on div "Done" at bounding box center [565, 481] width 398 height 35
click at [731, 487] on button "Done" at bounding box center [736, 481] width 44 height 25
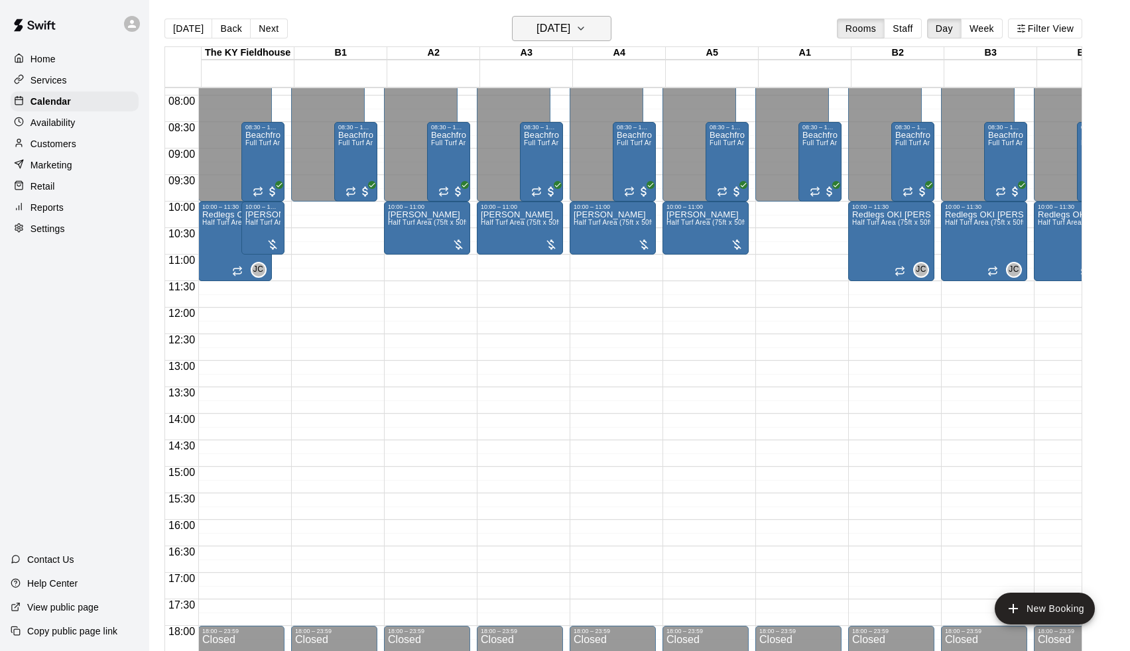
click at [568, 23] on h6 "[DATE]" at bounding box center [554, 28] width 34 height 19
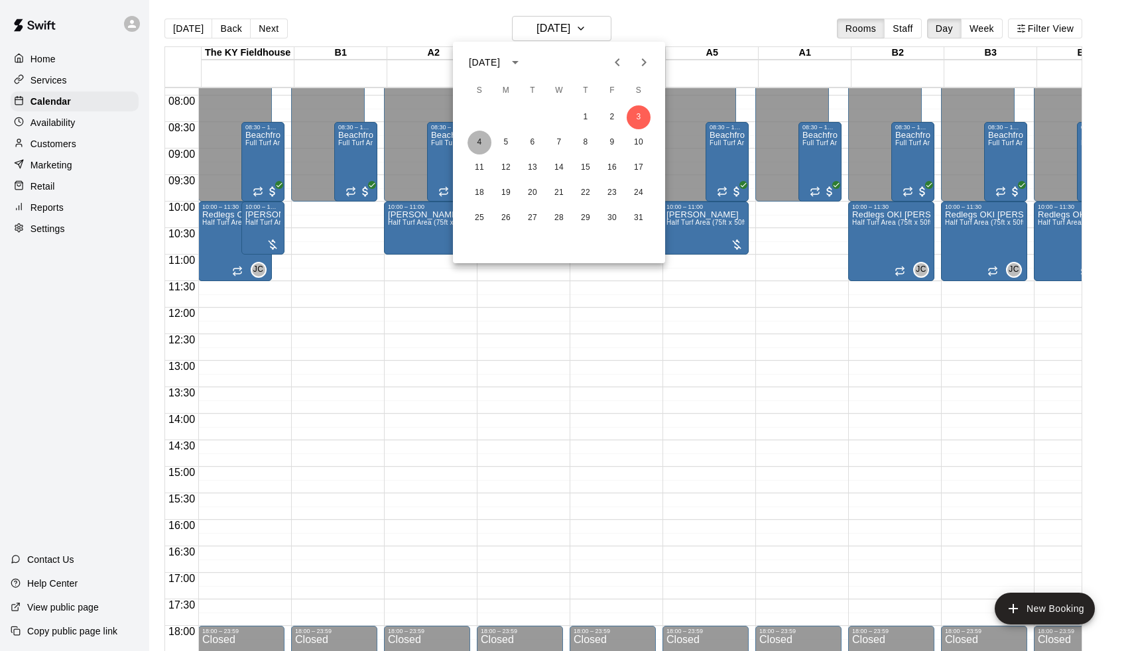
click at [476, 139] on button "4" at bounding box center [480, 143] width 24 height 24
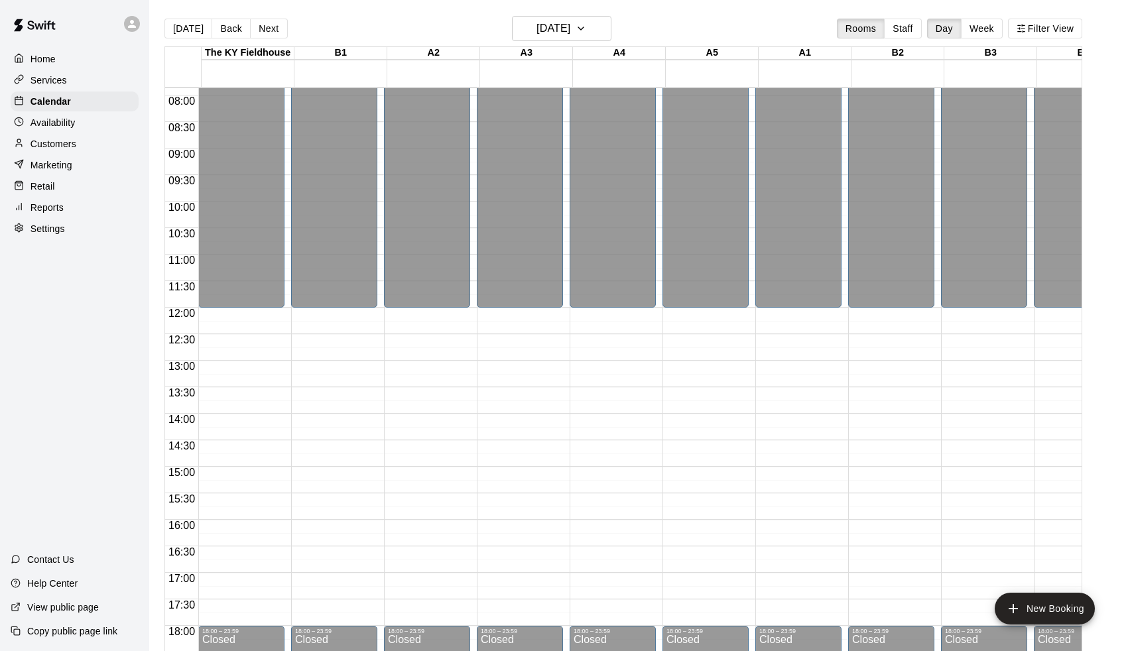
click at [564, 42] on div "[DATE] Back [DATE][DATE] Rooms Staff Day Week Filter View" at bounding box center [623, 31] width 918 height 31
click at [564, 32] on h6 "[DATE]" at bounding box center [554, 28] width 34 height 19
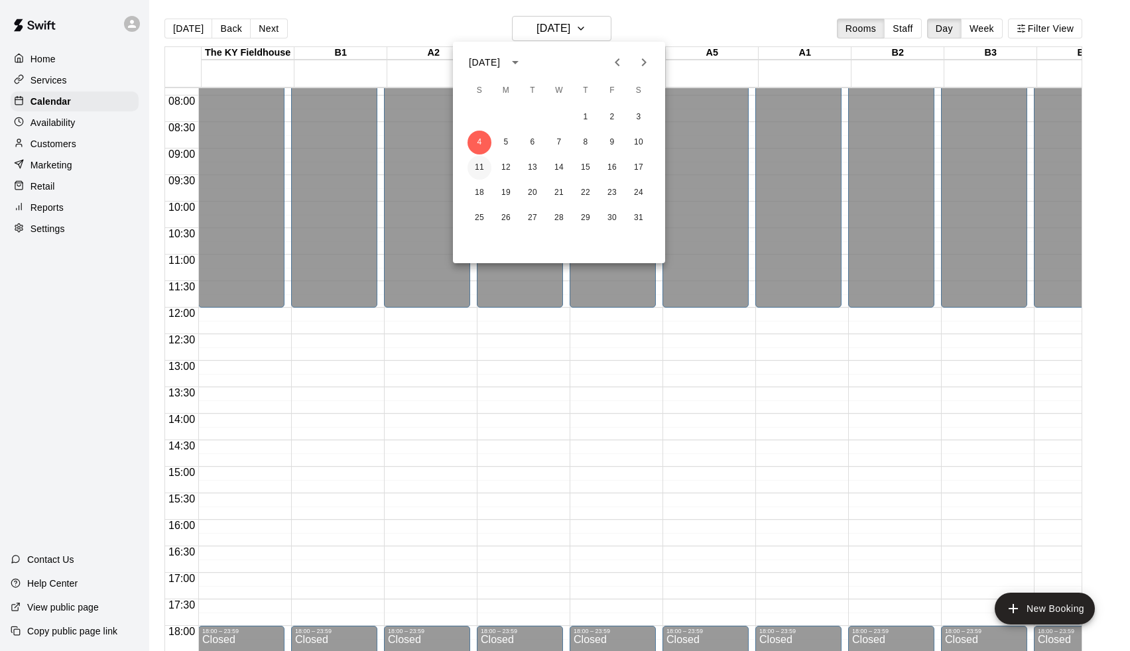
click at [483, 171] on button "11" at bounding box center [480, 168] width 24 height 24
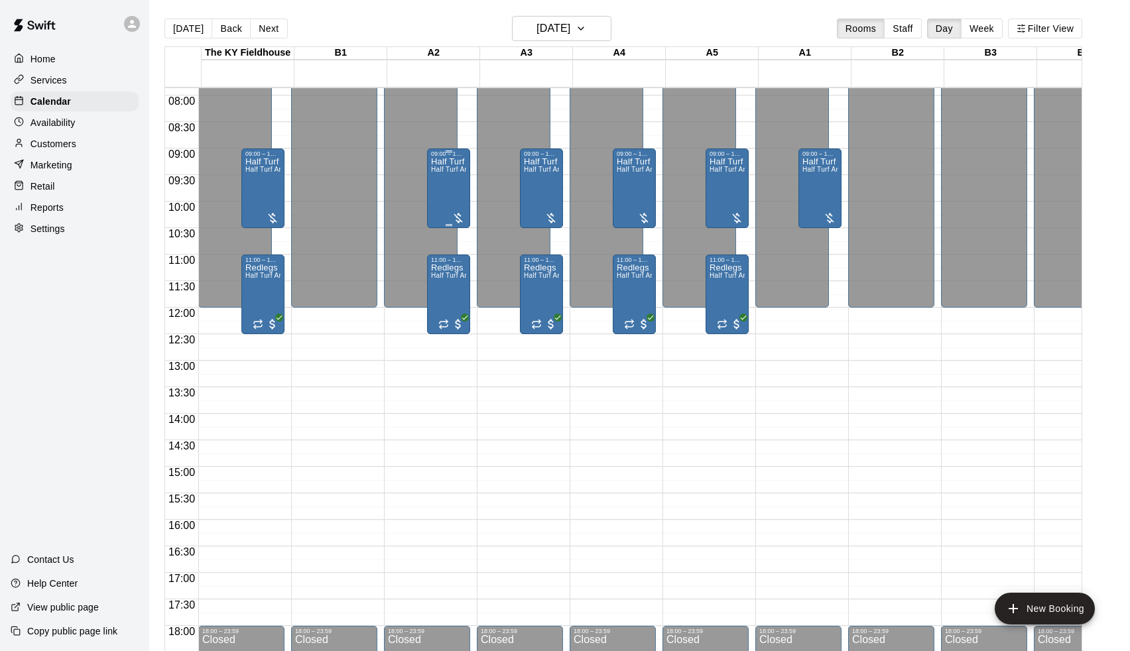
click at [449, 186] on div "Half Turf Area (100ft x 50ft) Half Turf Area (75ft x 50ft)" at bounding box center [448, 482] width 35 height 651
click at [445, 194] on button "edit" at bounding box center [447, 203] width 27 height 26
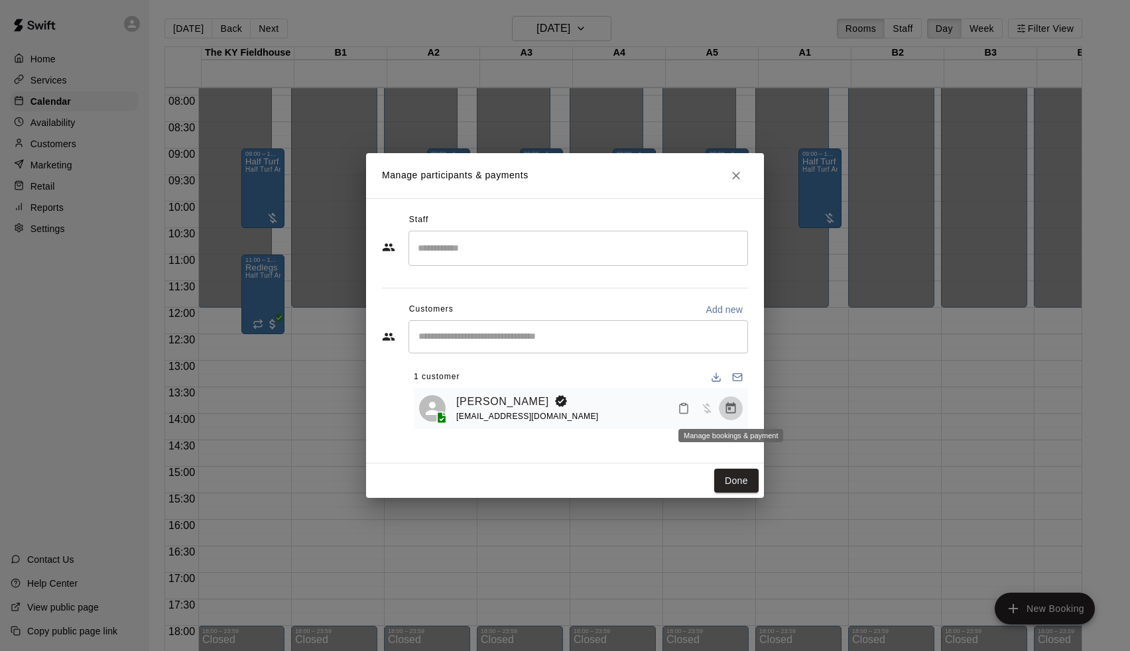
click at [729, 408] on icon "Manage bookings & payment" at bounding box center [731, 408] width 10 height 11
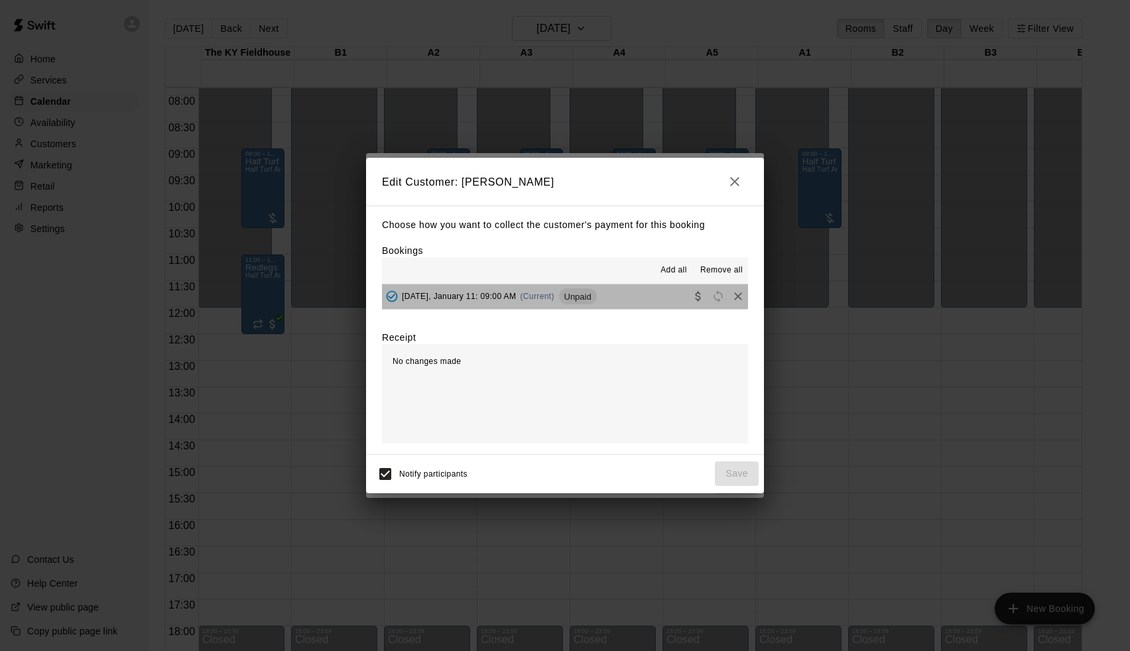
click at [605, 303] on button "[DATE], January 11: 09:00 AM (Current) Unpaid" at bounding box center [565, 297] width 366 height 25
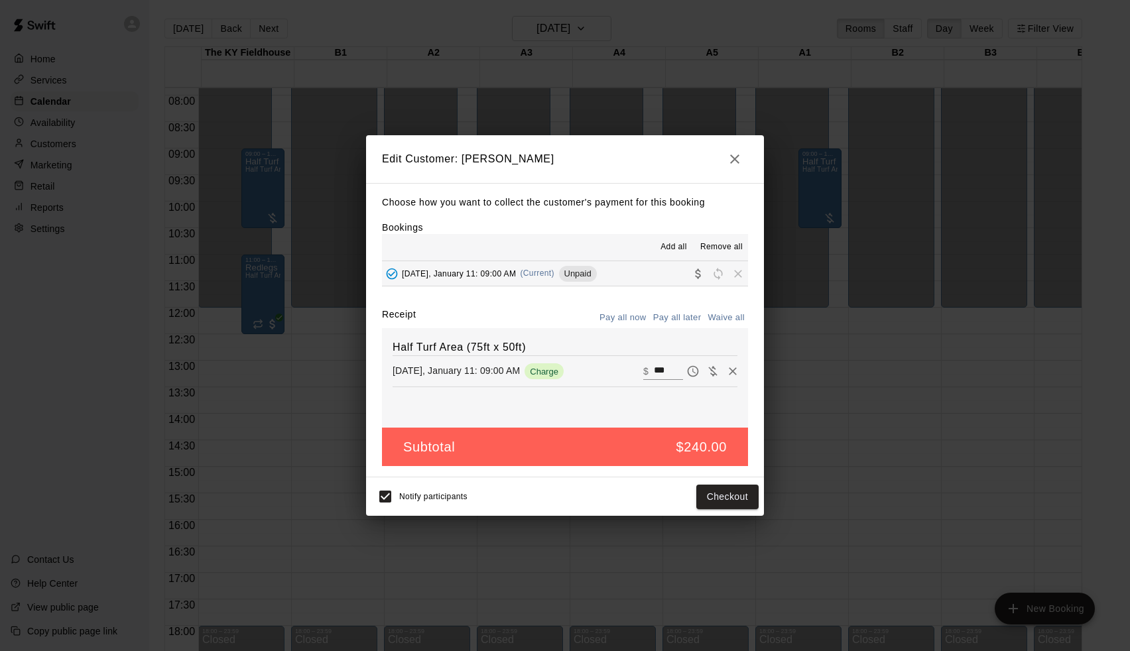
click at [714, 322] on button "Waive all" at bounding box center [726, 318] width 44 height 21
type input "*"
click at [728, 503] on button "Save" at bounding box center [737, 497] width 44 height 25
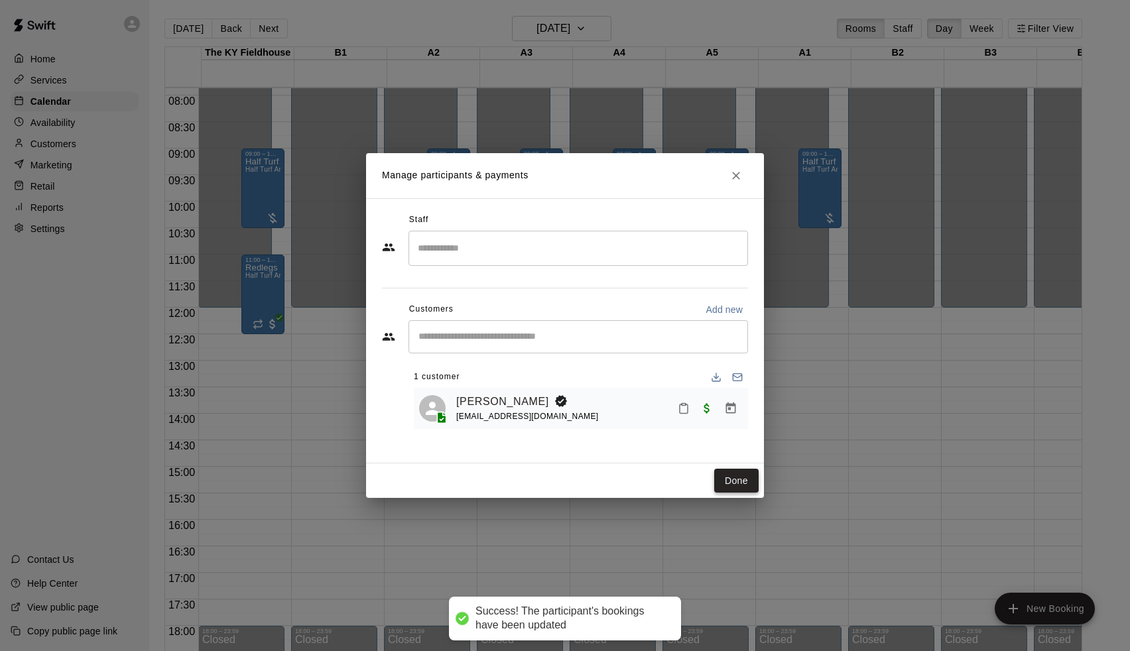
click at [748, 491] on button "Done" at bounding box center [736, 481] width 44 height 25
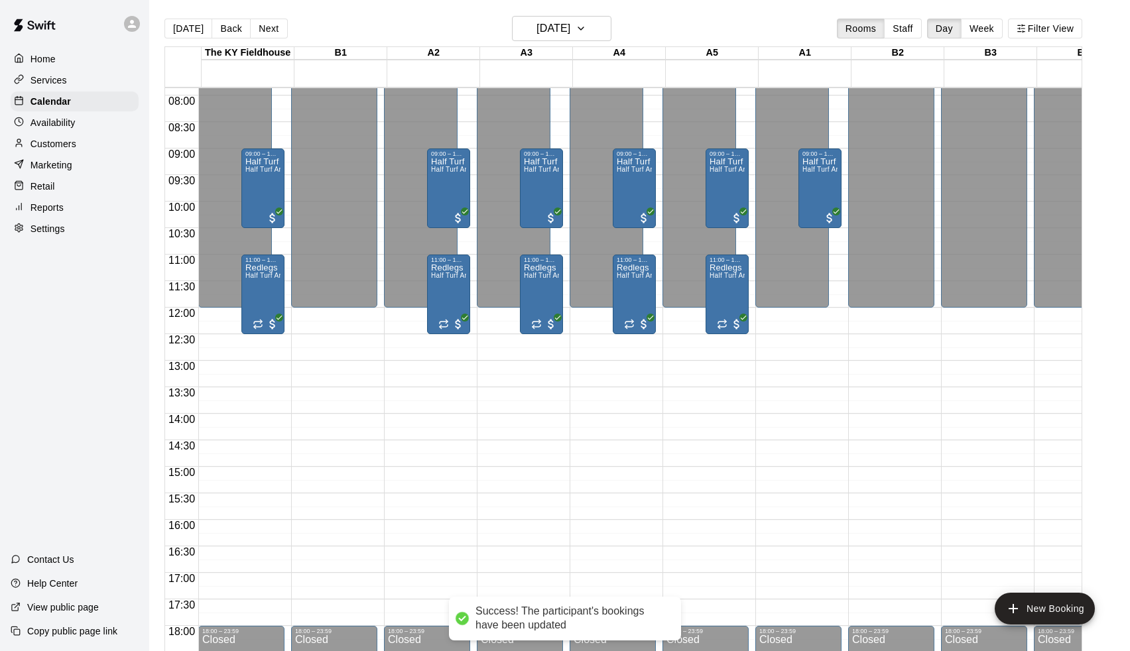
click at [573, 42] on div "[DATE] Back [DATE][DATE] Rooms Staff Day Week Filter View" at bounding box center [623, 31] width 918 height 31
click at [569, 32] on h6 "[DATE]" at bounding box center [554, 28] width 34 height 19
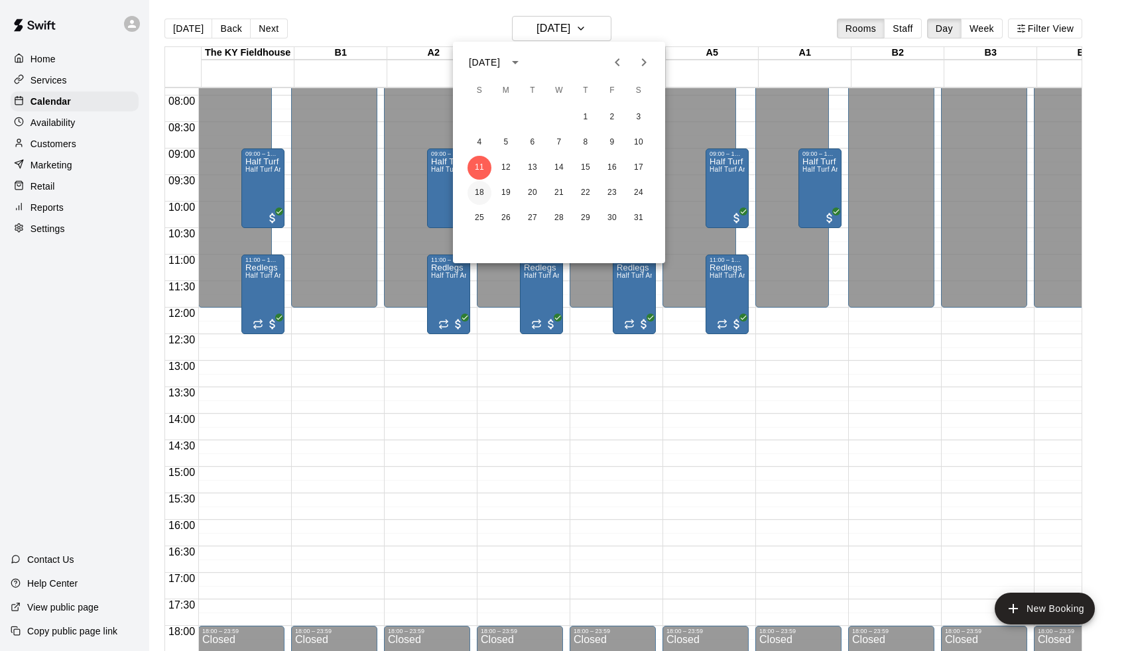
click at [487, 198] on button "18" at bounding box center [480, 193] width 24 height 24
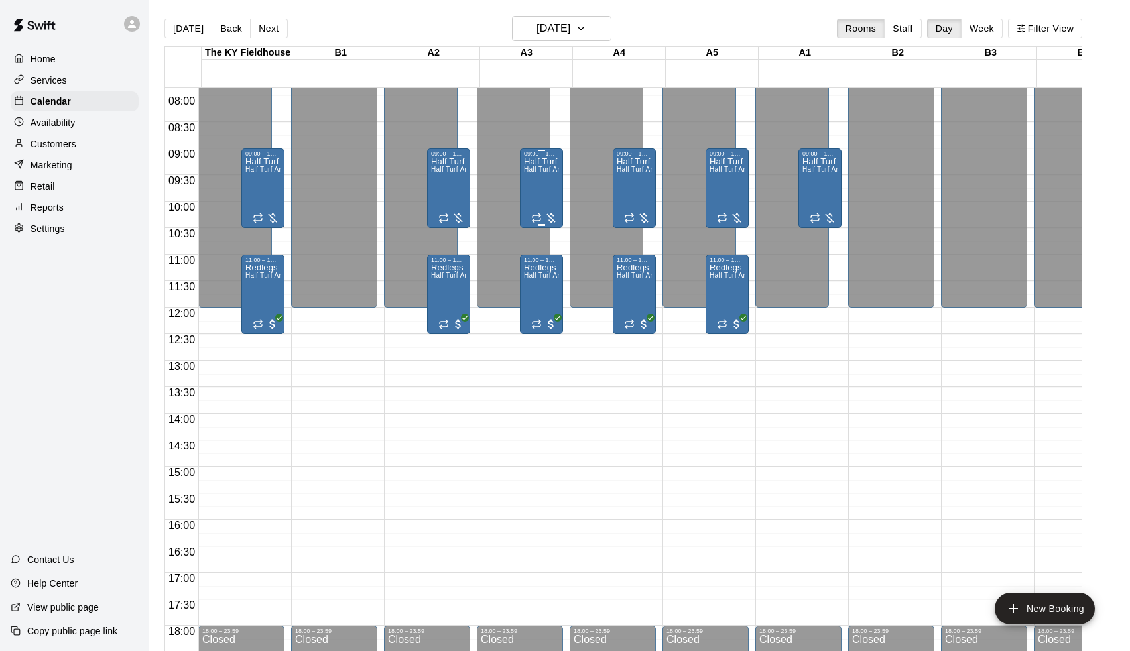
click at [546, 170] on span "Half Turf Area (75ft x 50ft)" at bounding box center [565, 169] width 82 height 7
click at [541, 208] on img "edit" at bounding box center [540, 211] width 15 height 15
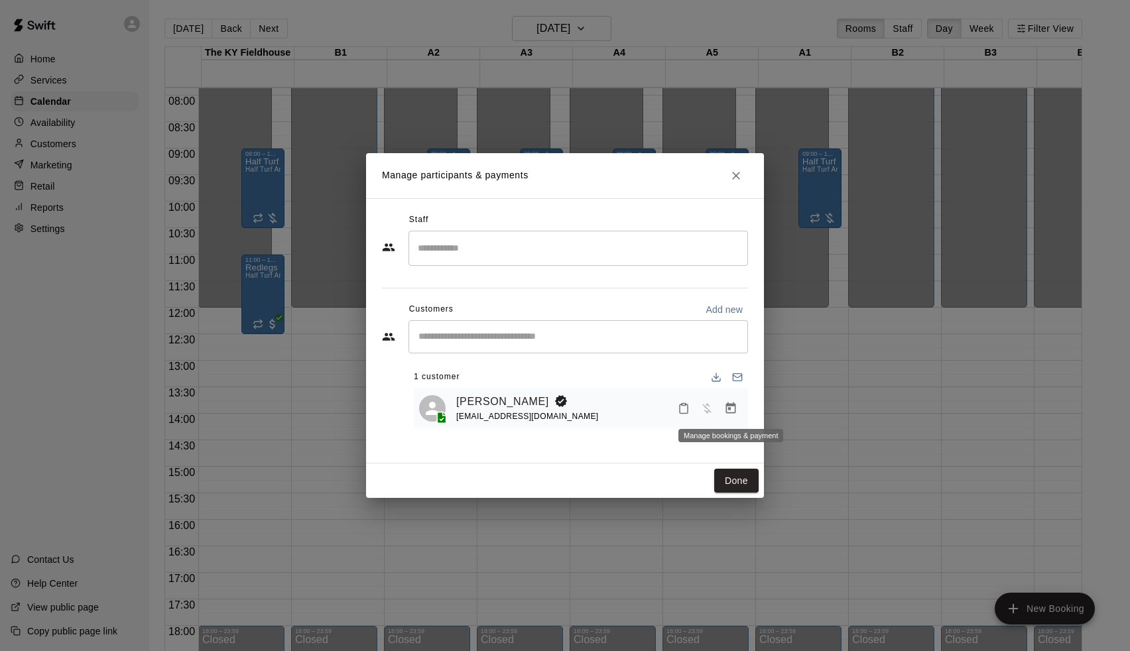
click at [728, 406] on icon "Manage bookings & payment" at bounding box center [730, 408] width 13 height 13
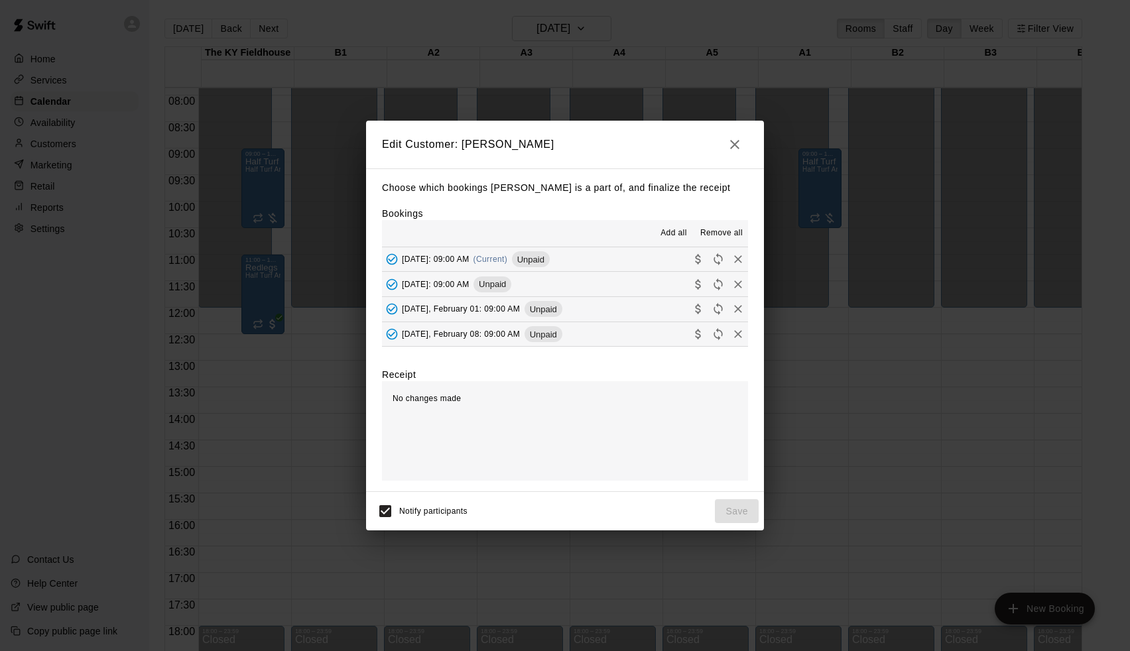
click at [617, 260] on button "[DATE]: 09:00 AM (Current) Unpaid" at bounding box center [565, 259] width 366 height 25
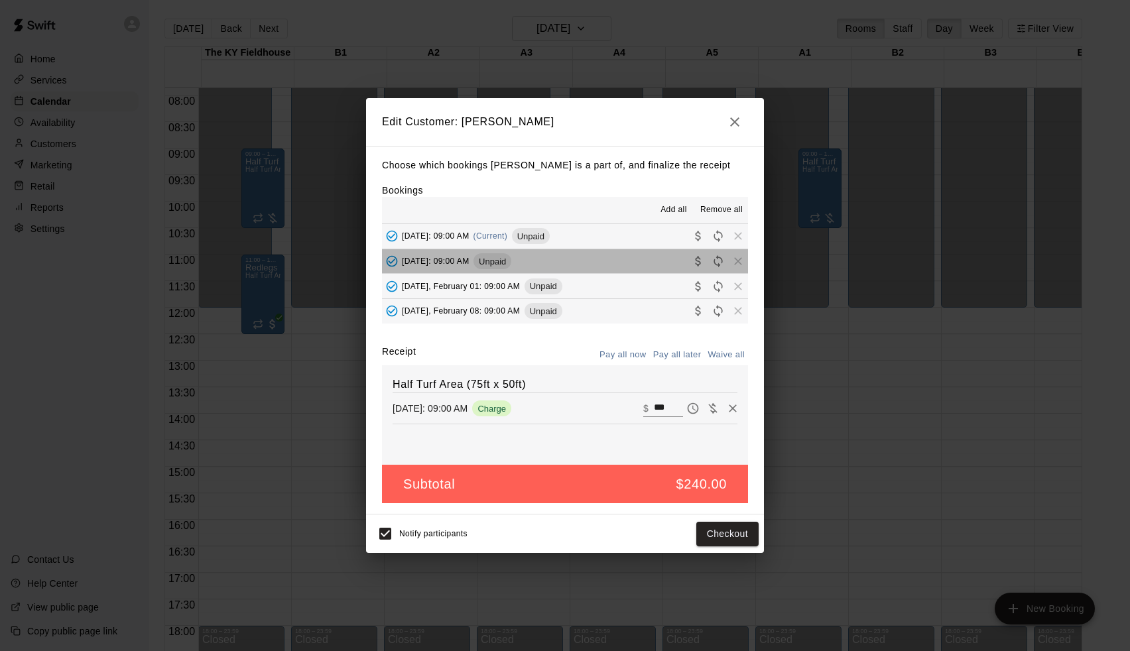
click at [607, 263] on button "[DATE]: 09:00 AM Unpaid" at bounding box center [565, 261] width 366 height 25
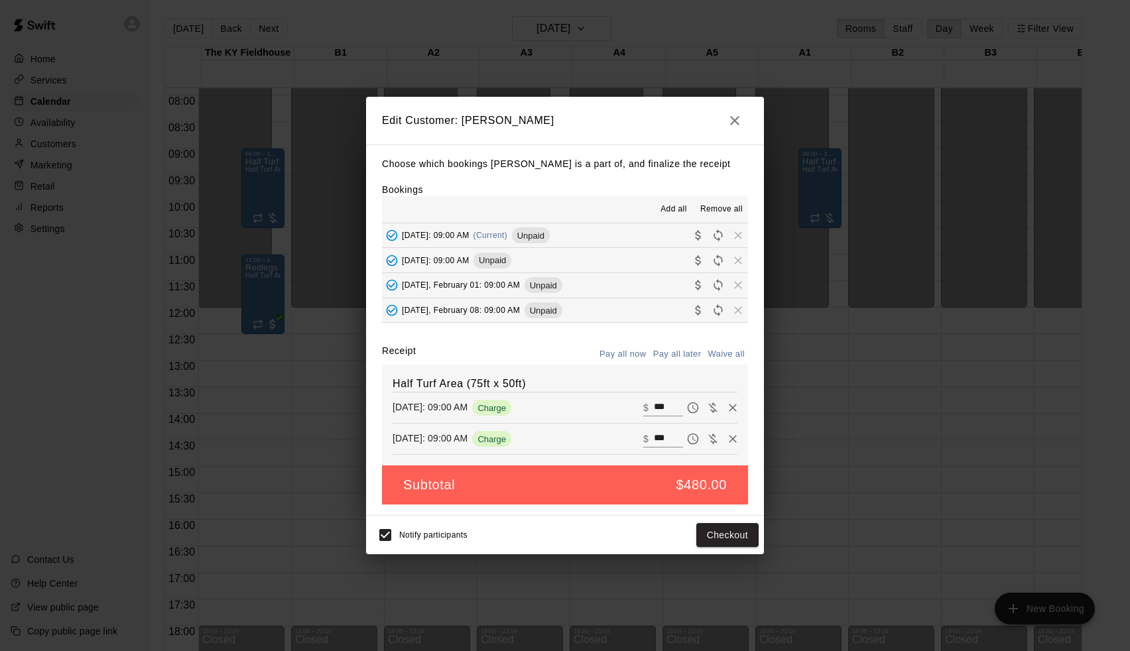
click at [605, 276] on button "[DATE], February 01: 09:00 AM Unpaid" at bounding box center [565, 285] width 366 height 25
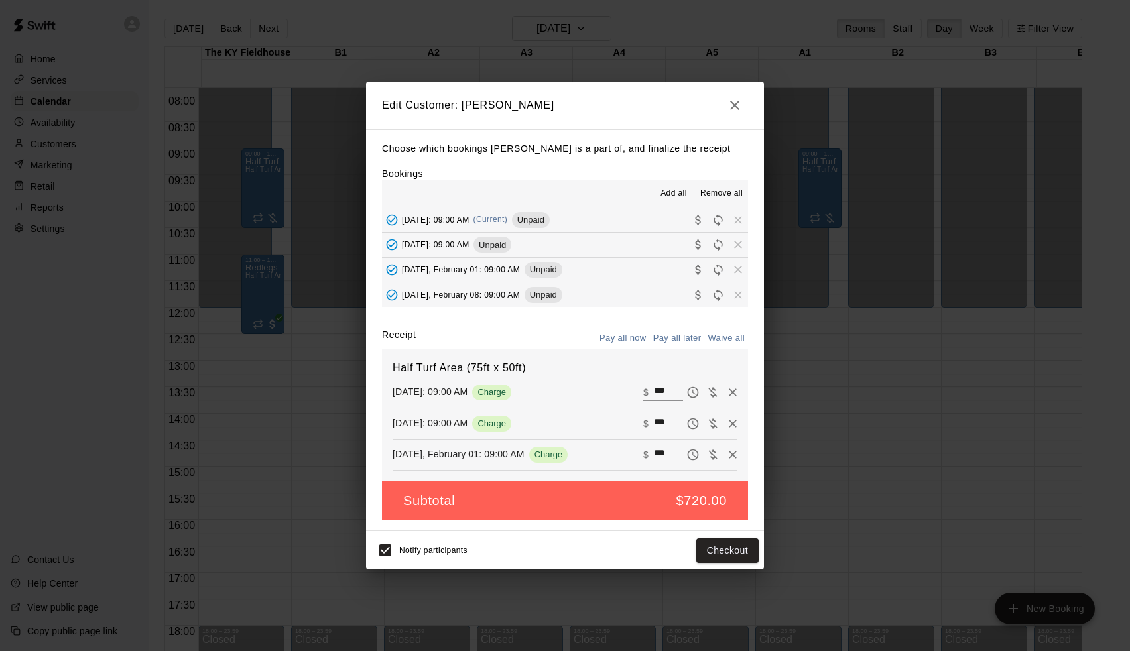
click at [600, 290] on button "[DATE], February 08: 09:00 AM Unpaid" at bounding box center [565, 295] width 366 height 25
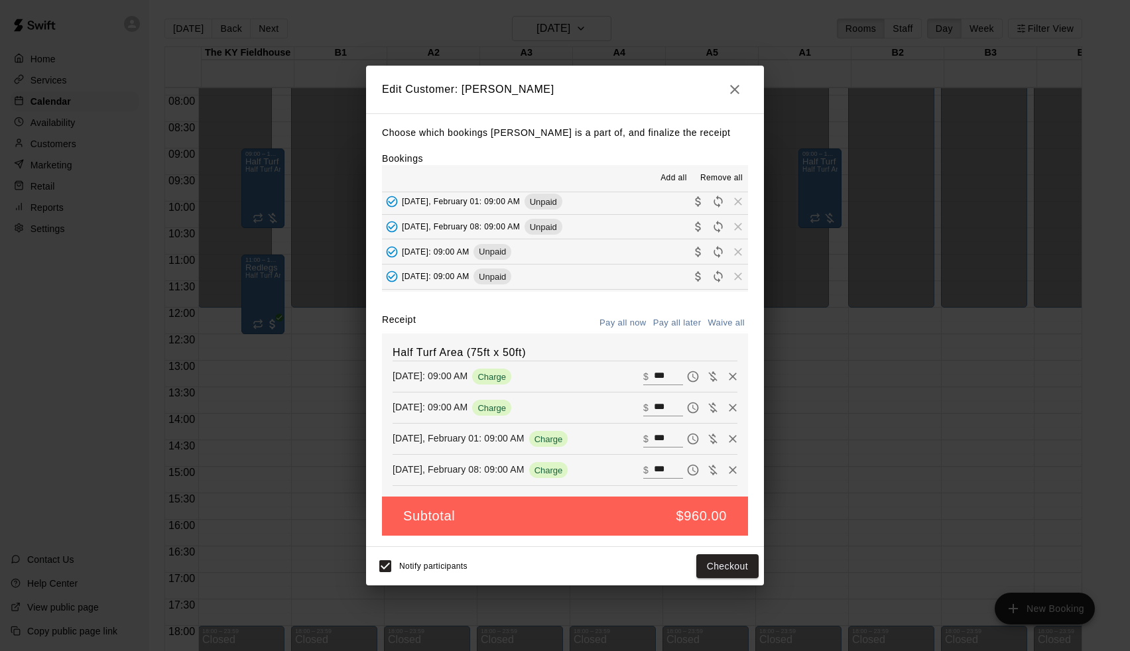
scroll to position [60, 0]
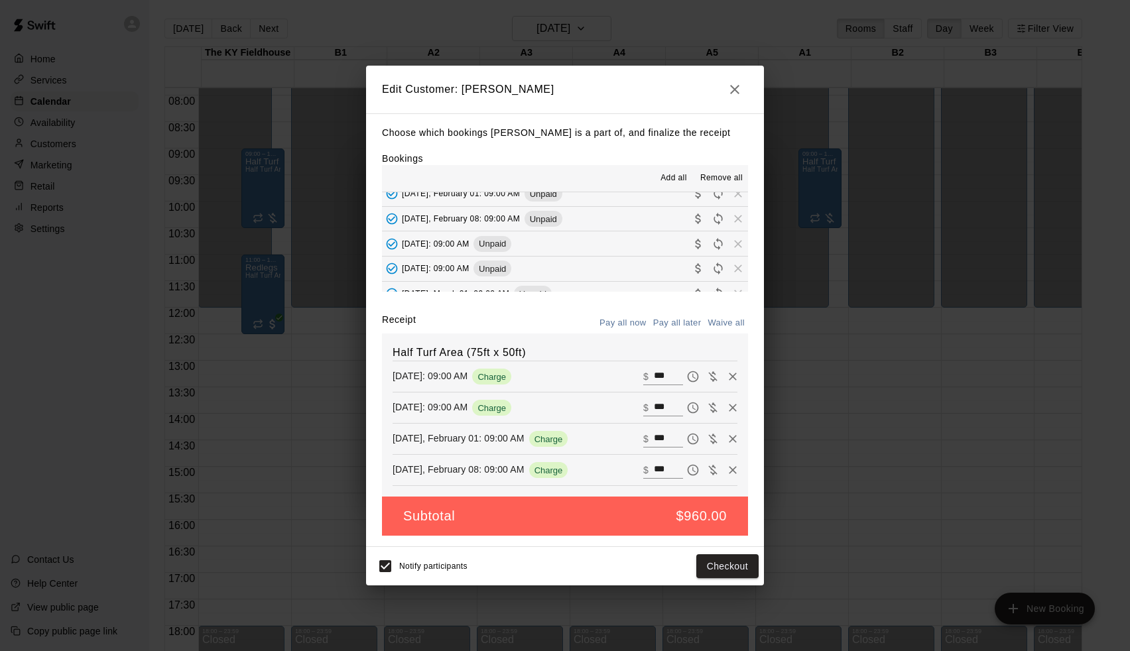
click at [605, 239] on button "[DATE]: 09:00 AM Unpaid" at bounding box center [565, 243] width 366 height 25
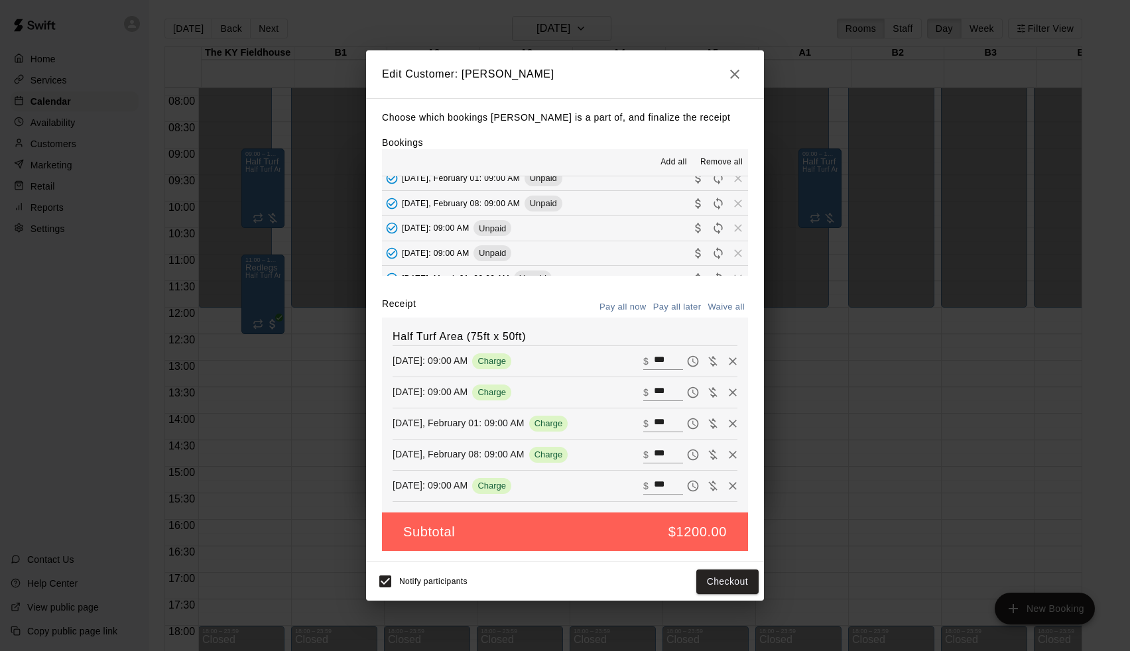
click at [604, 249] on button "[DATE]: 09:00 AM Unpaid" at bounding box center [565, 253] width 366 height 25
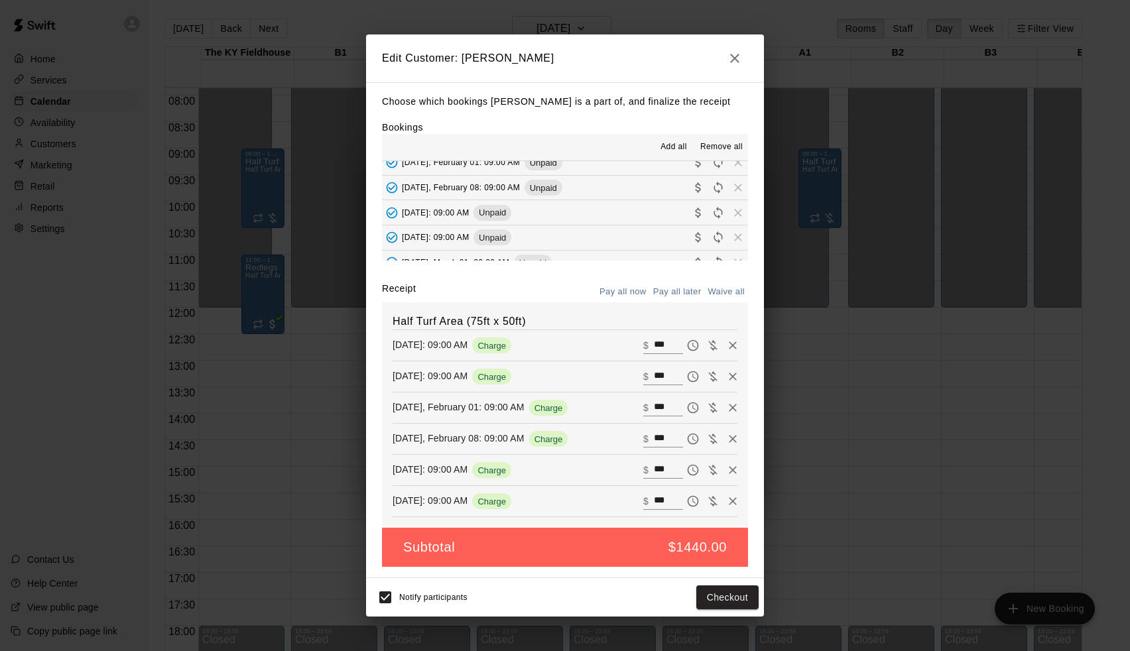
click at [604, 252] on button "[DATE], March 01: 09:00 AM Unpaid" at bounding box center [565, 263] width 366 height 25
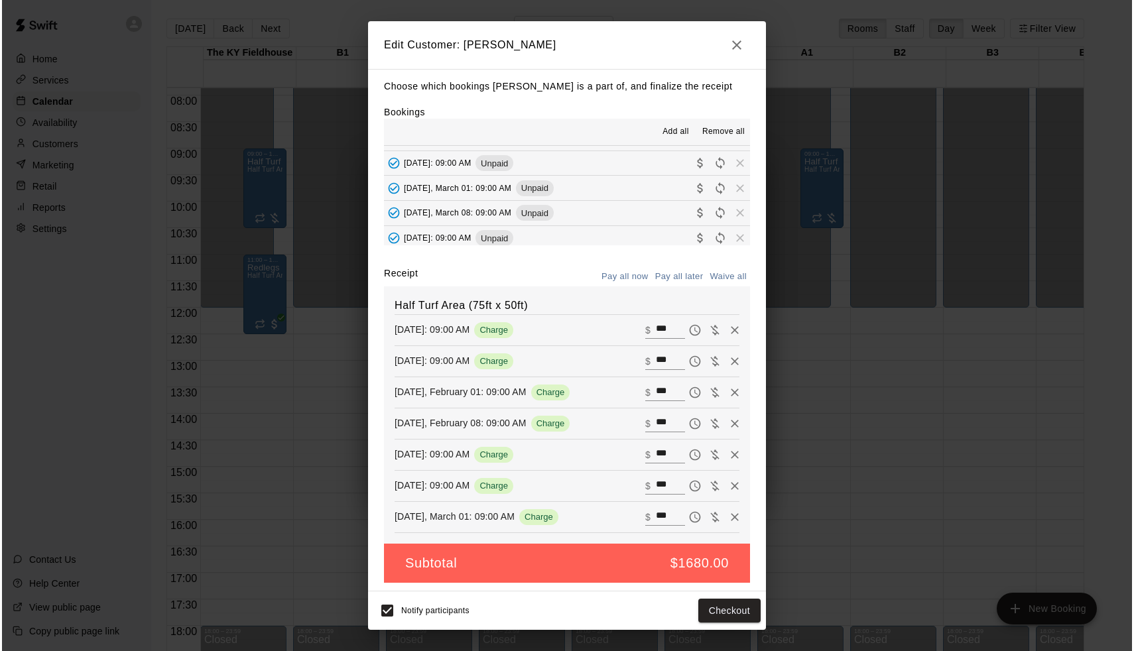
scroll to position [119, 0]
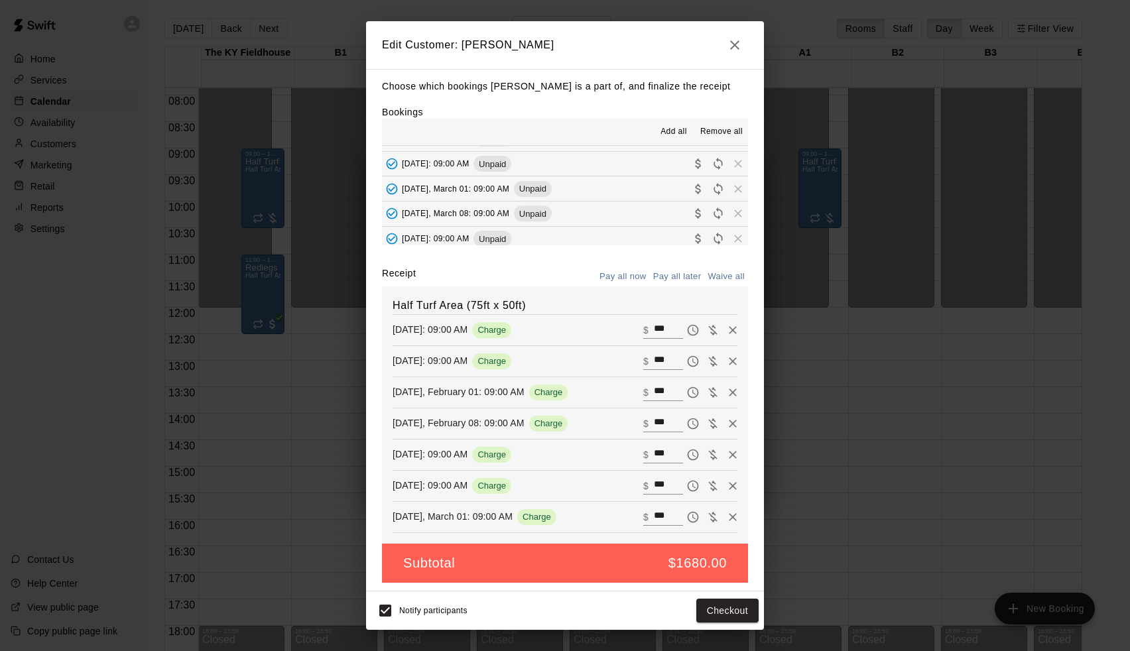
click at [561, 208] on button "[DATE], March 08: 09:00 AM Unpaid" at bounding box center [565, 214] width 366 height 25
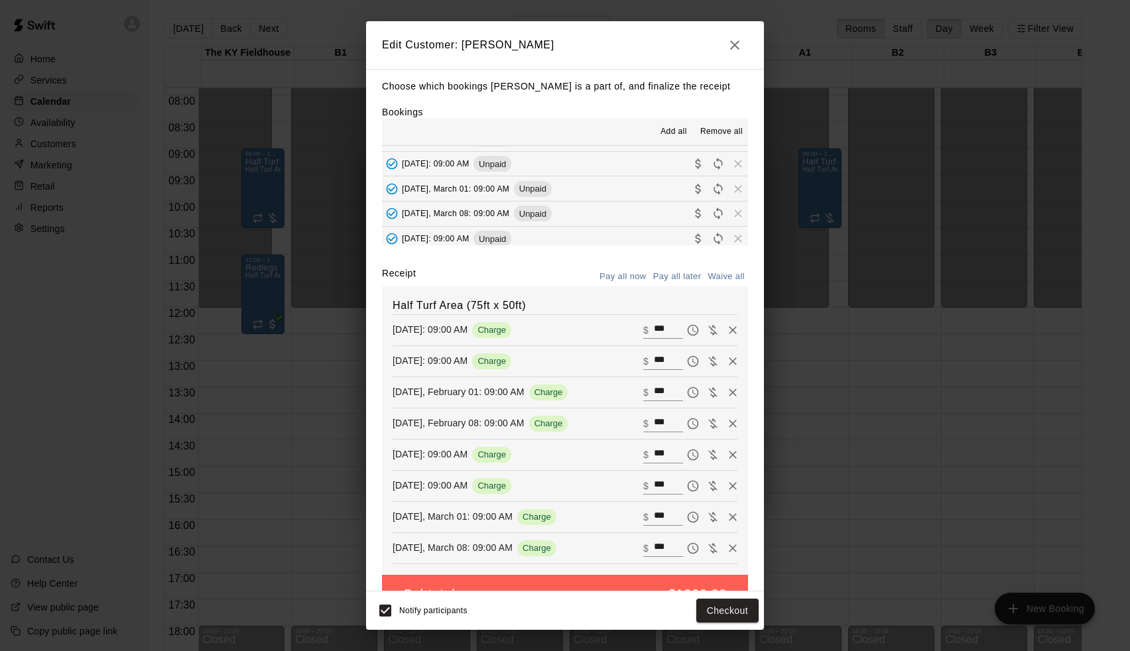
click at [562, 227] on button "[DATE]: 09:00 AM Unpaid" at bounding box center [565, 239] width 366 height 25
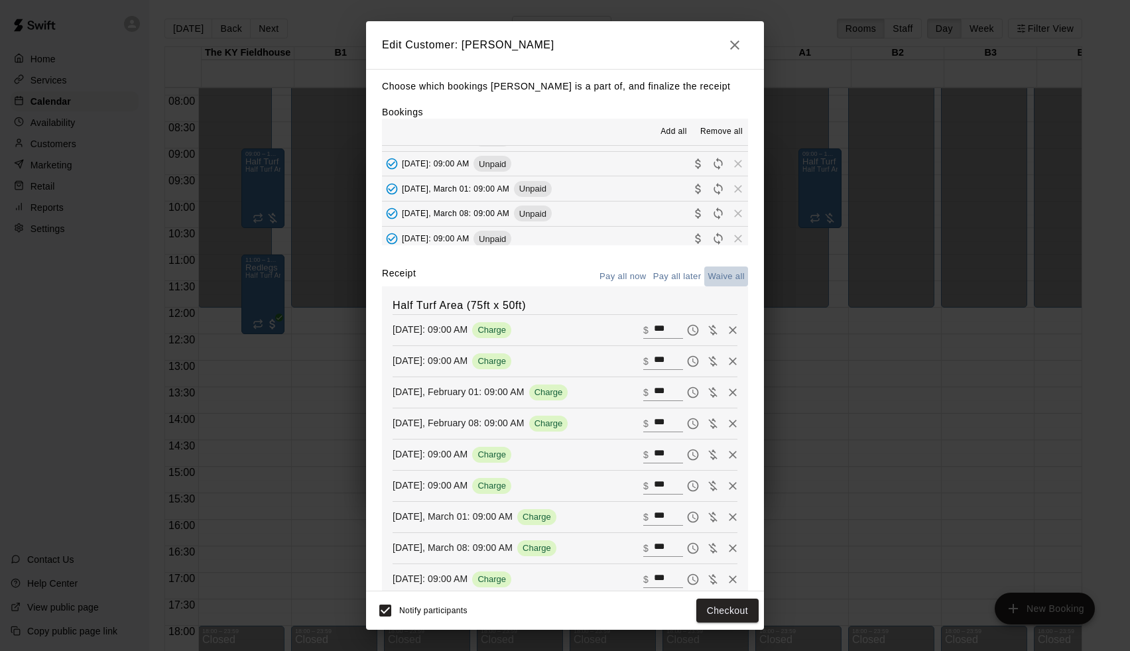
click at [722, 280] on button "Waive all" at bounding box center [726, 277] width 44 height 21
type input "*"
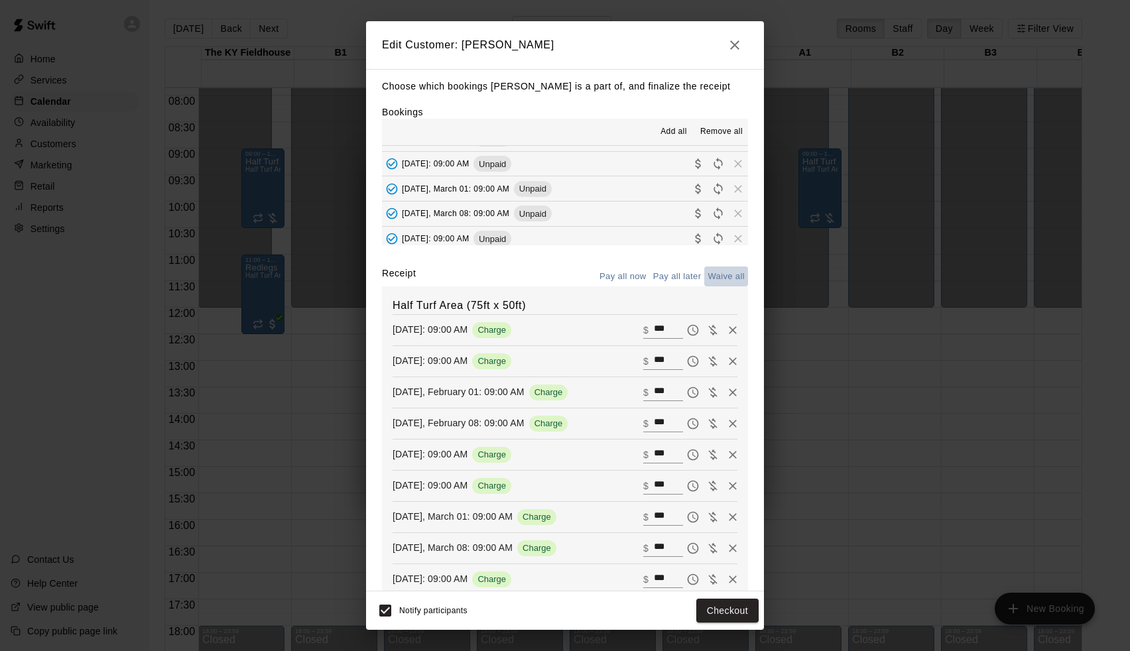
type input "*"
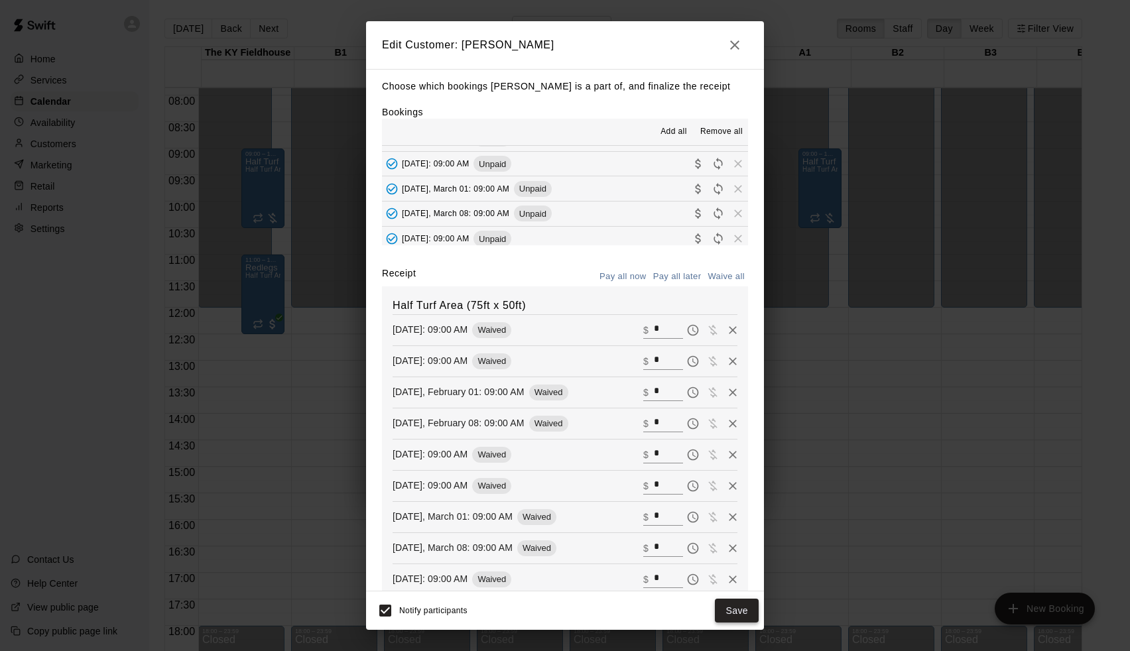
click at [741, 617] on button "Save" at bounding box center [737, 611] width 44 height 25
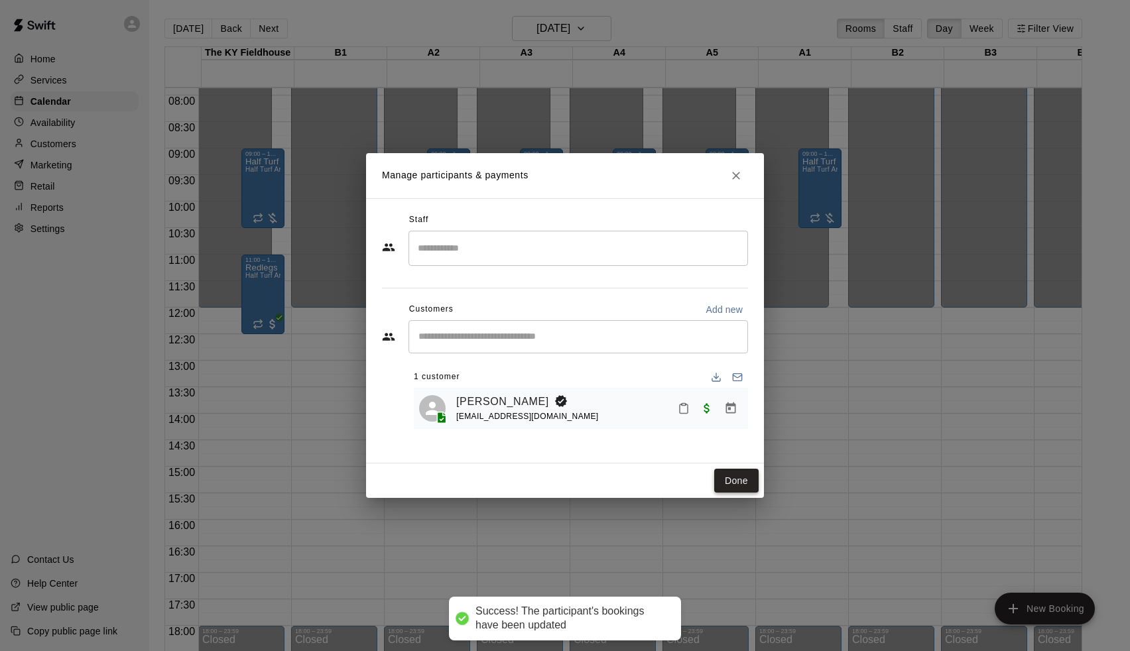
click at [746, 488] on button "Done" at bounding box center [736, 481] width 44 height 25
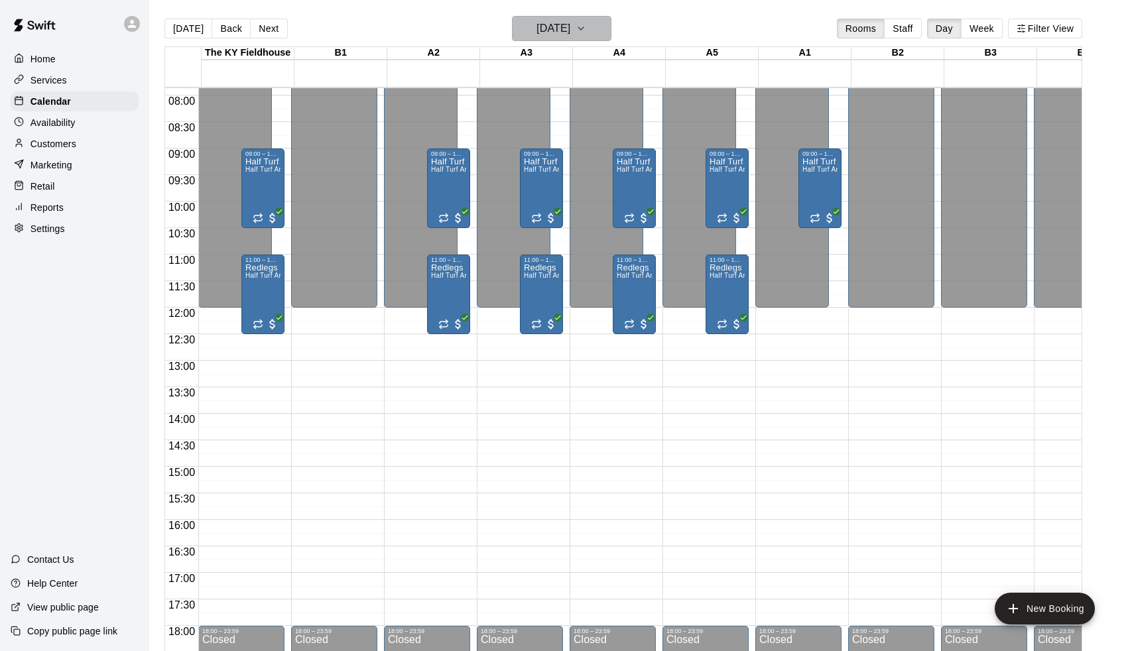
click at [557, 24] on h6 "[DATE]" at bounding box center [554, 28] width 34 height 19
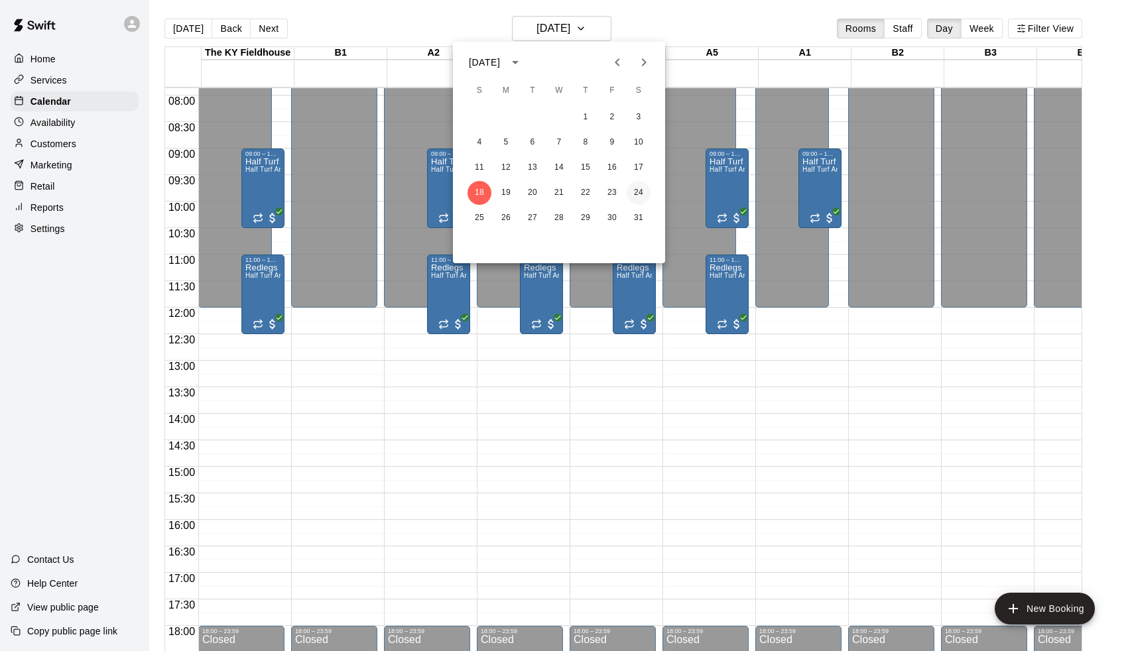
click at [649, 189] on button "24" at bounding box center [639, 193] width 24 height 24
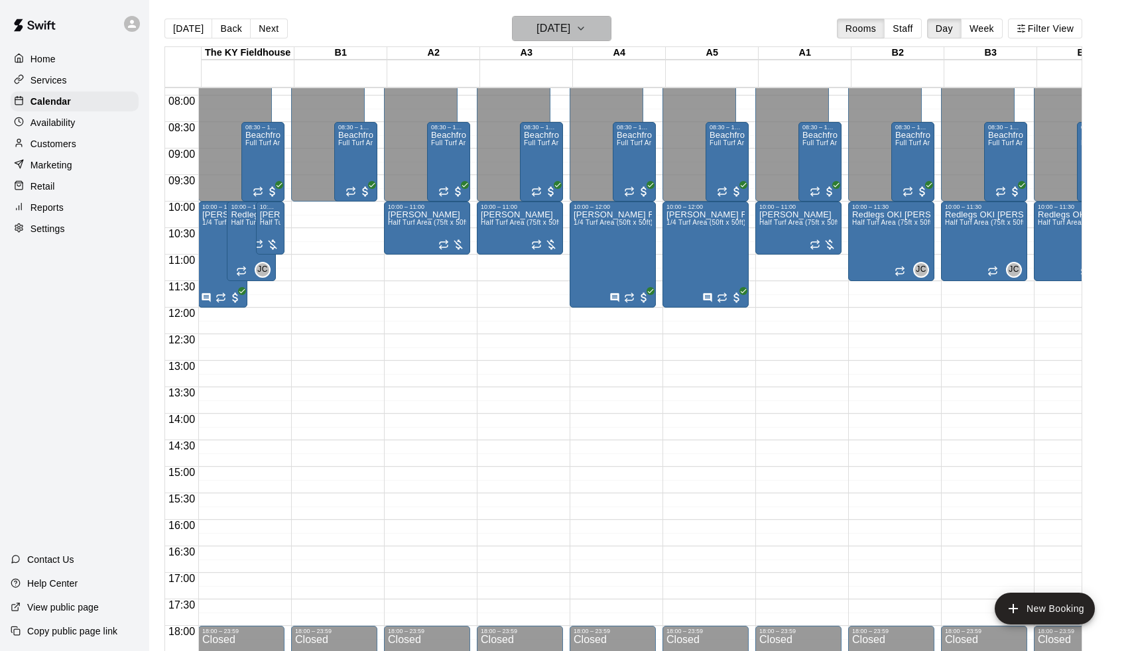
click at [569, 30] on h6 "[DATE]" at bounding box center [554, 28] width 34 height 19
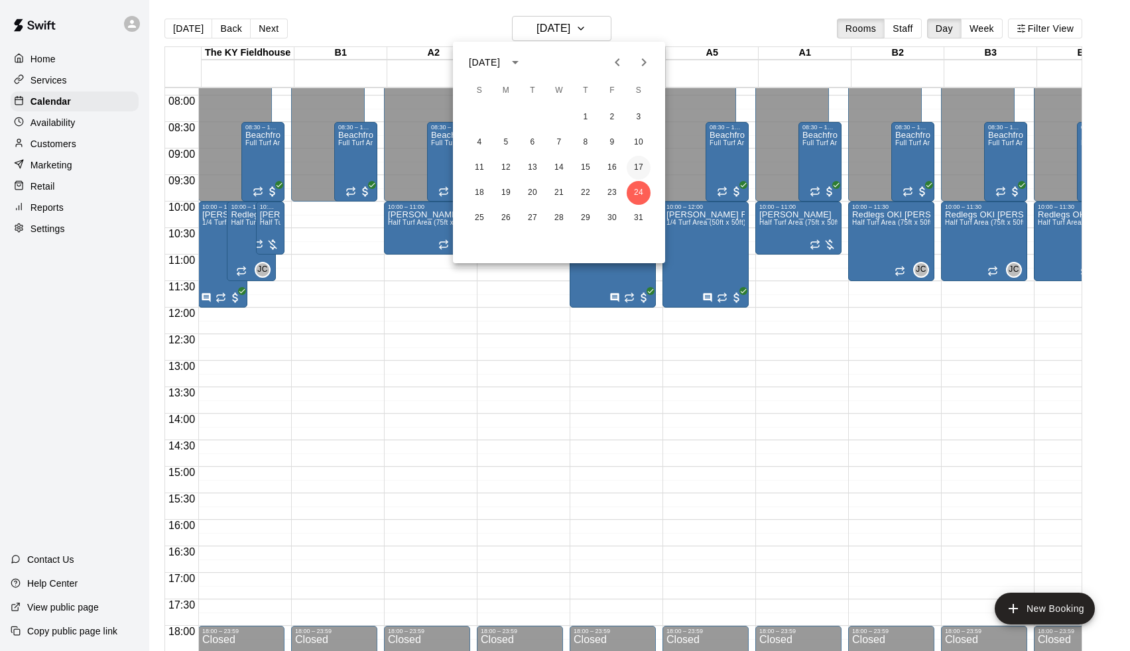
click at [639, 161] on button "17" at bounding box center [639, 168] width 24 height 24
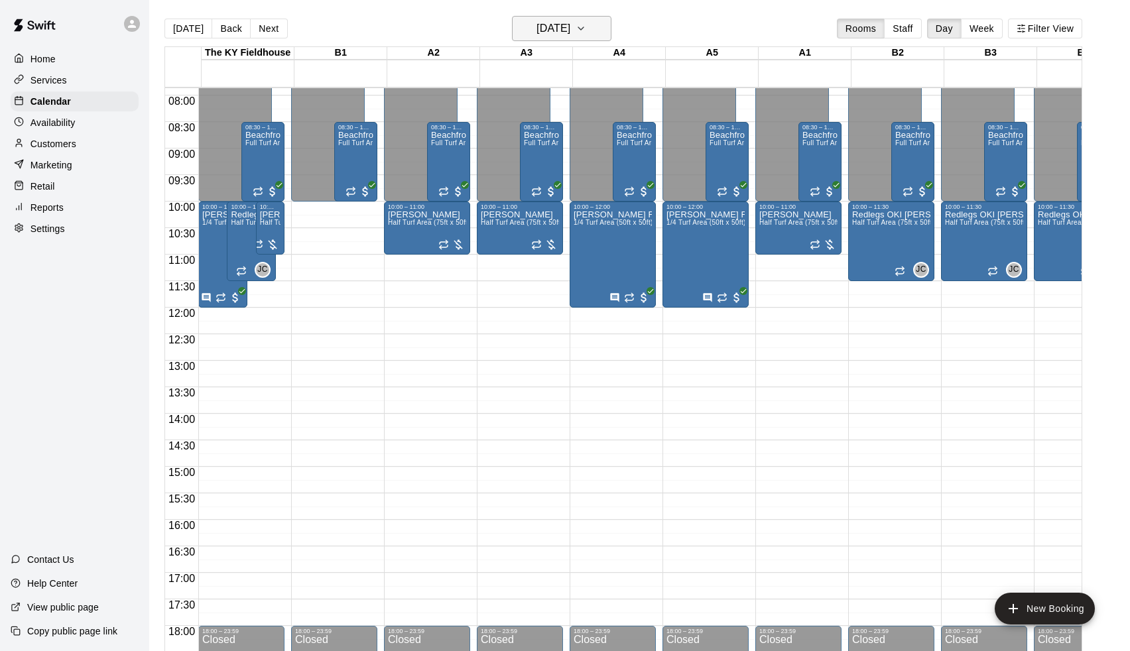
click at [570, 38] on h6 "[DATE]" at bounding box center [554, 28] width 34 height 19
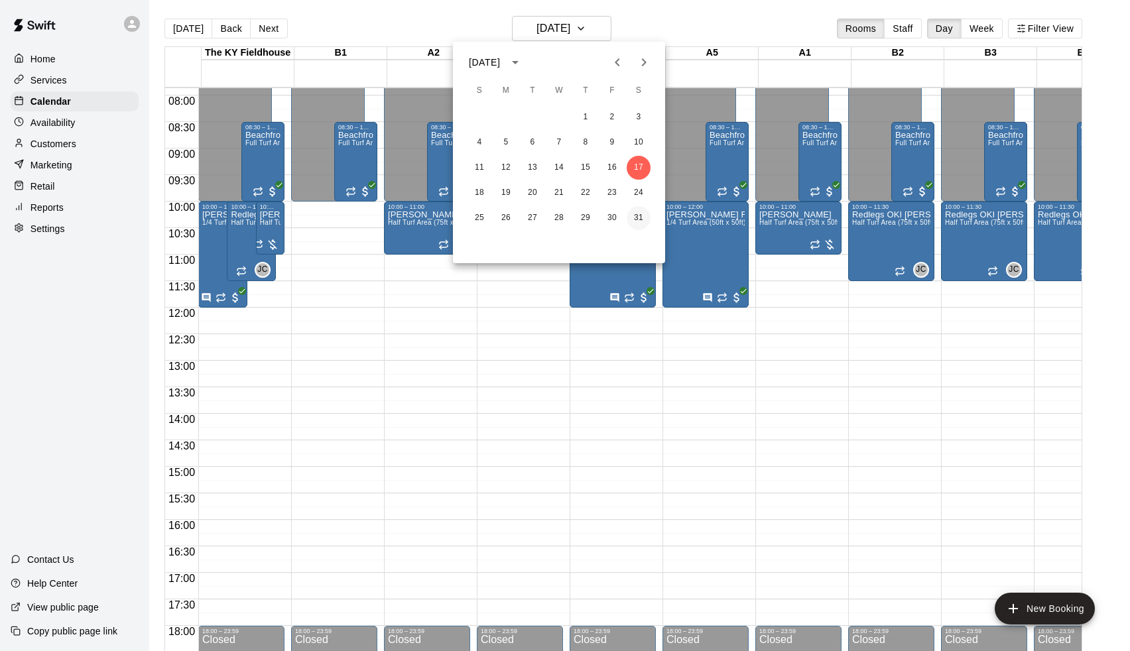
click at [639, 222] on button "31" at bounding box center [639, 218] width 24 height 24
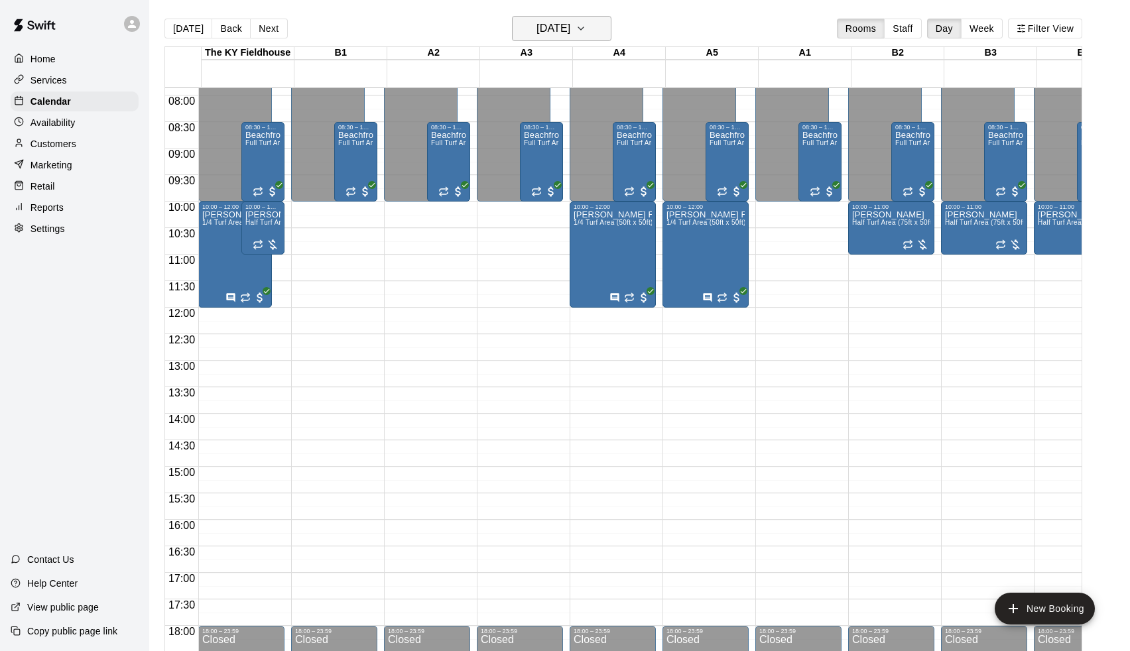
click at [570, 30] on h6 "[DATE]" at bounding box center [554, 28] width 34 height 19
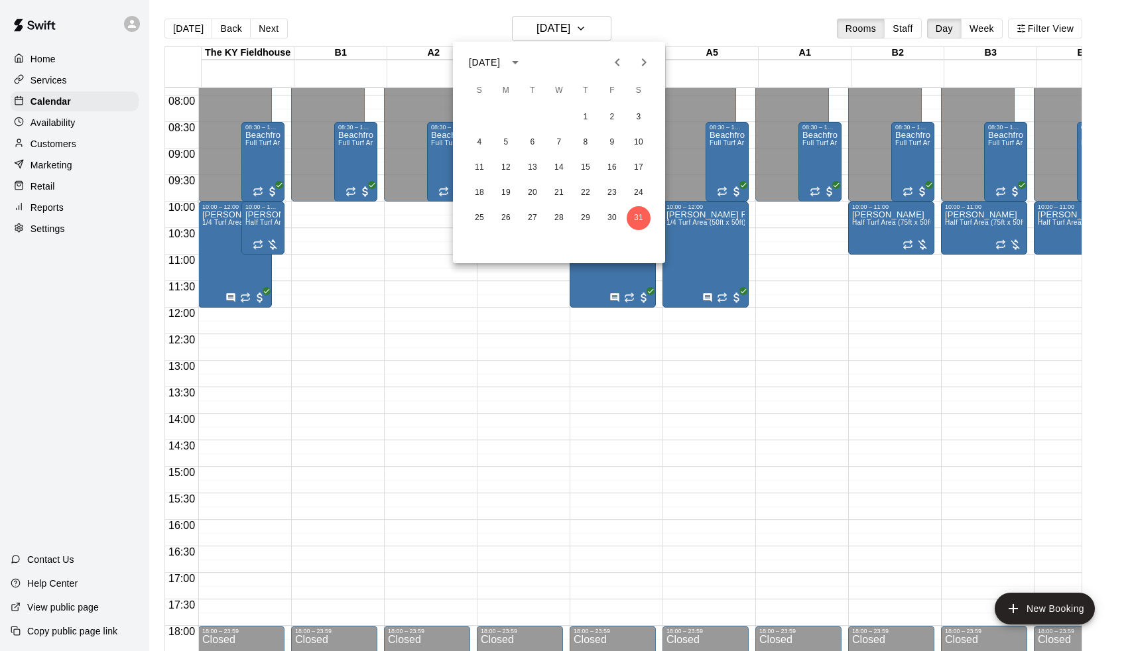
click at [642, 56] on icon "Next month" at bounding box center [644, 62] width 16 height 16
click at [637, 107] on button "7" at bounding box center [639, 117] width 24 height 24
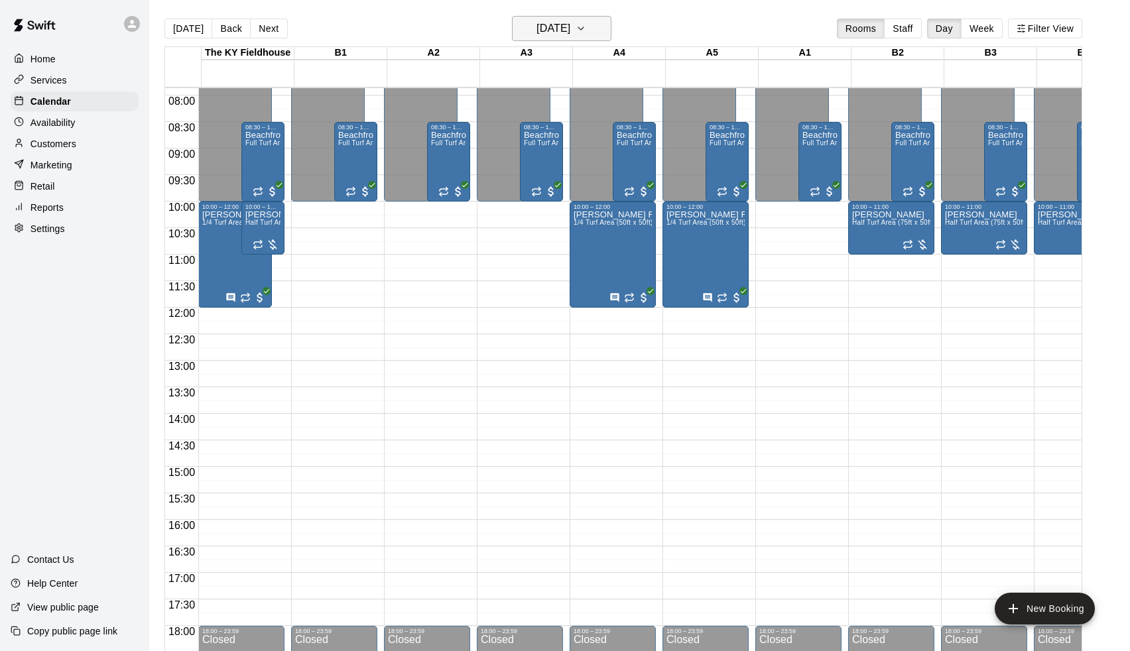
click at [570, 30] on h6 "[DATE]" at bounding box center [554, 28] width 34 height 19
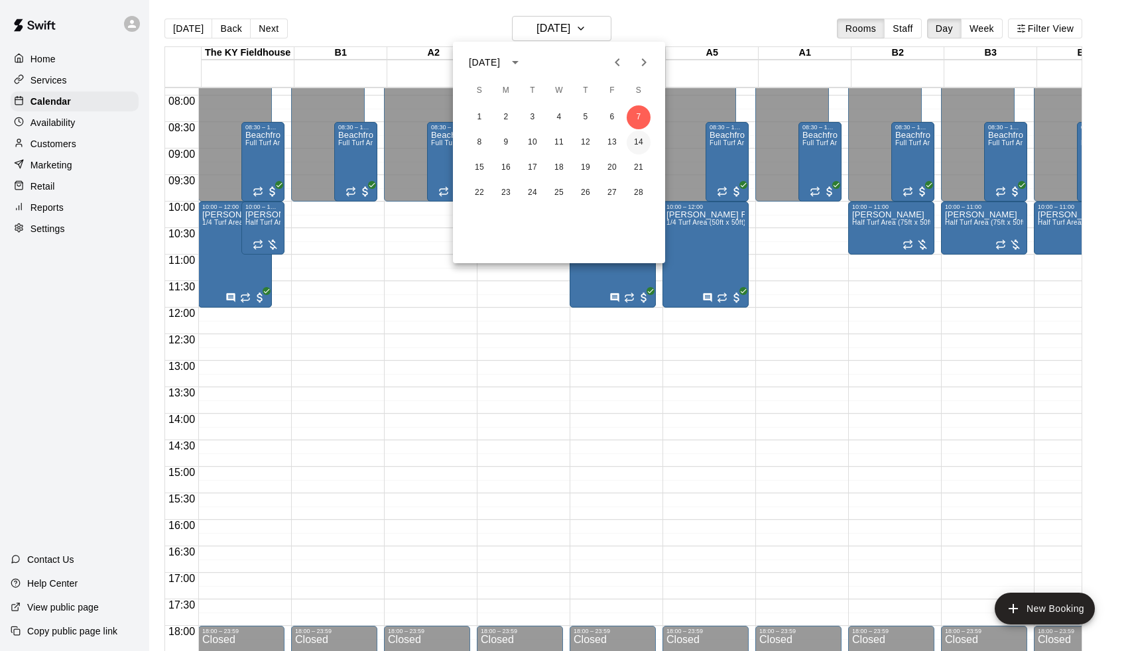
click at [644, 144] on button "14" at bounding box center [639, 143] width 24 height 24
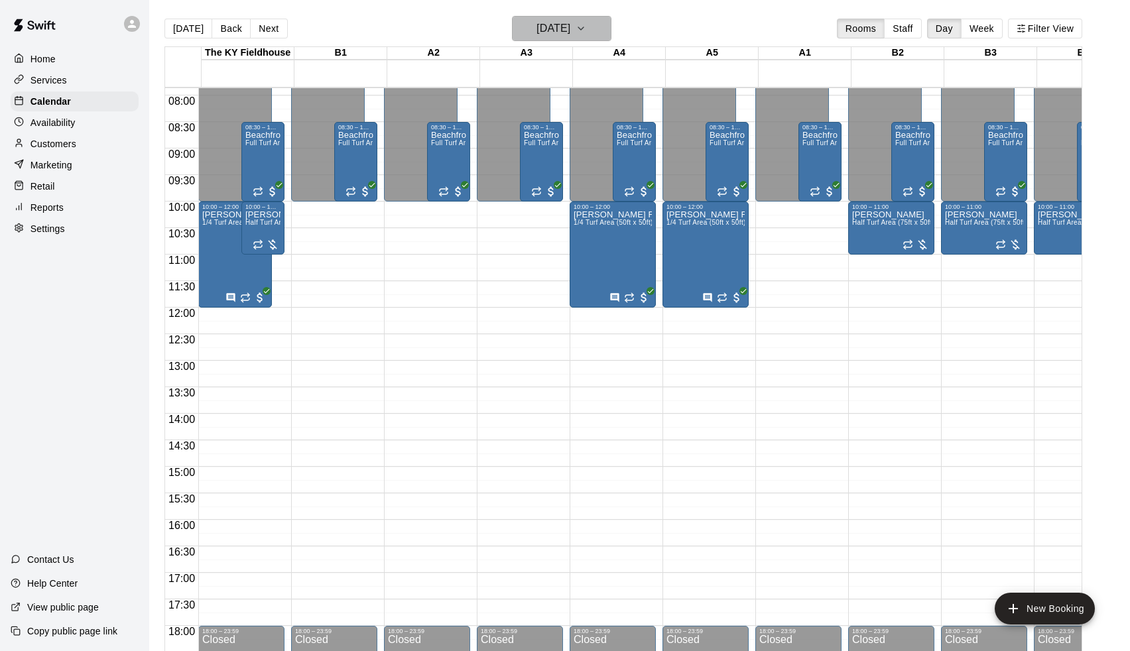
click at [570, 31] on h6 "[DATE]" at bounding box center [554, 28] width 34 height 19
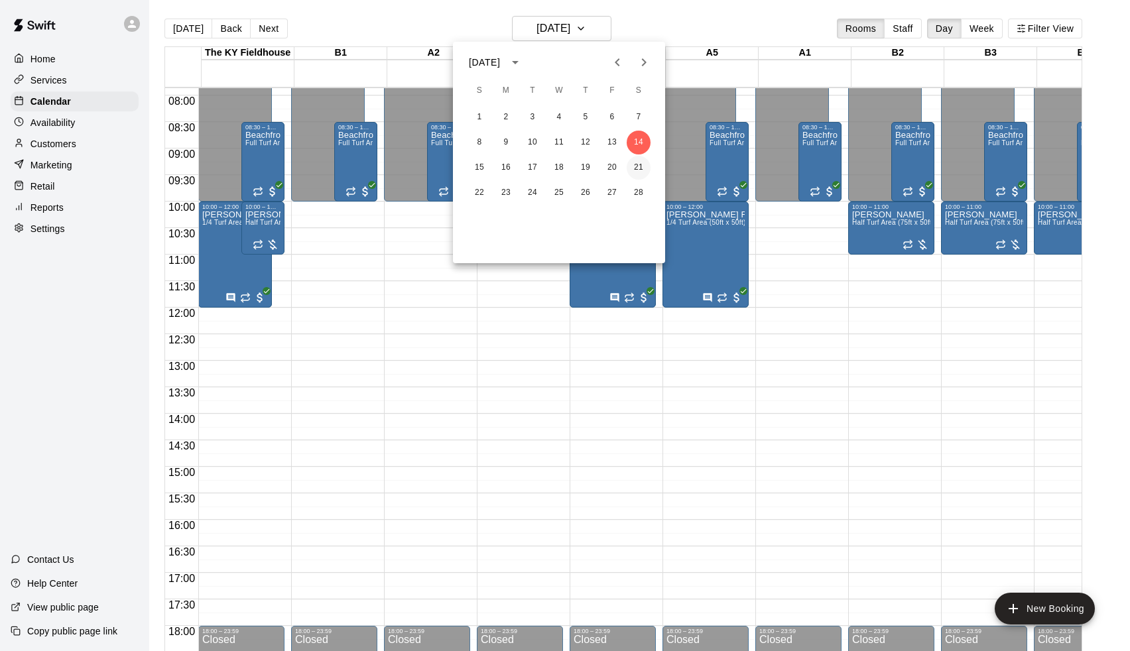
click at [641, 163] on button "21" at bounding box center [639, 168] width 24 height 24
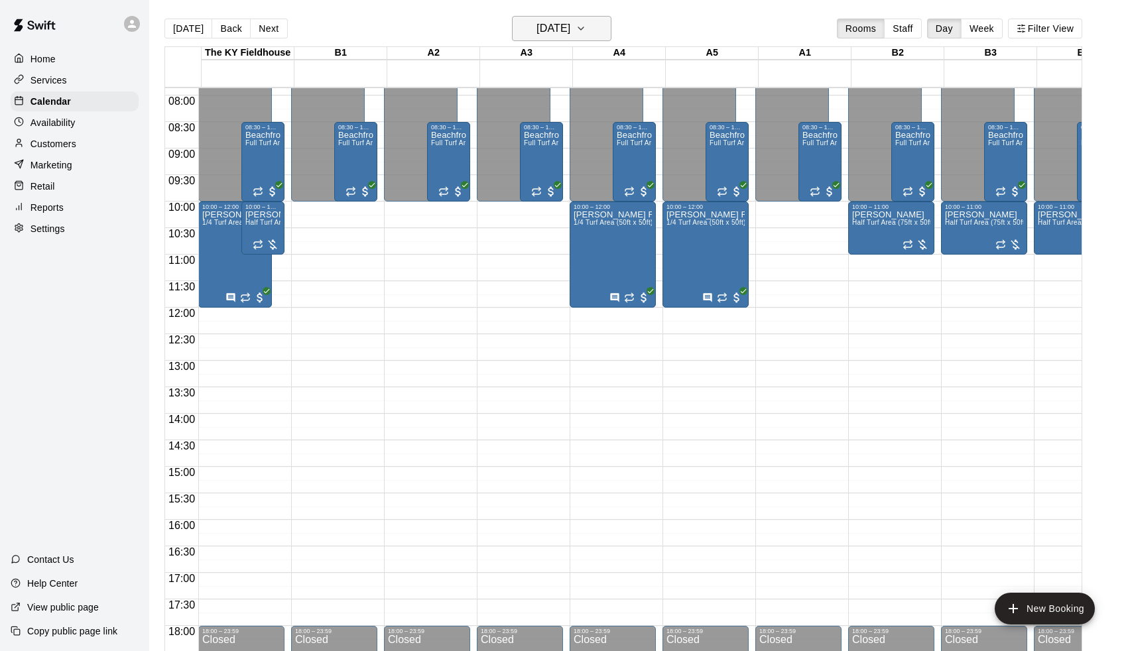
click at [570, 21] on h6 "[DATE]" at bounding box center [554, 28] width 34 height 19
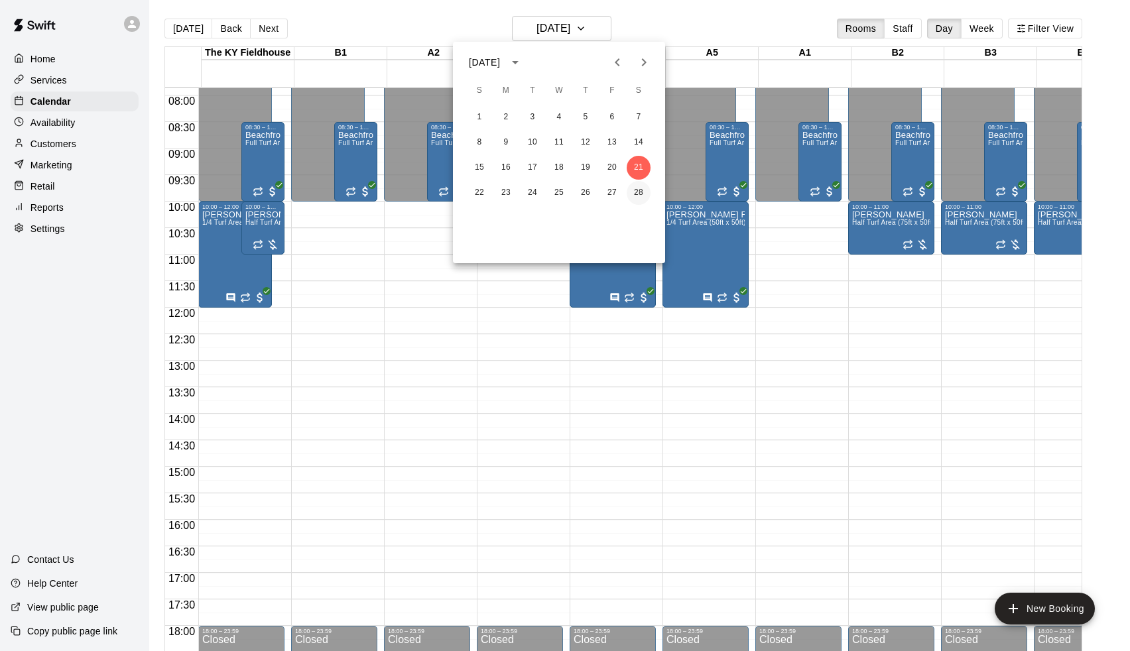
click at [637, 184] on button "28" at bounding box center [639, 193] width 24 height 24
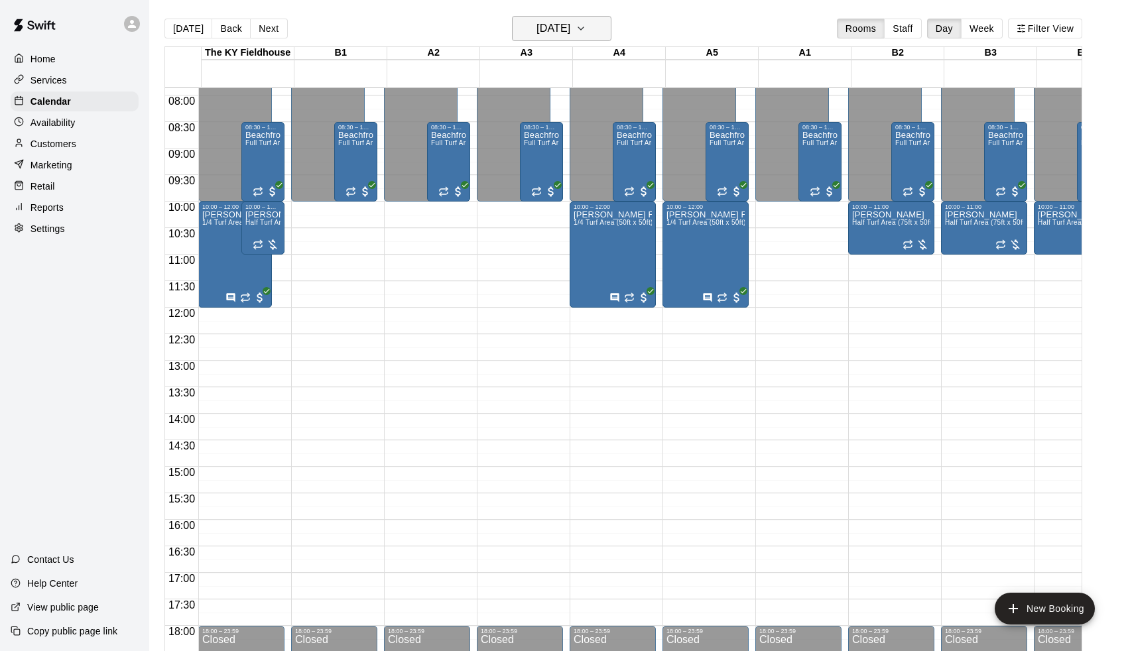
click at [570, 37] on h6 "[DATE]" at bounding box center [554, 28] width 34 height 19
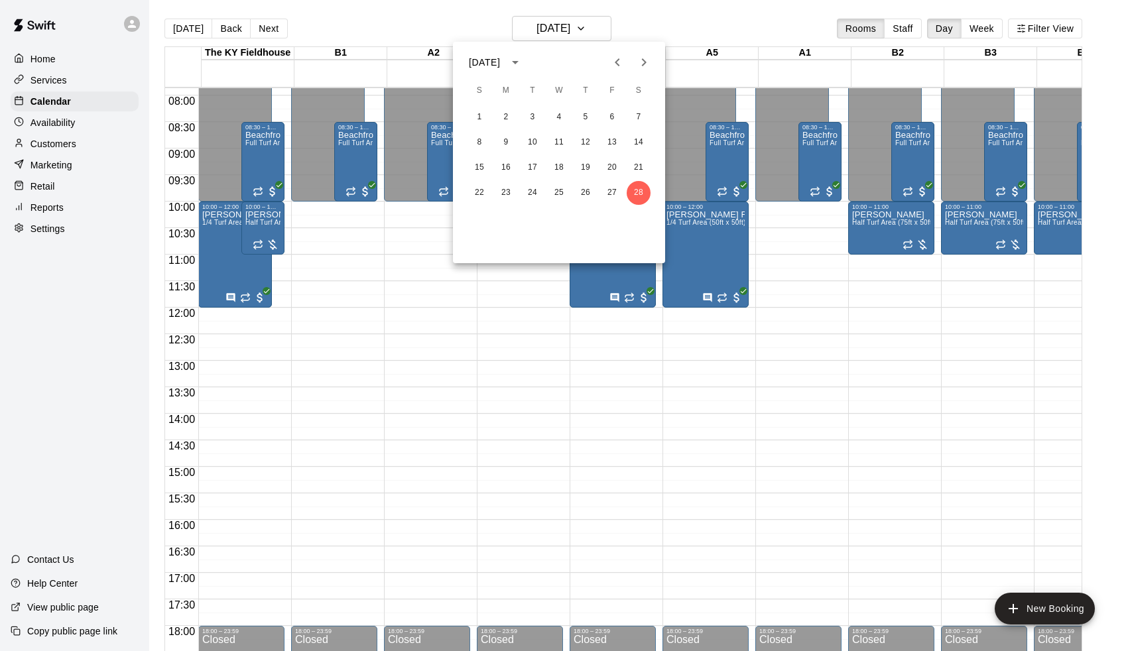
click at [640, 56] on icon "Next month" at bounding box center [644, 62] width 16 height 16
click at [634, 112] on button "7" at bounding box center [639, 117] width 24 height 24
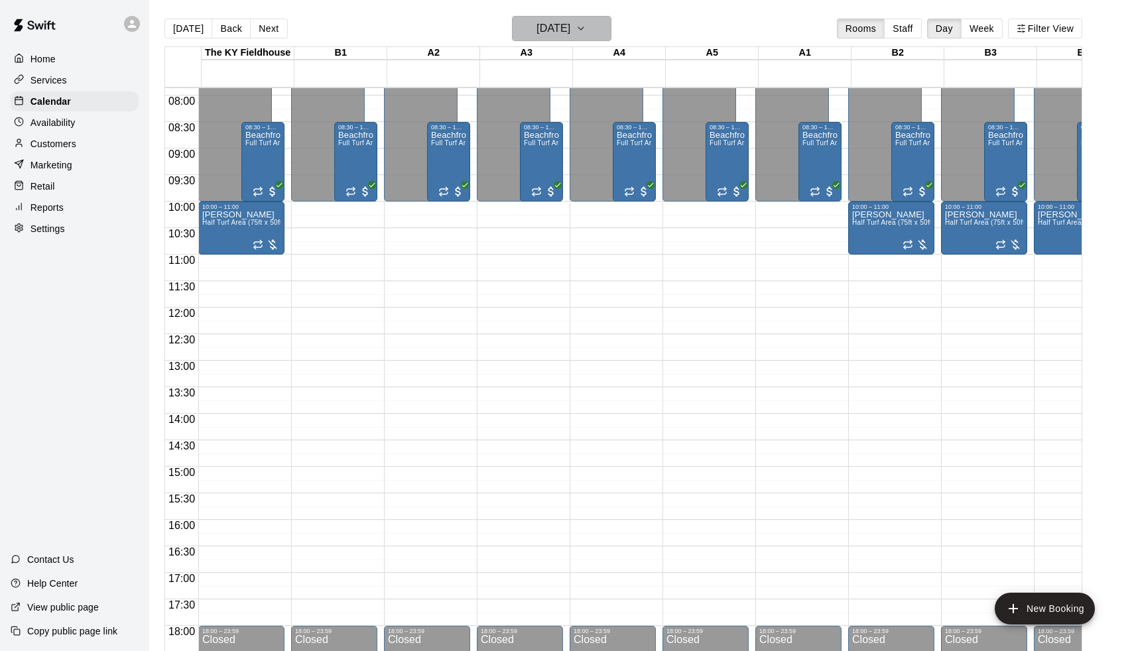
click at [570, 34] on h6 "[DATE]" at bounding box center [554, 28] width 34 height 19
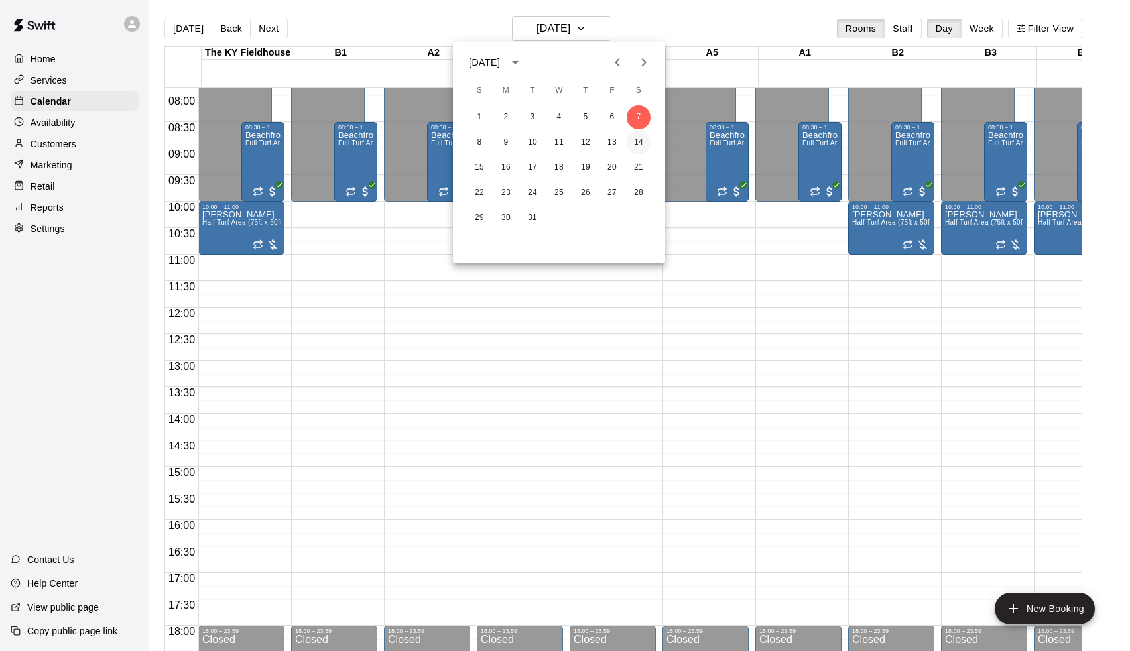
click at [642, 137] on button "14" at bounding box center [639, 143] width 24 height 24
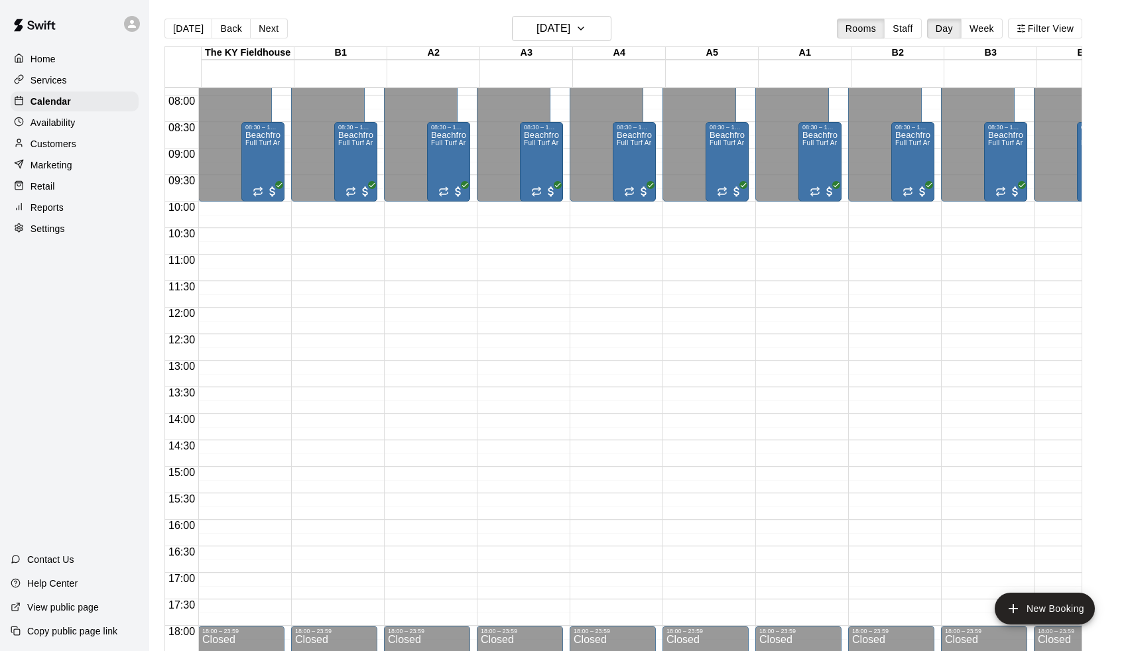
click at [589, 58] on div "A4" at bounding box center [619, 53] width 93 height 13
click at [570, 37] on h6 "[DATE]" at bounding box center [554, 28] width 34 height 19
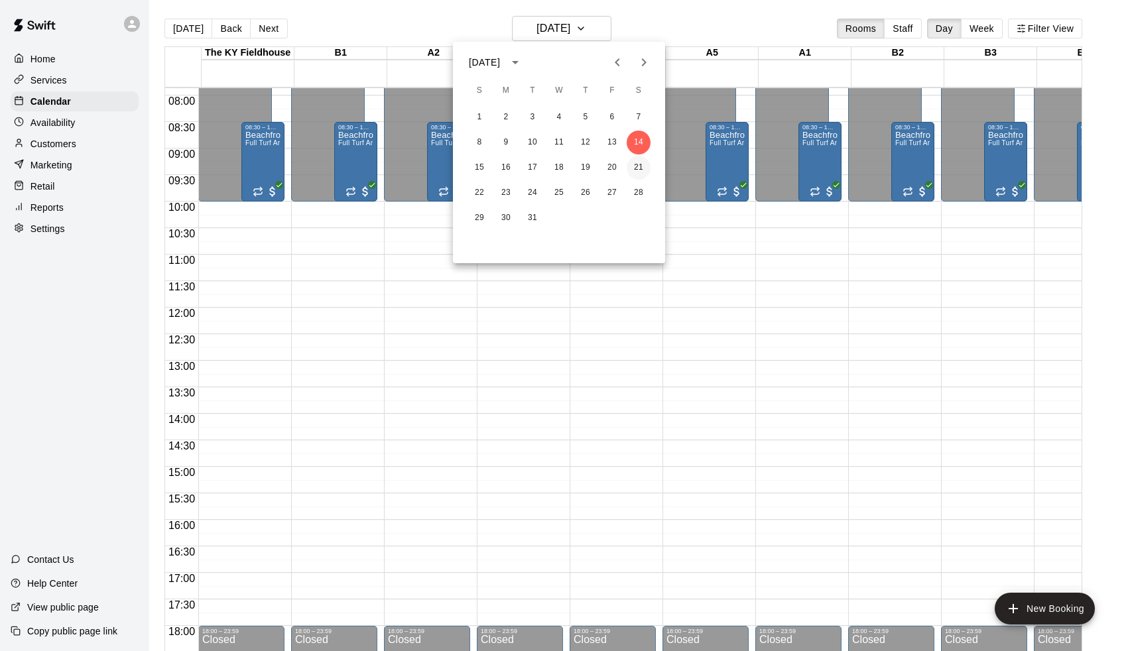
click at [637, 172] on button "21" at bounding box center [639, 168] width 24 height 24
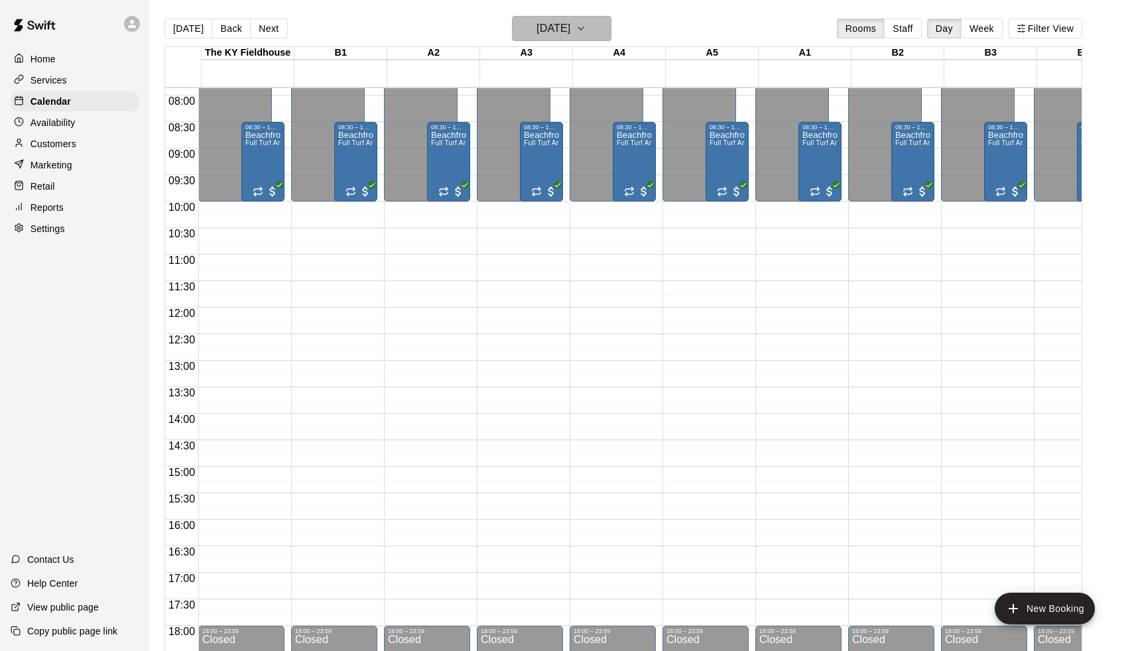
click at [568, 27] on h6 "[DATE]" at bounding box center [554, 28] width 34 height 19
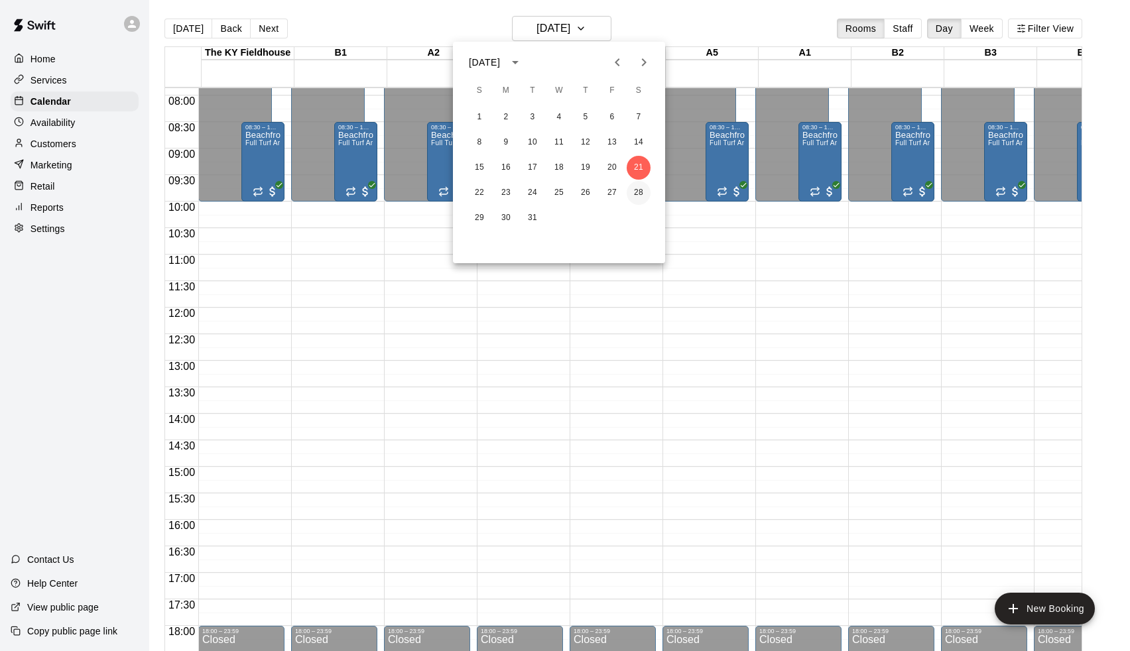
click at [646, 194] on button "28" at bounding box center [639, 193] width 24 height 24
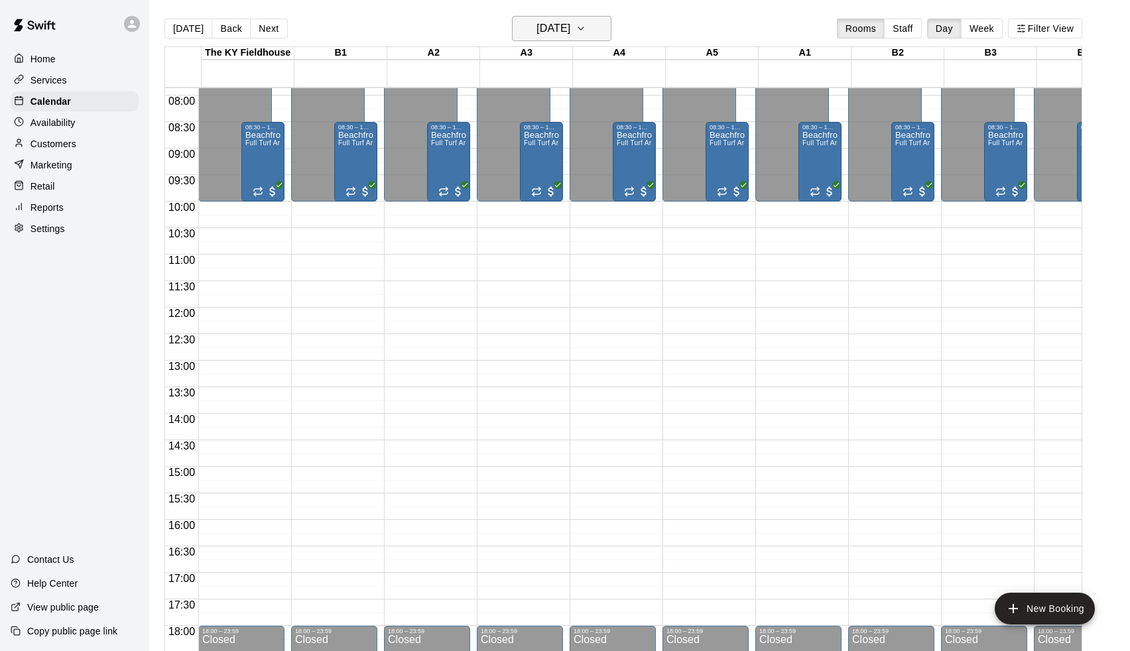
click at [570, 30] on h6 "[DATE]" at bounding box center [554, 28] width 34 height 19
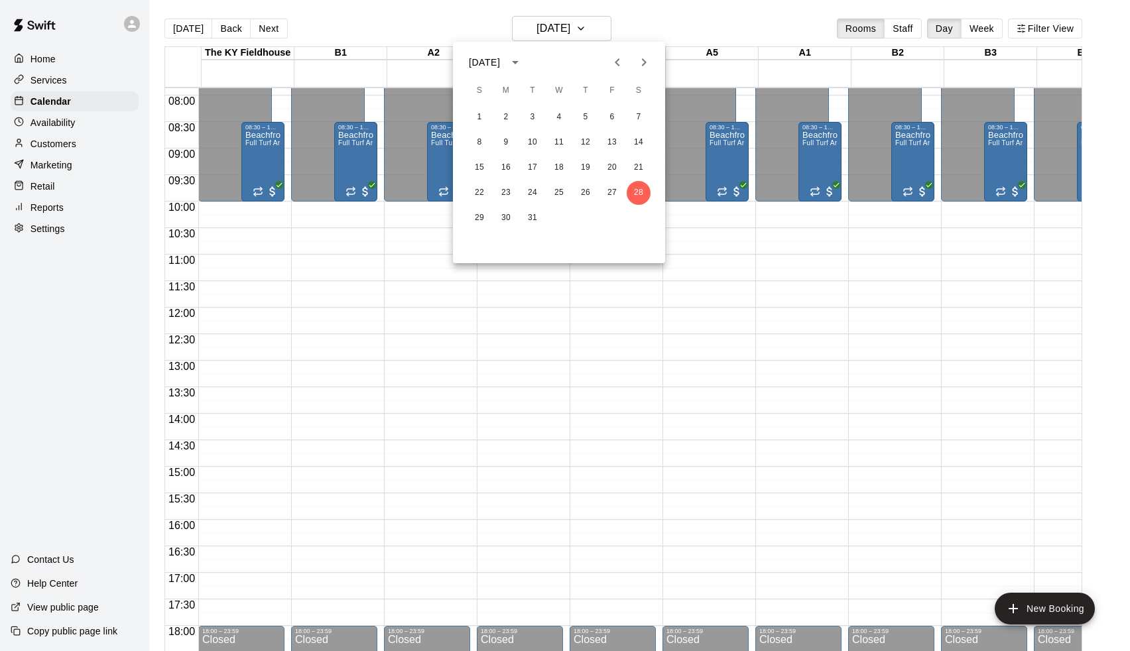
click at [650, 65] on icon "Next month" at bounding box center [644, 62] width 16 height 16
click at [638, 101] on span "S" at bounding box center [639, 91] width 24 height 27
click at [638, 117] on button "4" at bounding box center [639, 117] width 24 height 24
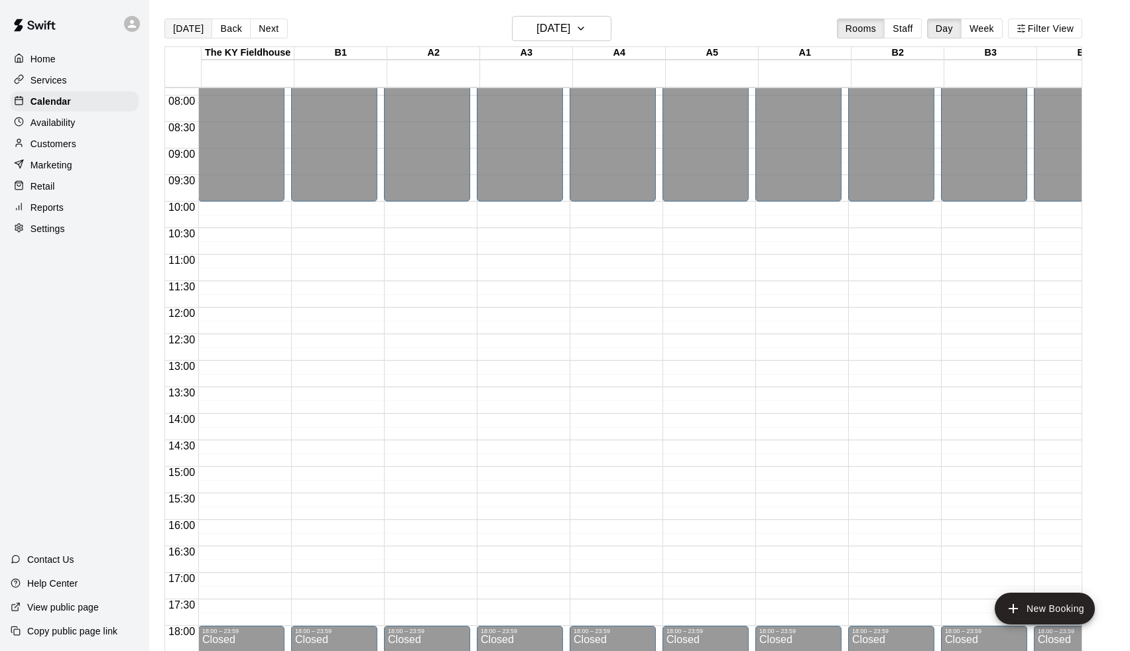
click at [185, 29] on button "[DATE]" at bounding box center [188, 29] width 48 height 20
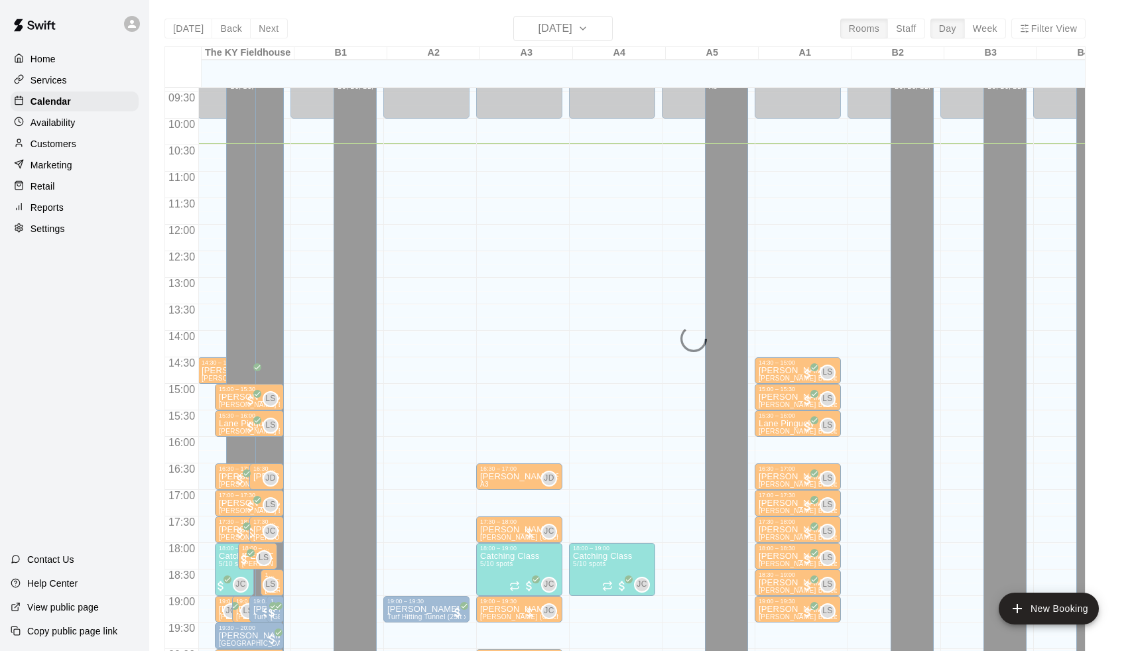
scroll to position [0, 1]
